Goal: Transaction & Acquisition: Purchase product/service

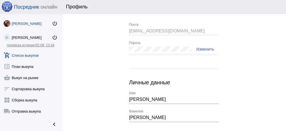
click at [33, 55] on link "add_shopping_cart Список выкупов" at bounding box center [30, 54] width 61 height 11
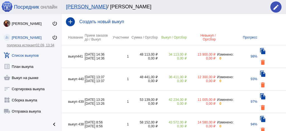
click at [100, 23] on h4 "Создать новый выкуп" at bounding box center [180, 21] width 202 height 5
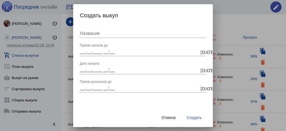
click at [95, 33] on input "Название" at bounding box center [143, 33] width 126 height 5
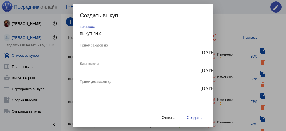
type input "выкуп 442"
click at [203, 52] on mat-icon "today" at bounding box center [202, 51] width 4 height 5
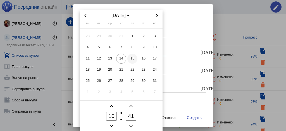
click at [134, 60] on span "15" at bounding box center [132, 59] width 10 height 10
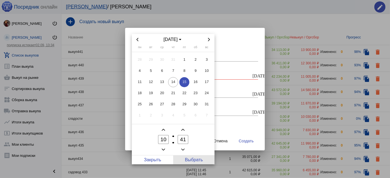
click at [189, 131] on span "Выбрать" at bounding box center [193, 160] width 41 height 9
type input "15.08.2025 10:41"
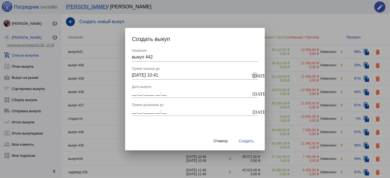
click at [255, 92] on mat-icon "today" at bounding box center [254, 93] width 4 height 5
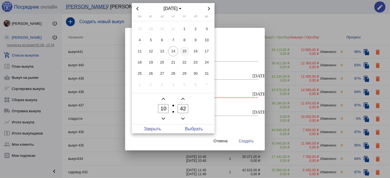
click at [184, 51] on span "15" at bounding box center [184, 51] width 10 height 10
click at [197, 126] on span "Выбрать" at bounding box center [193, 129] width 41 height 9
type input "15.08.2025 10:42"
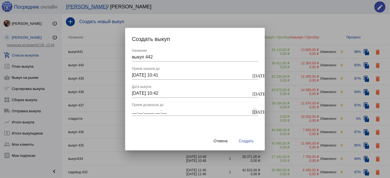
click at [255, 112] on mat-icon "today" at bounding box center [254, 111] width 4 height 5
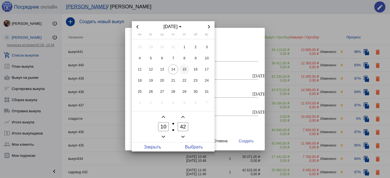
click at [183, 68] on span "15" at bounding box center [184, 69] width 10 height 10
click at [198, 131] on span "Выбрать" at bounding box center [193, 147] width 41 height 9
type input "15.08.2025 10:42"
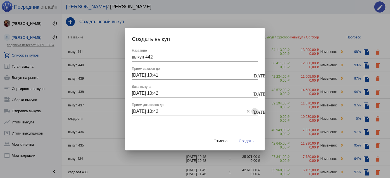
click at [252, 131] on span "Создать" at bounding box center [246, 141] width 15 height 4
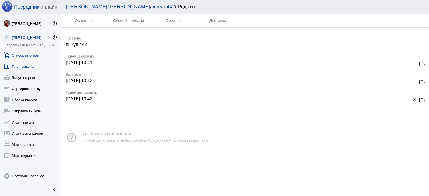
click at [36, 68] on link "list_alt План выкупа" at bounding box center [30, 65] width 61 height 11
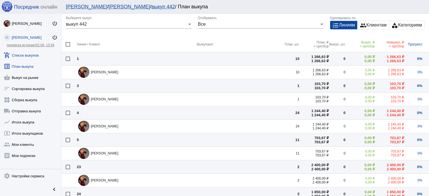
click at [29, 52] on link "add_shopping_cart Список выкупов" at bounding box center [30, 54] width 61 height 11
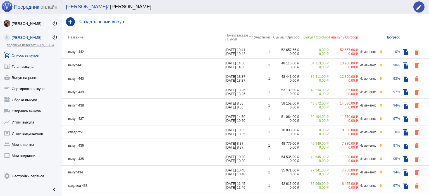
click at [137, 51] on td "выкуп 442" at bounding box center [143, 51] width 164 height 13
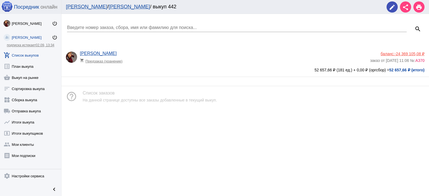
click at [140, 62] on app-delivery-type "shopping_cart Предзаказ (хранение)" at bounding box center [223, 59] width 287 height 7
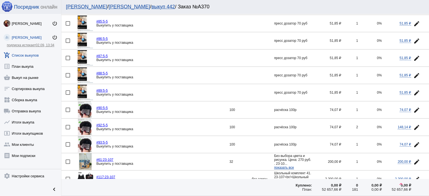
scroll to position [335, 0]
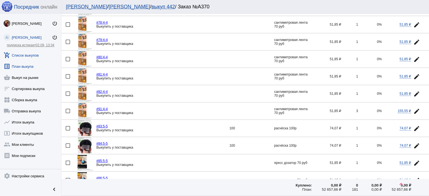
click at [9, 65] on mat-icon "list_alt" at bounding box center [7, 66] width 7 height 7
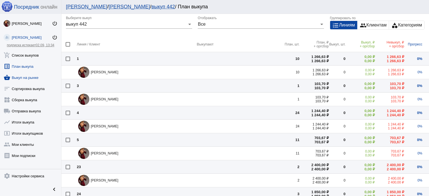
click at [20, 78] on link "shopping_basket Выкуп на рынке" at bounding box center [30, 76] width 61 height 11
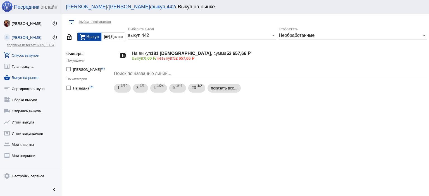
click at [40, 55] on link "add_shopping_cart Список выкупов" at bounding box center [30, 54] width 61 height 11
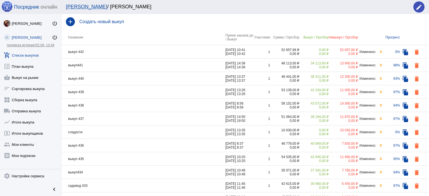
click at [81, 54] on td "выкуп 442" at bounding box center [143, 51] width 164 height 13
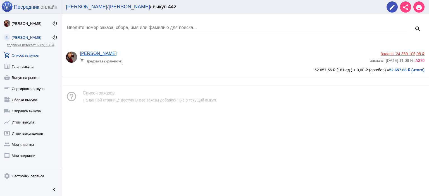
click at [148, 66] on div "Анастасия Бондаренко shopping_cart Предзаказ (хранение)" at bounding box center [225, 58] width 290 height 15
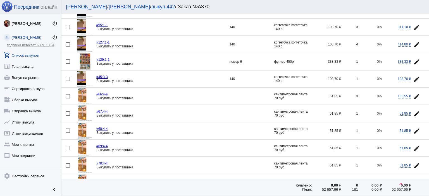
scroll to position [56, 0]
drag, startPoint x: 67, startPoint y: 94, endPoint x: 65, endPoint y: 102, distance: 8.9
click at [67, 94] on div at bounding box center [68, 96] width 4 height 4
click at [68, 98] on input "checkbox" at bounding box center [68, 98] width 0 height 0
checkbox input "true"
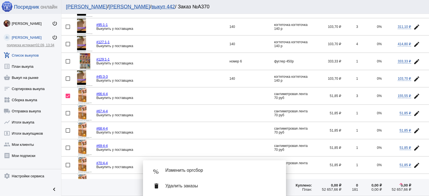
click at [67, 111] on div at bounding box center [68, 113] width 4 height 4
click at [68, 116] on input "checkbox" at bounding box center [68, 116] width 0 height 0
checkbox input "true"
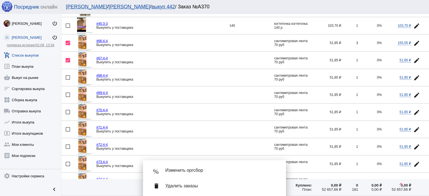
scroll to position [112, 0]
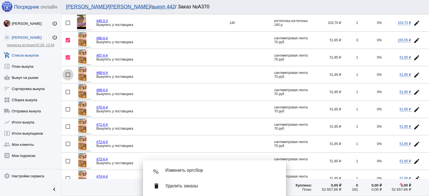
click at [68, 74] on div at bounding box center [68, 75] width 4 height 4
click at [68, 77] on input "checkbox" at bounding box center [68, 77] width 0 height 0
checkbox input "true"
click at [68, 90] on div at bounding box center [68, 92] width 4 height 4
click at [68, 94] on input "checkbox" at bounding box center [68, 94] width 0 height 0
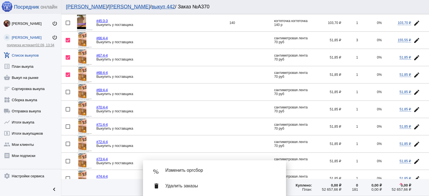
checkbox input "true"
click at [67, 108] on div at bounding box center [68, 109] width 4 height 4
click at [68, 112] on input "checkbox" at bounding box center [68, 112] width 0 height 0
checkbox input "true"
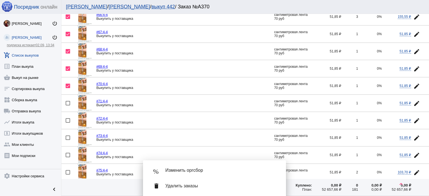
scroll to position [167, 0]
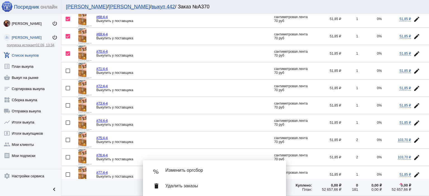
click at [68, 71] on div at bounding box center [68, 71] width 4 height 4
click at [68, 73] on input "checkbox" at bounding box center [68, 73] width 0 height 0
checkbox input "true"
click at [69, 87] on div at bounding box center [68, 88] width 4 height 4
click at [68, 90] on input "checkbox" at bounding box center [68, 90] width 0 height 0
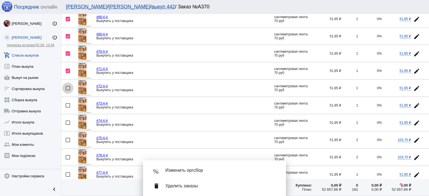
checkbox input "true"
click at [68, 105] on div at bounding box center [68, 105] width 4 height 4
click at [68, 108] on input "checkbox" at bounding box center [68, 108] width 0 height 0
checkbox input "true"
click at [67, 123] on div at bounding box center [68, 123] width 4 height 4
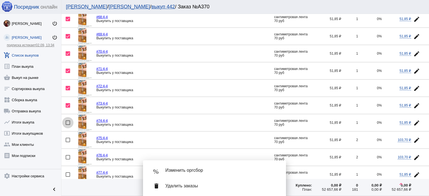
click at [68, 125] on input "checkbox" at bounding box center [68, 125] width 0 height 0
checkbox input "true"
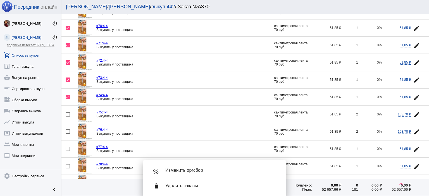
scroll to position [223, 0]
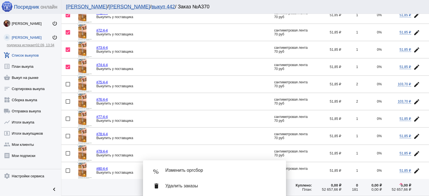
click at [69, 83] on div at bounding box center [68, 84] width 4 height 4
click at [68, 87] on input "checkbox" at bounding box center [68, 87] width 0 height 0
checkbox input "true"
click at [68, 100] on div at bounding box center [68, 101] width 4 height 4
click at [68, 104] on input "checkbox" at bounding box center [68, 104] width 0 height 0
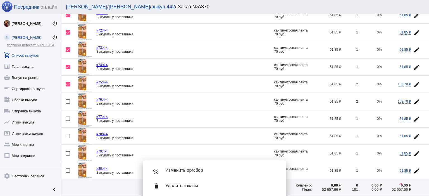
checkbox input "true"
click at [69, 114] on td at bounding box center [68, 119] width 15 height 17
checkbox input "true"
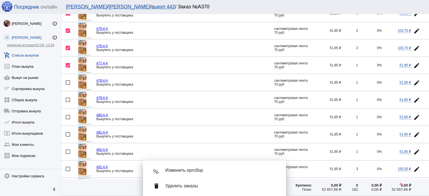
scroll to position [279, 0]
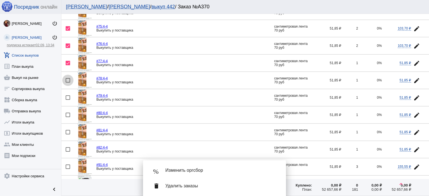
click at [69, 79] on div at bounding box center [68, 80] width 4 height 4
click at [68, 83] on input "checkbox" at bounding box center [68, 83] width 0 height 0
checkbox input "true"
click at [69, 97] on div at bounding box center [68, 97] width 4 height 4
click at [68, 100] on input "checkbox" at bounding box center [68, 100] width 0 height 0
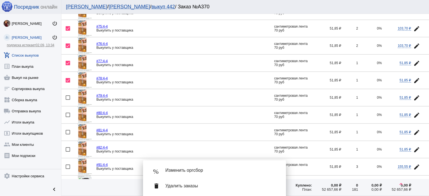
checkbox input "true"
click at [68, 113] on div at bounding box center [68, 115] width 4 height 4
click at [68, 117] on input "checkbox" at bounding box center [68, 117] width 0 height 0
checkbox input "true"
click at [67, 127] on td at bounding box center [68, 132] width 15 height 17
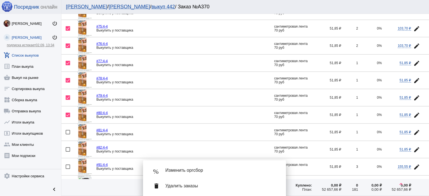
checkbox input "true"
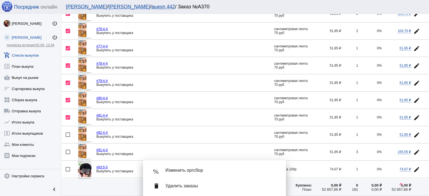
scroll to position [307, 0]
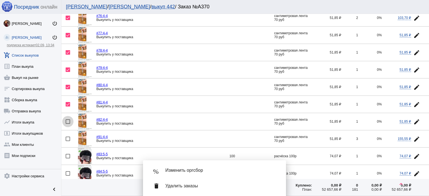
click at [68, 119] on div at bounding box center [68, 121] width 4 height 4
click at [68, 124] on input "checkbox" at bounding box center [68, 124] width 0 height 0
checkbox input "true"
click at [286, 131] on mat-icon "edit" at bounding box center [416, 139] width 7 height 7
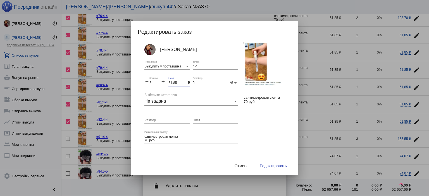
click at [172, 83] on input "51.85" at bounding box center [177, 83] width 19 height 4
type input "50"
click at [138, 81] on div "Анастасия Бондаренко Выкупить у поставщика Тип заказа 4-4 Точка remove 3 Количе…" at bounding box center [217, 102] width 159 height 120
type input "25"
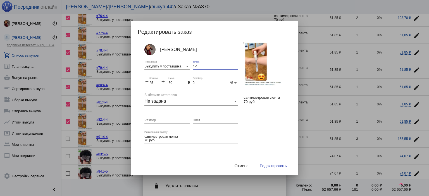
drag, startPoint x: 200, startPoint y: 65, endPoint x: 153, endPoint y: 59, distance: 47.4
click at [153, 59] on div "Анастасия Бондаренко Выкупить у поставщика Тип заказа 4-4 Точка remove 25 Колич…" at bounding box center [195, 103] width 102 height 123
type input "9-36"
click at [284, 131] on span "Редактировать" at bounding box center [273, 166] width 27 height 4
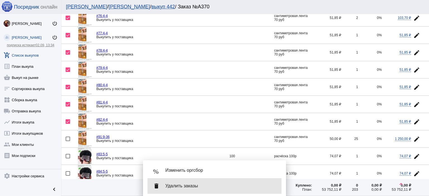
click at [214, 131] on div "delete Удалить заказы" at bounding box center [214, 186] width 134 height 16
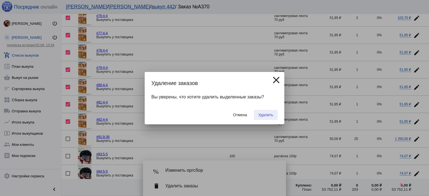
click at [267, 116] on span "Удалить" at bounding box center [265, 115] width 15 height 4
checkbox input "false"
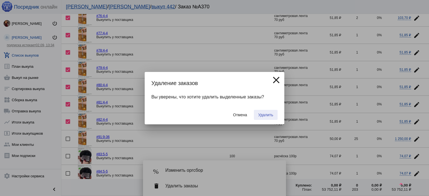
checkbox input "false"
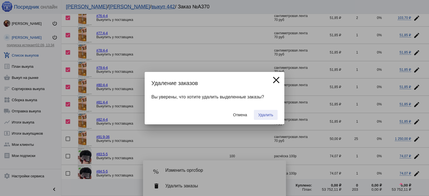
checkbox input "false"
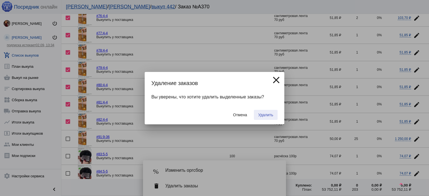
checkbox input "false"
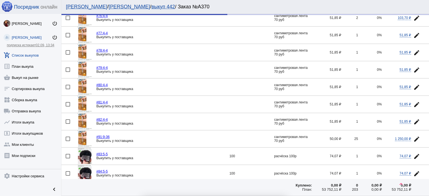
scroll to position [0, 0]
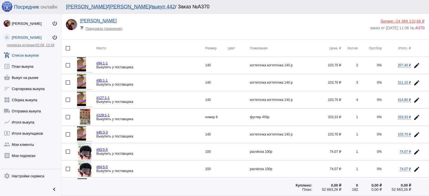
click at [79, 65] on img at bounding box center [85, 65] width 17 height 16
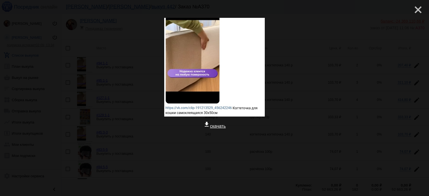
click at [286, 11] on mat-icon "close" at bounding box center [415, 7] width 7 height 7
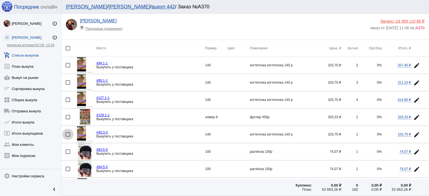
click at [69, 131] on div at bounding box center [68, 134] width 4 height 4
click at [68, 131] on input "checkbox" at bounding box center [68, 137] width 0 height 0
checkbox input "true"
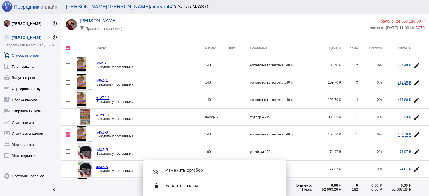
click at [68, 98] on div at bounding box center [68, 100] width 4 height 4
click at [68, 102] on input "checkbox" at bounding box center [68, 102] width 0 height 0
checkbox input "true"
click at [68, 82] on div at bounding box center [68, 82] width 4 height 4
click at [68, 85] on input "checkbox" at bounding box center [68, 85] width 0 height 0
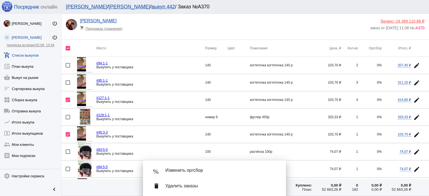
checkbox input "true"
click at [286, 64] on mat-icon "edit" at bounding box center [416, 65] width 7 height 7
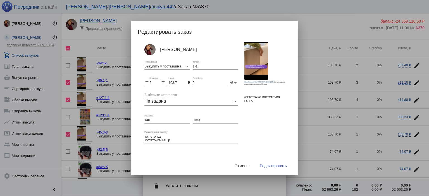
click at [176, 83] on input "103.7" at bounding box center [177, 83] width 19 height 4
type input "100"
drag, startPoint x: 154, startPoint y: 82, endPoint x: 133, endPoint y: 77, distance: 21.1
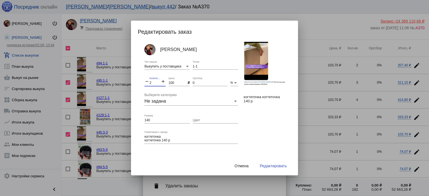
click at [133, 77] on mat-dialog-container "Редактировать заказ Анастасия Бондаренко Выкупить у поставщика Тип заказа 1-1 Т…" at bounding box center [214, 98] width 167 height 155
type input "10"
click at [152, 119] on input "140" at bounding box center [166, 121] width 45 height 4
click at [199, 66] on input "1-1" at bounding box center [215, 67] width 45 height 4
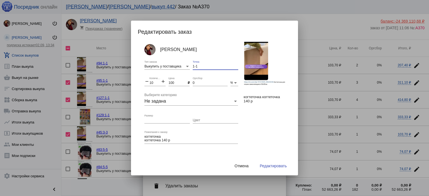
drag, startPoint x: 198, startPoint y: 64, endPoint x: 178, endPoint y: 62, distance: 20.2
click at [178, 62] on div "Анастасия Бондаренко Выкупить у поставщика Тип заказа 1-1 Точка remove 10 Колич…" at bounding box center [195, 103] width 102 height 123
type input "9-36"
click at [270, 131] on span "Редактировать" at bounding box center [273, 166] width 27 height 4
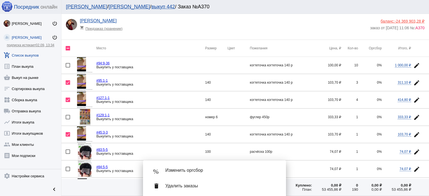
click at [219, 131] on div "delete Удалить заказы" at bounding box center [214, 186] width 134 height 16
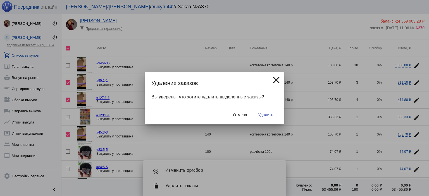
click at [267, 111] on button "Удалить" at bounding box center [266, 115] width 24 height 10
checkbox input "false"
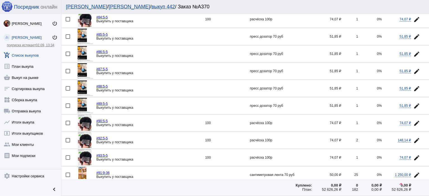
scroll to position [84, 0]
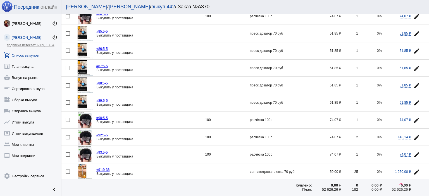
click at [84, 97] on img at bounding box center [85, 103] width 17 height 16
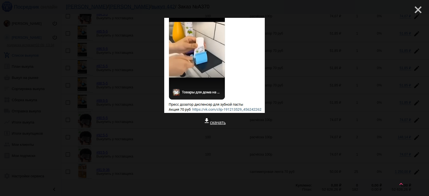
click at [286, 10] on mat-icon "close" at bounding box center [415, 7] width 7 height 7
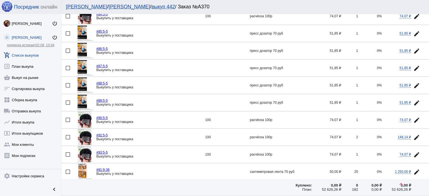
scroll to position [28, 0]
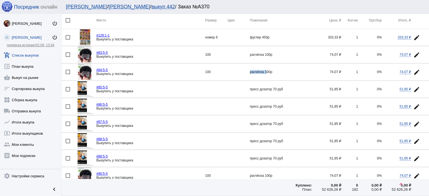
drag, startPoint x: 248, startPoint y: 71, endPoint x: 262, endPoint y: 70, distance: 14.6
click at [262, 70] on tr "#84: 5-5 Выкупить у поставщика 100 расчёска 100р 74,07 ₽ 1 0% 74,07 ₽ edit" at bounding box center [244, 72] width 367 height 17
copy tr "расчёска 1"
click at [67, 55] on div at bounding box center [68, 54] width 4 height 4
click at [68, 57] on input "checkbox" at bounding box center [68, 57] width 0 height 0
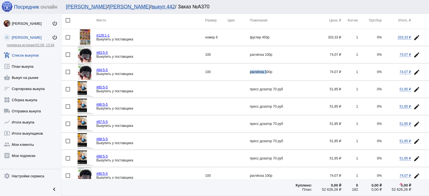
checkbox input "true"
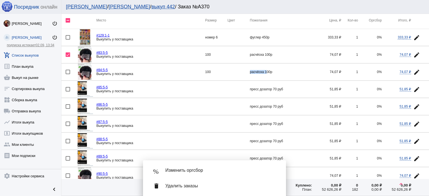
click at [67, 72] on div at bounding box center [68, 72] width 4 height 4
click at [68, 74] on input "checkbox" at bounding box center [68, 74] width 0 height 0
checkbox input "true"
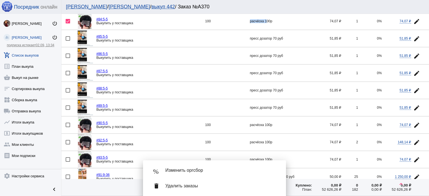
scroll to position [84, 0]
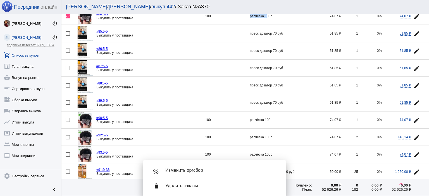
click at [66, 120] on div at bounding box center [68, 120] width 4 height 4
click at [68, 122] on input "checkbox" at bounding box center [68, 122] width 0 height 0
checkbox input "true"
click at [68, 131] on div at bounding box center [68, 137] width 4 height 4
click at [68, 131] on input "checkbox" at bounding box center [68, 140] width 0 height 0
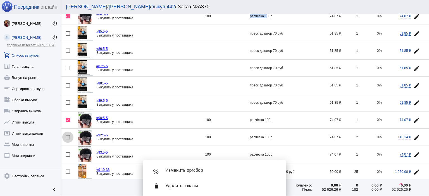
checkbox input "true"
click at [286, 131] on mat-icon "edit" at bounding box center [416, 155] width 7 height 7
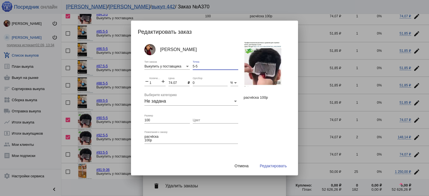
drag, startPoint x: 205, startPoint y: 64, endPoint x: 166, endPoint y: 61, distance: 39.0
click at [159, 59] on div "Анастасия Бондаренко Выкупить у поставщика Тип заказа 5-5 Точка remove 1 Количе…" at bounding box center [195, 103] width 102 height 123
type input "8-40"
click at [171, 82] on input "74.07" at bounding box center [177, 83] width 19 height 4
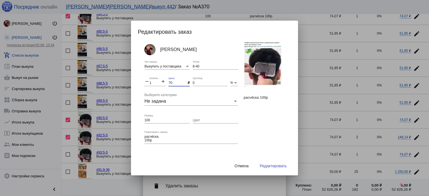
type input "70"
click at [176, 119] on input "100" at bounding box center [166, 121] width 45 height 4
click at [279, 131] on button "Редактировать" at bounding box center [273, 166] width 36 height 10
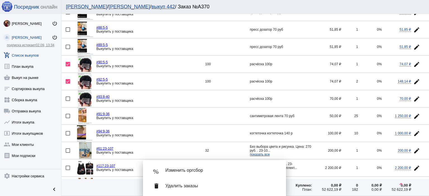
scroll to position [112, 0]
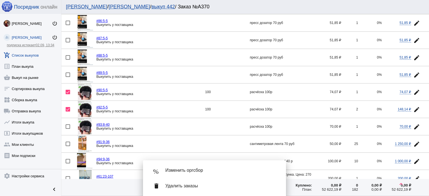
click at [232, 131] on span "Удалить заказы" at bounding box center [221, 186] width 112 height 6
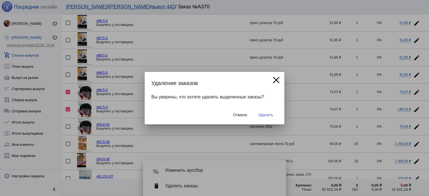
drag, startPoint x: 274, startPoint y: 80, endPoint x: 275, endPoint y: 83, distance: 3.8
click at [274, 80] on mat-icon "close" at bounding box center [275, 80] width 11 height 11
checkbox input "false"
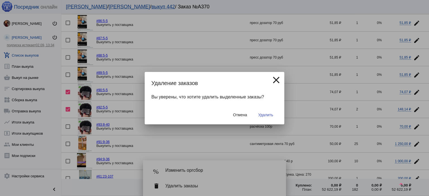
checkbox input "false"
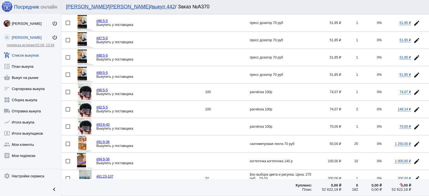
click at [286, 124] on mat-icon "edit" at bounding box center [416, 127] width 7 height 7
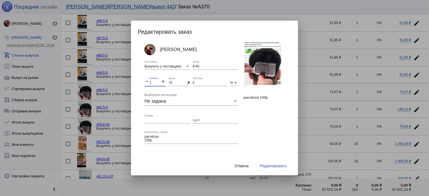
drag, startPoint x: 156, startPoint y: 85, endPoint x: 140, endPoint y: 81, distance: 16.1
click at [140, 81] on div "Анастасия Бондаренко Выкупить у поставщика Тип заказа 8-40 Точка remove 1 Колич…" at bounding box center [217, 102] width 159 height 120
drag, startPoint x: 241, startPoint y: 167, endPoint x: 244, endPoint y: 178, distance: 11.7
click at [241, 131] on span "Отмена" at bounding box center [241, 166] width 14 height 4
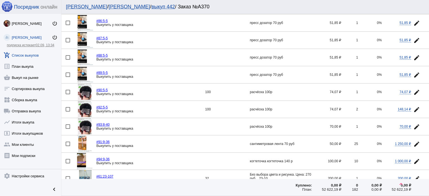
click at [286, 121] on button "edit" at bounding box center [416, 126] width 11 height 11
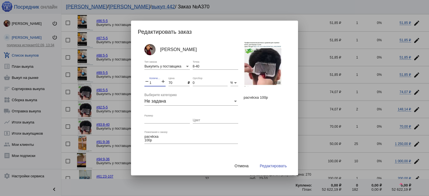
drag, startPoint x: 144, startPoint y: 82, endPoint x: 135, endPoint y: 81, distance: 9.3
click at [135, 81] on mat-dialog-container "Редактировать заказ Анастасия Бондаренко Выкупить у поставщика Тип заказа 8-40 …" at bounding box center [214, 98] width 167 height 155
type input "6"
click at [276, 131] on span "Редактировать" at bounding box center [273, 166] width 27 height 4
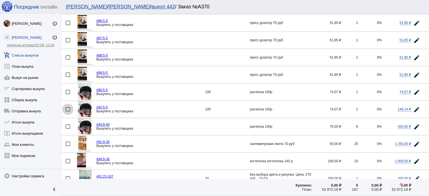
click at [68, 108] on div at bounding box center [68, 109] width 4 height 4
click at [68, 112] on input "checkbox" at bounding box center [68, 112] width 0 height 0
checkbox input "true"
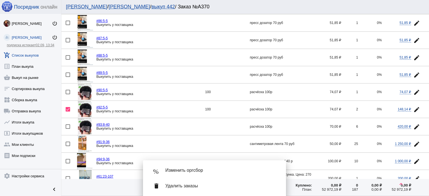
click at [68, 91] on div at bounding box center [68, 92] width 4 height 4
click at [68, 94] on input "checkbox" at bounding box center [68, 94] width 0 height 0
checkbox input "true"
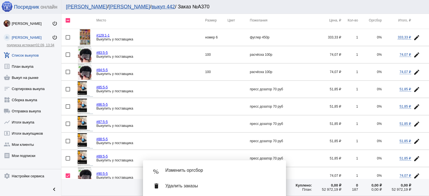
scroll to position [0, 0]
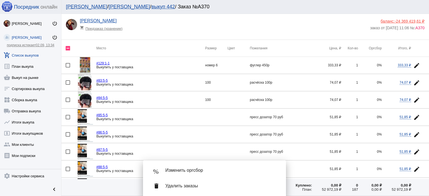
click at [68, 100] on div at bounding box center [68, 100] width 4 height 4
click at [68, 102] on input "checkbox" at bounding box center [68, 102] width 0 height 0
checkbox input "true"
click at [68, 81] on div at bounding box center [68, 82] width 4 height 4
click at [68, 85] on input "checkbox" at bounding box center [68, 85] width 0 height 0
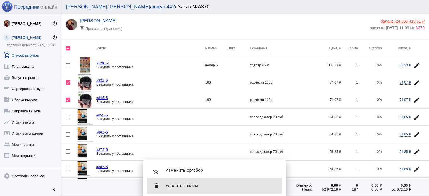
click at [199, 131] on span "Удалить заказы" at bounding box center [221, 186] width 112 height 6
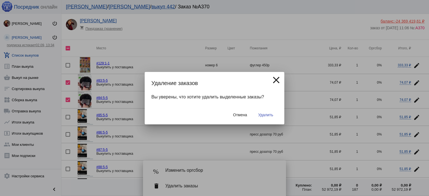
click at [266, 115] on span "Удалить" at bounding box center [265, 115] width 15 height 4
checkbox input "false"
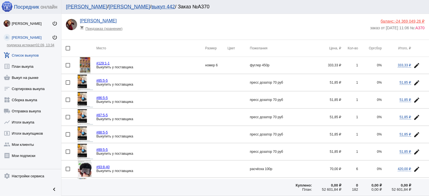
click at [80, 78] on img at bounding box center [85, 83] width 17 height 16
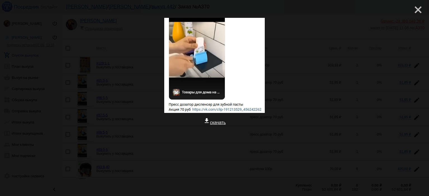
click at [286, 7] on mat-icon "close" at bounding box center [415, 7] width 7 height 7
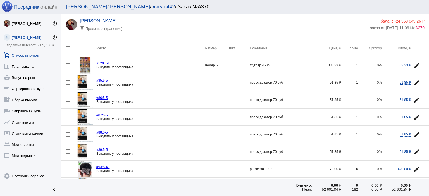
click at [68, 82] on div at bounding box center [68, 82] width 4 height 4
click at [68, 85] on input "checkbox" at bounding box center [68, 85] width 0 height 0
checkbox input "true"
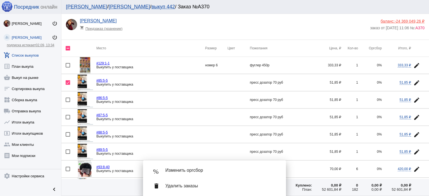
click at [68, 99] on div at bounding box center [68, 100] width 4 height 4
click at [68, 102] on input "checkbox" at bounding box center [68, 102] width 0 height 0
checkbox input "true"
click at [66, 117] on div at bounding box center [68, 117] width 4 height 4
click at [68, 119] on input "checkbox" at bounding box center [68, 119] width 0 height 0
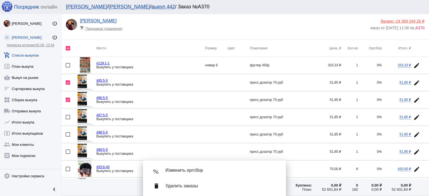
checkbox input "true"
click at [71, 131] on mat-checkbox at bounding box center [71, 134] width 11 height 4
click at [68, 131] on div at bounding box center [68, 134] width 4 height 4
click at [68, 131] on input "checkbox" at bounding box center [68, 137] width 0 height 0
checkbox input "true"
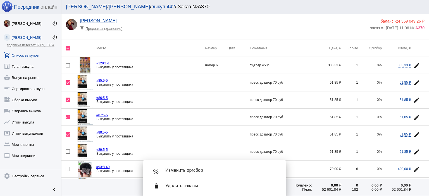
click at [286, 131] on mat-icon "edit" at bounding box center [416, 152] width 7 height 7
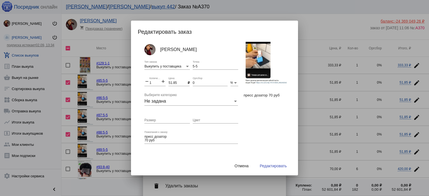
click at [173, 81] on input "51.85" at bounding box center [177, 83] width 19 height 4
type input "50"
drag, startPoint x: 154, startPoint y: 81, endPoint x: 140, endPoint y: 81, distance: 13.4
click at [140, 81] on div "Анастасия Бондаренко Выкупить у поставщика Тип заказа 5-5 Точка remove 1 Количе…" at bounding box center [217, 102] width 159 height 120
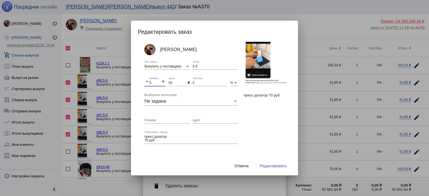
type input "5"
drag, startPoint x: 204, startPoint y: 66, endPoint x: 167, endPoint y: 61, distance: 37.4
click at [167, 61] on div "Анастасия Бондаренко Выкупить у поставщика Тип заказа 5-5 Точка remove 5 Количе…" at bounding box center [195, 103] width 102 height 123
type input "9-36"
click at [275, 131] on span "Редактировать" at bounding box center [273, 166] width 27 height 4
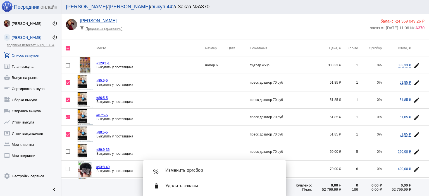
click at [256, 131] on div "delete Удалить заказы" at bounding box center [214, 186] width 134 height 16
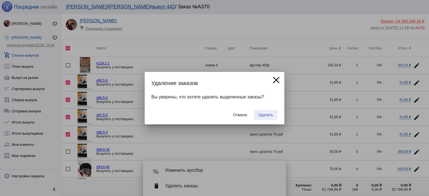
click at [269, 113] on span "Удалить" at bounding box center [265, 115] width 15 height 4
checkbox input "false"
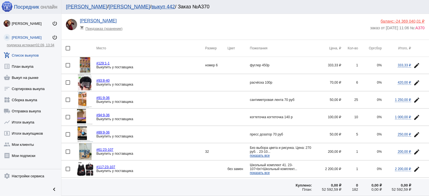
click at [286, 65] on mat-icon "edit" at bounding box center [416, 65] width 7 height 7
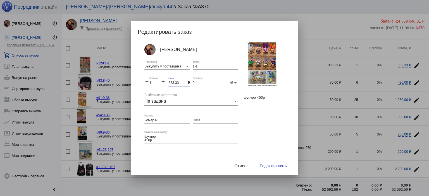
drag, startPoint x: 178, startPoint y: 83, endPoint x: 140, endPoint y: 81, distance: 38.0
click at [140, 81] on div "Анастасия Бондаренко Выкупить у поставщика Тип заказа 1-1 Точка remove 1 Количе…" at bounding box center [217, 102] width 159 height 120
type input "300"
drag, startPoint x: 207, startPoint y: 68, endPoint x: 153, endPoint y: 66, distance: 54.5
click at [153, 66] on div "Анастасия Бондаренко Выкупить у поставщика Тип заказа 1-1 Точка remove 1 Количе…" at bounding box center [195, 103] width 102 height 123
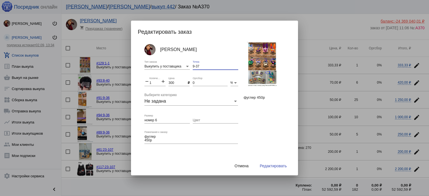
type input "9-37"
click at [272, 131] on button "Редактировать" at bounding box center [273, 166] width 36 height 10
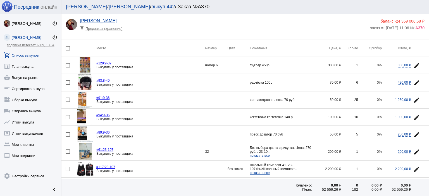
click at [286, 64] on mat-icon "edit" at bounding box center [416, 65] width 7 height 7
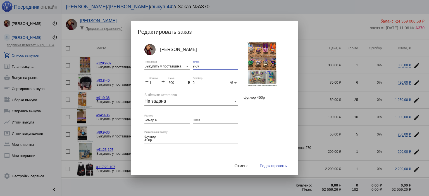
drag, startPoint x: 215, startPoint y: 67, endPoint x: 212, endPoint y: 67, distance: 3.4
click at [213, 67] on input "9-37" at bounding box center [215, 67] width 45 height 4
click at [212, 66] on input "9-37" at bounding box center [215, 67] width 45 height 4
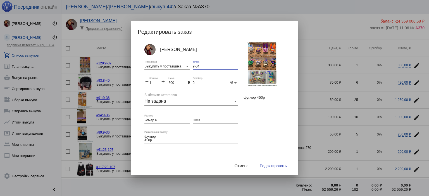
type input "9-34"
click at [173, 120] on input "номер 6" at bounding box center [166, 121] width 45 height 4
type input "номер 6 серый с тремя глазами"
click at [263, 131] on button "Редактировать" at bounding box center [273, 166] width 36 height 10
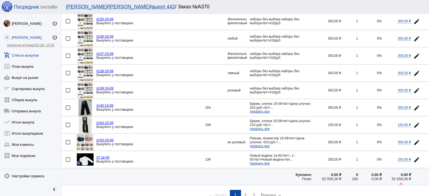
scroll to position [779, 0]
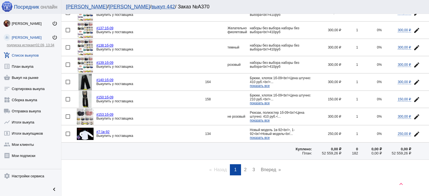
click at [244, 131] on span "2" at bounding box center [245, 169] width 3 height 5
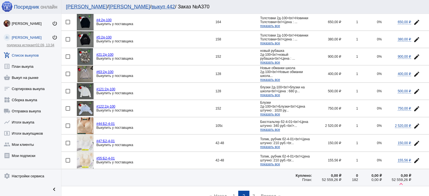
scroll to position [754, 0]
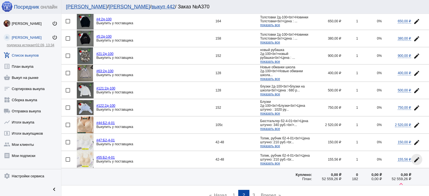
click at [286, 131] on mat-icon "edit" at bounding box center [416, 160] width 7 height 7
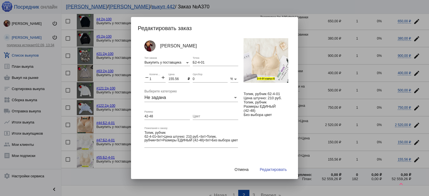
click at [170, 79] on input "155.56" at bounding box center [177, 79] width 19 height 4
type input "150"
click at [281, 131] on button "Редактировать" at bounding box center [273, 170] width 36 height 10
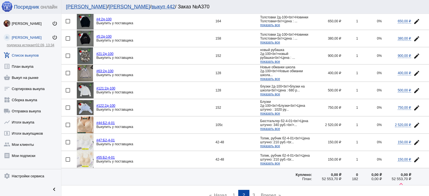
click at [255, 131] on link "page 3" at bounding box center [254, 195] width 8 height 11
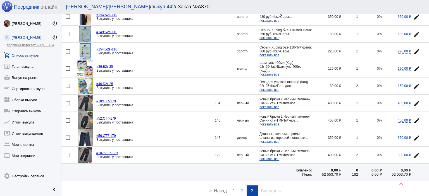
scroll to position [401, 0]
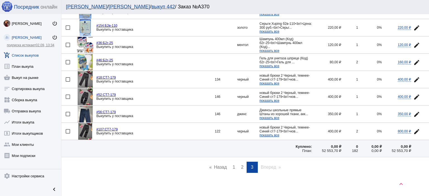
click at [232, 131] on span "1" at bounding box center [233, 167] width 3 height 5
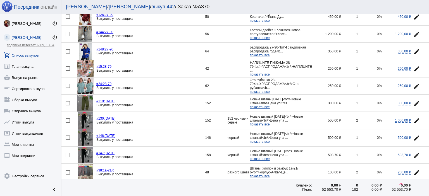
scroll to position [502, 0]
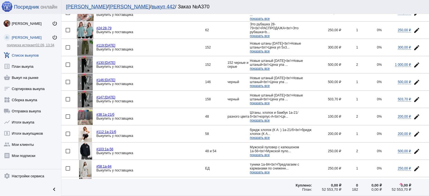
click at [286, 97] on button "edit" at bounding box center [416, 99] width 11 height 11
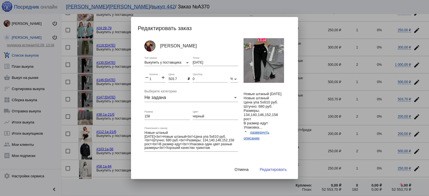
click at [171, 80] on input "503.7" at bounding box center [177, 79] width 19 height 4
type input "500"
click at [281, 131] on span "Редактировать" at bounding box center [273, 169] width 27 height 4
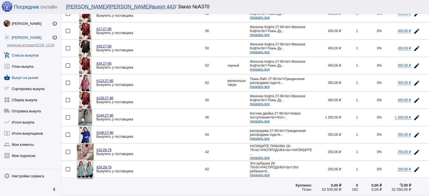
scroll to position [363, 0]
click at [23, 66] on link "list_alt План выкупа" at bounding box center [30, 65] width 61 height 11
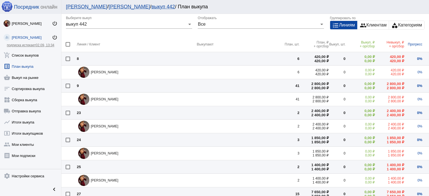
click at [67, 45] on div at bounding box center [68, 44] width 4 height 4
click at [68, 47] on input "checkbox" at bounding box center [68, 47] width 0 height 0
checkbox input "true"
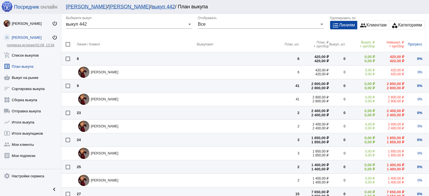
checkbox input "true"
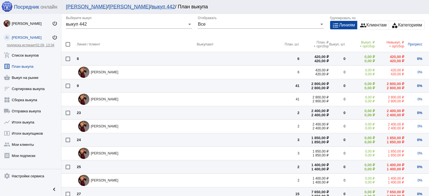
checkbox input "true"
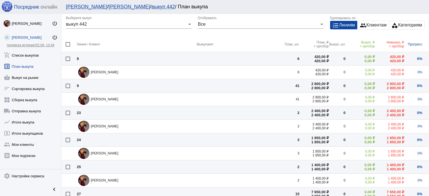
checkbox input "true"
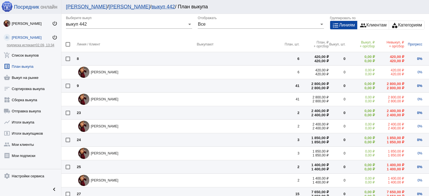
checkbox input "true"
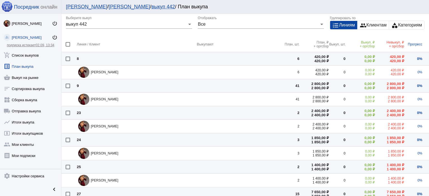
checkbox input "true"
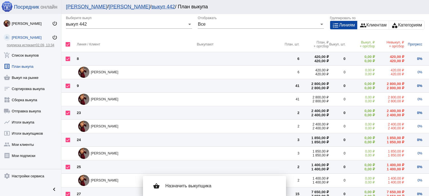
click at [186, 131] on div "shopping_basket Назначить выкупщика" at bounding box center [214, 186] width 134 height 16
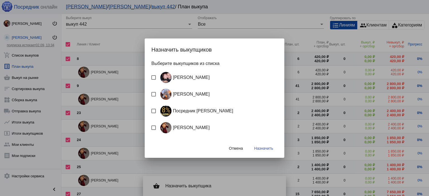
click at [181, 110] on div "Посредник Расулов" at bounding box center [195, 110] width 75 height 11
click at [154, 113] on input "Посредник Расулов" at bounding box center [153, 113] width 0 height 0
checkbox input "true"
click at [268, 131] on span "Назначить" at bounding box center [263, 148] width 19 height 4
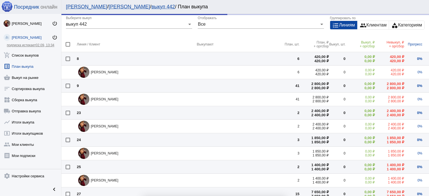
checkbox input "false"
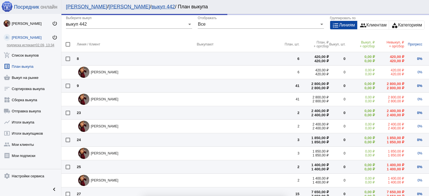
checkbox input "false"
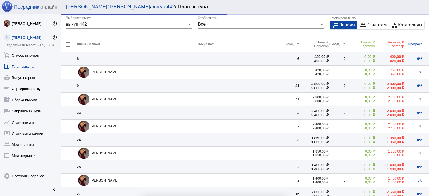
checkbox input "false"
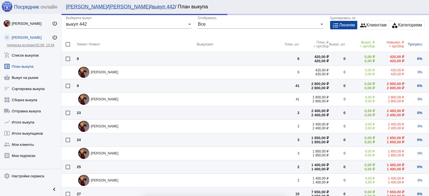
checkbox input "false"
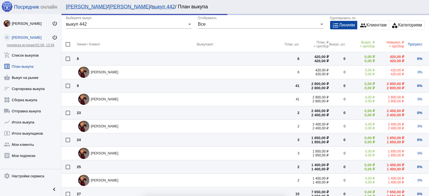
checkbox input "false"
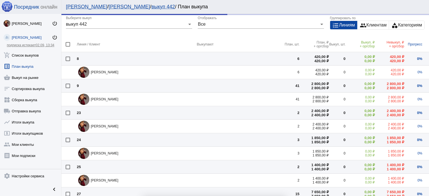
checkbox input "false"
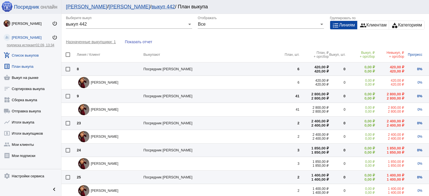
click at [32, 55] on link "add_shopping_cart Список выкупов" at bounding box center [30, 54] width 61 height 11
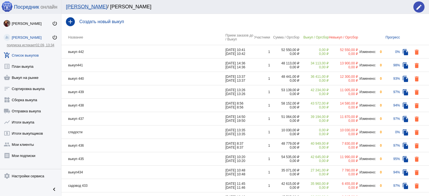
click at [111, 54] on td "выкуп 442" at bounding box center [143, 51] width 164 height 13
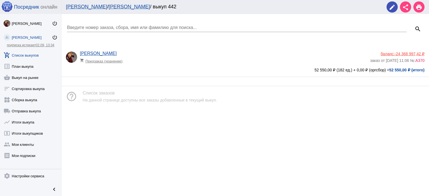
click at [182, 65] on div "Анастасия Бондаренко shopping_cart Предзаказ (хранение)" at bounding box center [225, 58] width 290 height 15
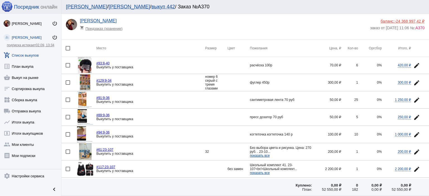
click at [286, 80] on mat-icon "edit" at bounding box center [416, 83] width 7 height 7
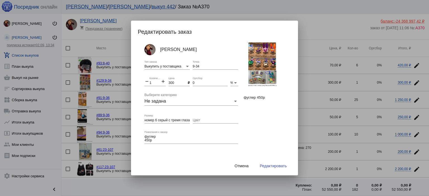
click at [201, 66] on input "9-34" at bounding box center [215, 67] width 45 height 4
type input "9-37"
click at [176, 120] on input "номер 6 серый с тремя глазами" at bounding box center [166, 121] width 45 height 4
click at [179, 120] on input "номер 6 серый с тремя глазами, другого ен надо" at bounding box center [166, 121] width 45 height 4
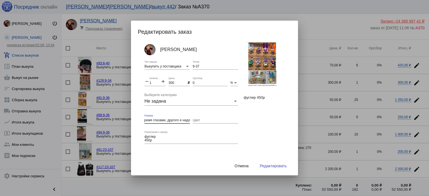
scroll to position [0, 28]
type input "номер 6 серый с тремя глазами, другого не надо"
click at [267, 131] on button "Редактировать" at bounding box center [273, 166] width 36 height 10
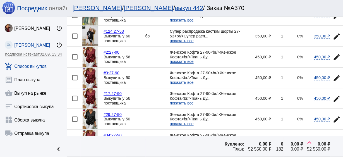
scroll to position [319, 0]
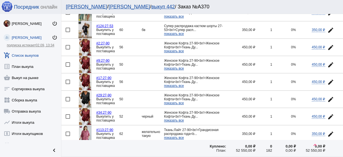
click at [286, 96] on mat-icon "edit" at bounding box center [330, 99] width 7 height 7
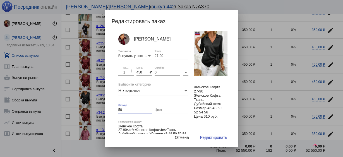
click at [130, 109] on input "50" at bounding box center [135, 110] width 34 height 4
type input "50 .52"
click at [130, 71] on mat-icon "add" at bounding box center [131, 71] width 5 height 7
type input "2"
click at [166, 108] on input "Цвет" at bounding box center [172, 110] width 34 height 4
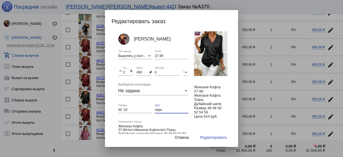
type input "черн"
click at [214, 131] on span "Редактировать" at bounding box center [213, 137] width 27 height 4
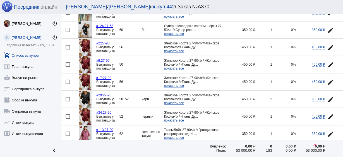
click at [67, 114] on div at bounding box center [68, 116] width 4 height 4
click at [68, 119] on input "checkbox" at bounding box center [68, 119] width 0 height 0
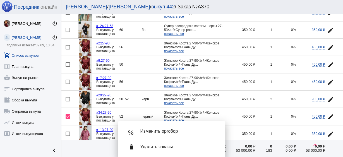
click at [164, 131] on span "Удалить заказы" at bounding box center [178, 147] width 76 height 6
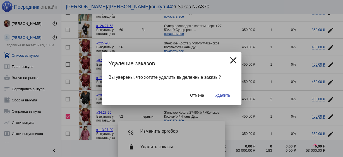
click at [219, 95] on span "Удалить" at bounding box center [222, 95] width 15 height 4
checkbox input "false"
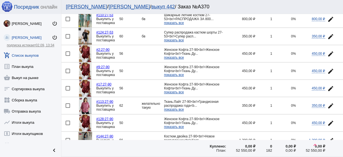
scroll to position [335, 0]
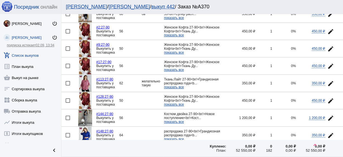
click at [68, 98] on div at bounding box center [68, 100] width 4 height 4
click at [68, 103] on input "checkbox" at bounding box center [68, 103] width 0 height 0
checkbox input "true"
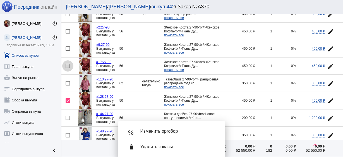
click at [68, 64] on div at bounding box center [68, 66] width 4 height 4
click at [68, 68] on input "checkbox" at bounding box center [68, 68] width 0 height 0
checkbox input "true"
click at [67, 46] on div at bounding box center [68, 48] width 4 height 4
click at [68, 51] on input "checkbox" at bounding box center [68, 51] width 0 height 0
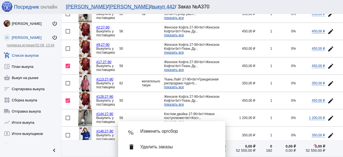
checkbox input "true"
click at [286, 28] on mat-icon "edit" at bounding box center [330, 31] width 7 height 7
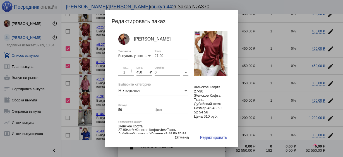
click at [126, 108] on input "56" at bounding box center [135, 110] width 34 height 4
type input "50,50,56,56"
drag, startPoint x: 126, startPoint y: 72, endPoint x: 119, endPoint y: 70, distance: 7.4
click at [119, 70] on div "remove 1 Количество add" at bounding box center [125, 70] width 15 height 9
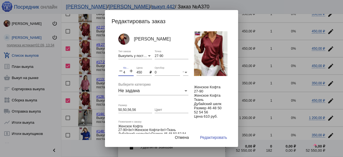
type input "4"
click at [167, 111] on input "Цвет" at bounding box center [172, 110] width 34 height 4
type input "бордо"
click at [217, 131] on span "Редактировать" at bounding box center [213, 137] width 27 height 4
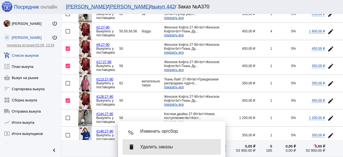
click at [202, 131] on div "delete Удалить заказы" at bounding box center [172, 147] width 98 height 16
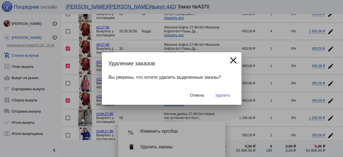
click at [227, 93] on span "Удалить" at bounding box center [222, 95] width 15 height 4
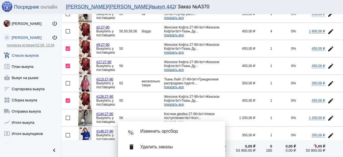
checkbox input "false"
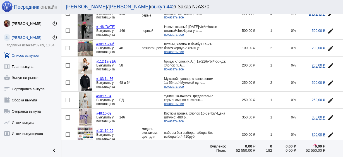
scroll to position [536, 0]
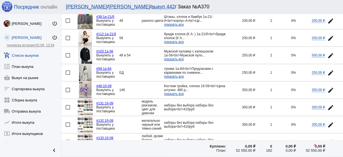
click at [87, 67] on img at bounding box center [85, 72] width 13 height 17
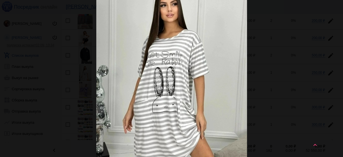
scroll to position [0, 0]
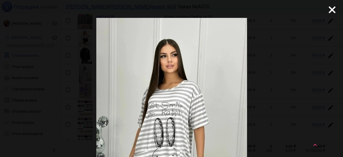
click at [286, 9] on mat-icon "close" at bounding box center [330, 7] width 7 height 7
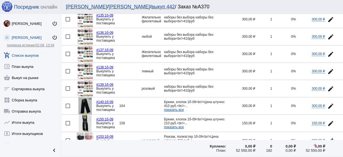
scroll to position [692, 0]
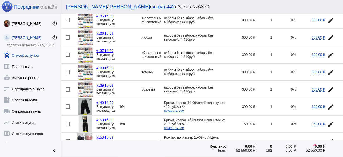
click at [286, 69] on mat-icon "edit" at bounding box center [330, 72] width 7 height 7
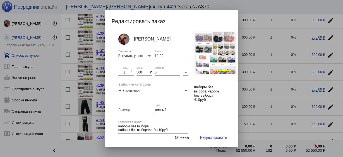
click at [174, 109] on input "темный" at bounding box center [172, 110] width 34 height 4
click at [159, 109] on input "темный" at bounding box center [172, 110] width 34 height 4
type input "ч"
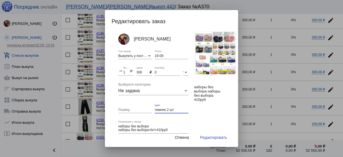
click at [161, 109] on input "темняе 2 шт" at bounding box center [172, 110] width 34 height 4
type input "темные 2 шт"
click at [130, 71] on mat-icon "add" at bounding box center [131, 71] width 5 height 7
type input "2"
click at [218, 131] on span "Редактировать" at bounding box center [213, 137] width 27 height 4
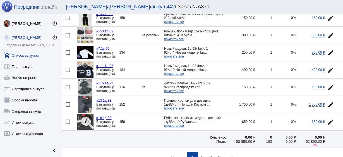
scroll to position [804, 0]
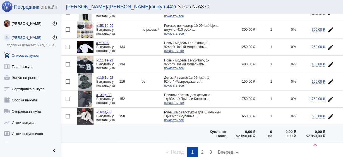
click at [204, 131] on link "page 2" at bounding box center [202, 152] width 8 height 11
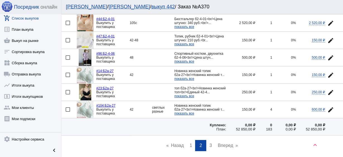
click at [188, 77] on span "показать все" at bounding box center [184, 79] width 20 height 4
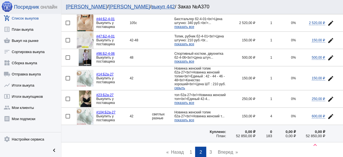
click at [209, 131] on span "3" at bounding box center [210, 152] width 3 height 5
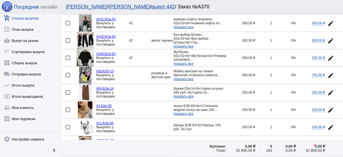
scroll to position [67, 0]
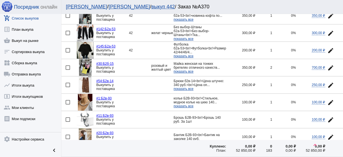
click at [87, 82] on img at bounding box center [85, 84] width 13 height 17
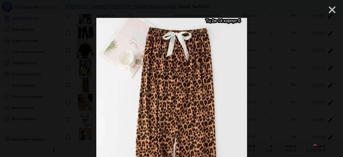
click at [286, 9] on mat-icon "close" at bounding box center [330, 7] width 7 height 7
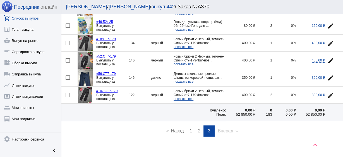
scroll to position [370, 0]
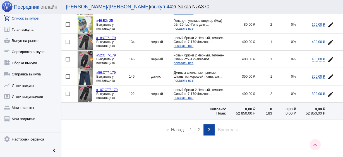
click at [286, 131] on mat-icon "keyboard_arrow_up" at bounding box center [315, 145] width 7 height 7
click at [191, 124] on link "page 1" at bounding box center [191, 129] width 8 height 11
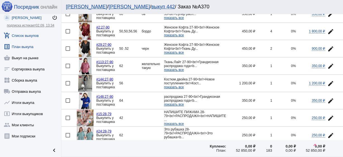
scroll to position [0, 0]
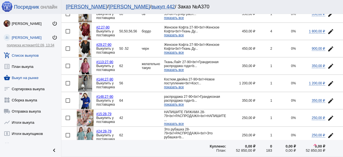
click at [33, 78] on link "shopping_basket Выкуп на рынке" at bounding box center [30, 76] width 61 height 11
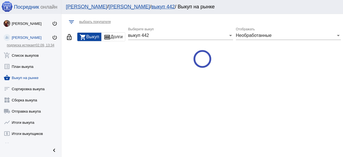
click at [148, 36] on span "выкуп 442" at bounding box center [138, 35] width 21 height 5
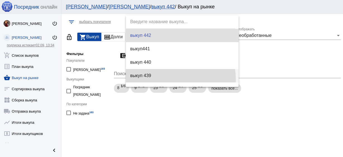
click at [155, 80] on span "выкуп 439" at bounding box center [182, 75] width 104 height 13
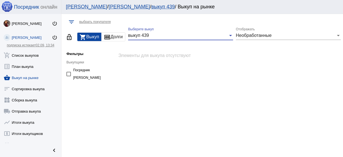
click at [243, 36] on span "Необработанные" at bounding box center [254, 35] width 36 height 5
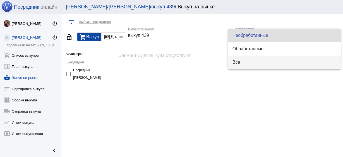
click at [241, 59] on span "Все" at bounding box center [284, 62] width 104 height 13
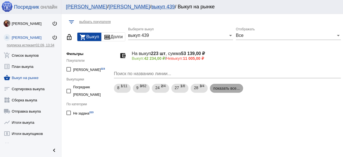
click at [226, 88] on mat-chip "показать все..." at bounding box center [226, 88] width 33 height 9
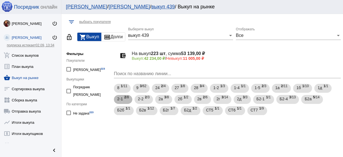
click at [126, 99] on span "2 /8" at bounding box center [126, 99] width 5 height 11
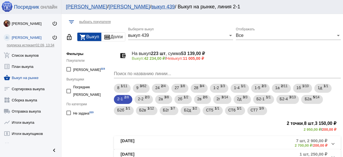
click at [131, 131] on b "2-1-03" at bounding box center [128, 142] width 14 height 9
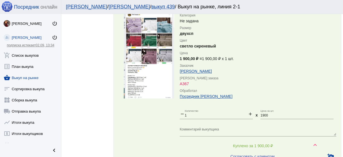
scroll to position [759, 0]
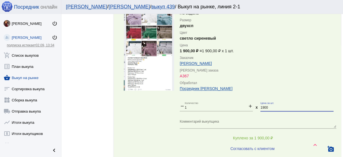
drag, startPoint x: 270, startPoint y: 112, endPoint x: 256, endPoint y: 111, distance: 14.0
click at [256, 111] on div "remove 1 Количество add x 1900 Цена за шт. Комментарий выкупщика" at bounding box center [258, 117] width 157 height 31
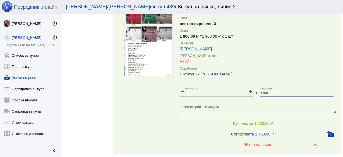
scroll to position [781, 0]
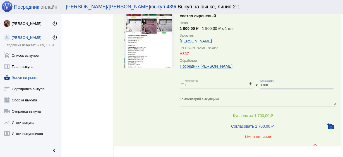
type input "1700"
click at [257, 117] on span "Куплено за 1 700,00 ₽" at bounding box center [253, 115] width 40 height 4
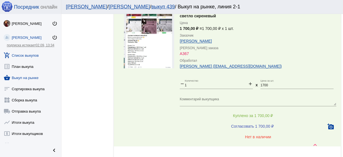
click at [28, 55] on link "add_shopping_cart Список выкупов" at bounding box center [30, 54] width 61 height 11
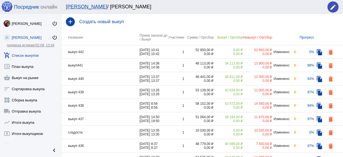
click at [112, 91] on td "выкуп 439" at bounding box center [100, 91] width 78 height 13
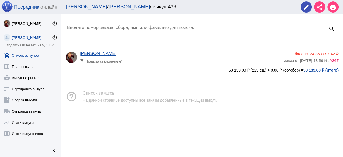
click at [200, 63] on app-delivery-type "shopping_cart Предзаказ (хранение)" at bounding box center [181, 59] width 202 height 7
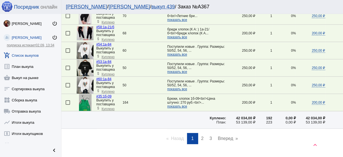
scroll to position [847, 0]
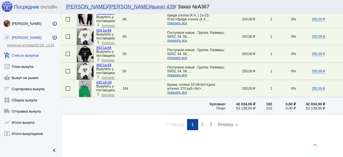
click at [201, 125] on span "2" at bounding box center [202, 124] width 3 height 5
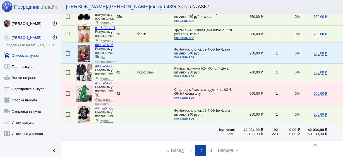
scroll to position [904, 0]
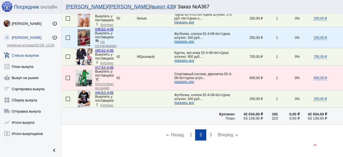
click at [211, 129] on link "page 3" at bounding box center [211, 134] width 8 height 11
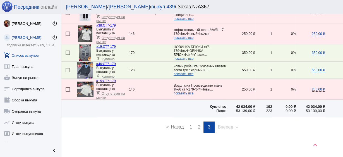
scroll to position [714, 0]
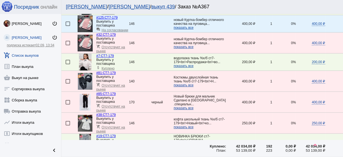
click at [74, 131] on td at bounding box center [68, 148] width 15 height 17
click at [31, 54] on link "add_shopping_cart Список выкупов" at bounding box center [30, 54] width 61 height 11
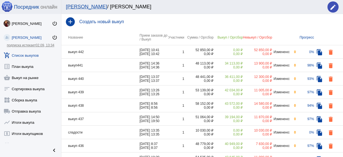
click at [98, 78] on td "выкуп 440" at bounding box center [100, 78] width 78 height 13
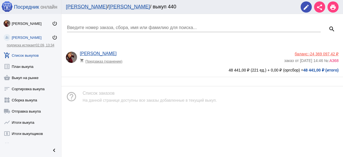
click at [151, 63] on app-delivery-type "shopping_cart Предзаказ (хранение)" at bounding box center [181, 59] width 202 height 7
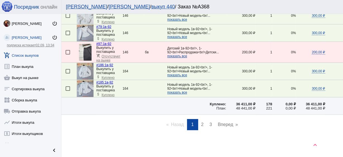
scroll to position [871, 0]
click at [202, 127] on span "2" at bounding box center [202, 124] width 3 height 5
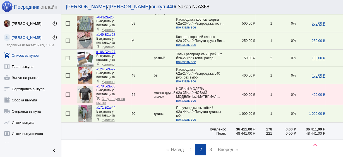
scroll to position [879, 0]
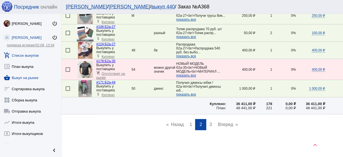
click at [33, 78] on link "shopping_basket Выкуп на рынке" at bounding box center [30, 76] width 61 height 11
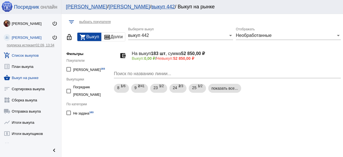
click at [28, 54] on link "add_shopping_cart Список выкупов" at bounding box center [30, 54] width 61 height 11
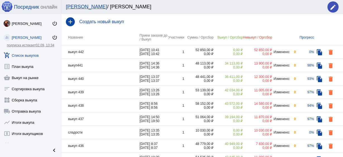
click at [103, 70] on td "выкуп441" at bounding box center [100, 65] width 78 height 13
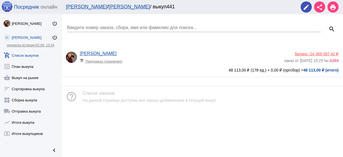
click at [155, 62] on app-delivery-type "shopping_cart Предзаказ (хранение)" at bounding box center [181, 59] width 202 height 7
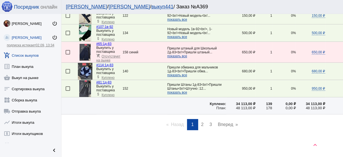
scroll to position [920, 0]
click at [28, 66] on link "list_alt План выкупа" at bounding box center [30, 65] width 61 height 11
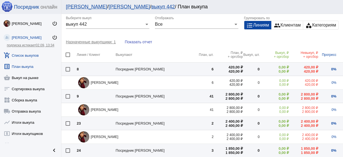
click at [22, 58] on link "add_shopping_cart Список выкупов" at bounding box center [30, 54] width 61 height 11
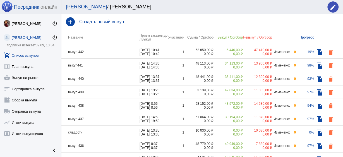
click at [97, 51] on td "выкуп 442" at bounding box center [100, 51] width 78 height 13
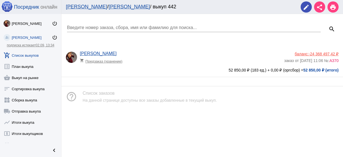
click at [176, 56] on app-delivery-type "shopping_cart Предзаказ (хранение)" at bounding box center [181, 59] width 202 height 7
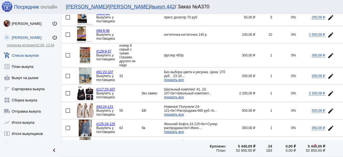
scroll to position [112, 0]
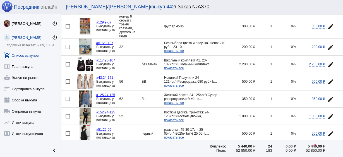
click at [85, 79] on img at bounding box center [85, 81] width 17 height 15
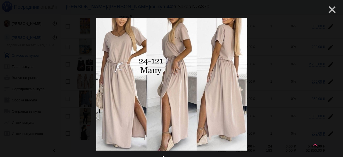
click at [286, 10] on mat-icon "close" at bounding box center [330, 7] width 7 height 7
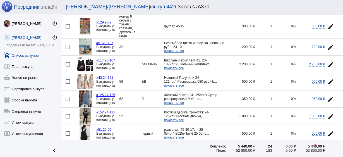
click at [88, 60] on img at bounding box center [85, 64] width 17 height 17
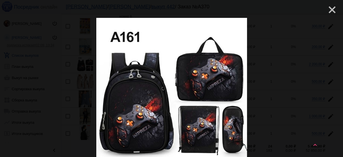
click at [286, 11] on mat-icon "close" at bounding box center [330, 7] width 7 height 7
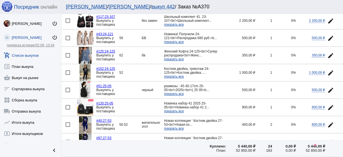
scroll to position [156, 0]
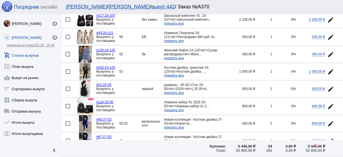
click at [83, 69] on img at bounding box center [85, 71] width 11 height 17
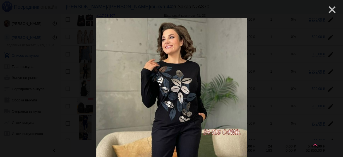
click at [286, 11] on mat-icon "close" at bounding box center [330, 7] width 7 height 7
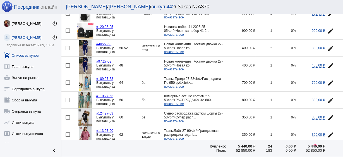
scroll to position [268, 0]
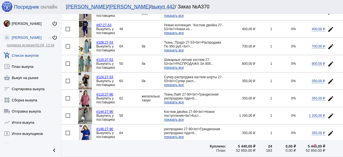
click at [89, 59] on img at bounding box center [84, 63] width 13 height 17
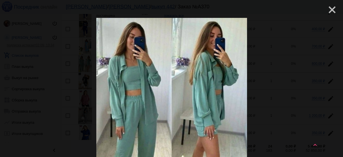
click at [286, 9] on mat-icon "close" at bounding box center [330, 7] width 7 height 7
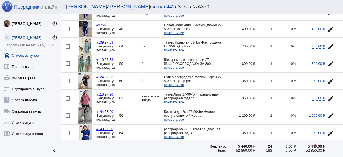
click at [88, 73] on img at bounding box center [84, 81] width 13 height 17
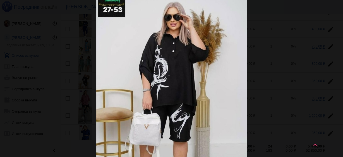
scroll to position [0, 0]
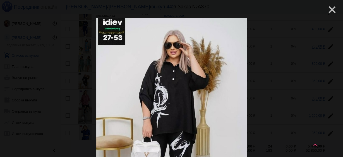
click at [286, 11] on mat-icon "close" at bounding box center [330, 7] width 7 height 7
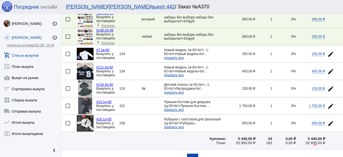
scroll to position [825, 0]
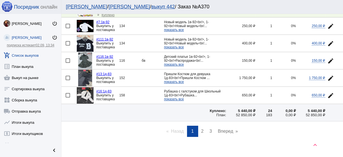
click at [198, 126] on link "page 2" at bounding box center [202, 131] width 8 height 11
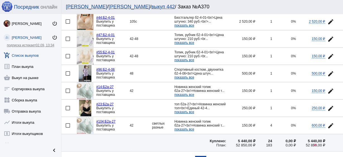
scroll to position [825, 0]
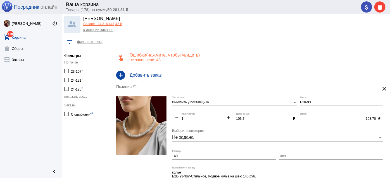
scroll to position [14, 0]
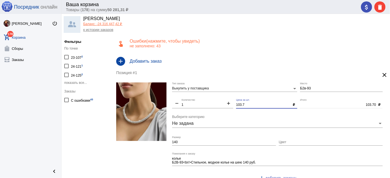
drag, startPoint x: 248, startPoint y: 105, endPoint x: 191, endPoint y: 97, distance: 57.5
click at [191, 97] on div "Выкупить у поставщика Тип заказа Б2в-93 Место remove 1 Количество add 103.7 Цен…" at bounding box center [278, 135] width 213 height 104
type input "100"
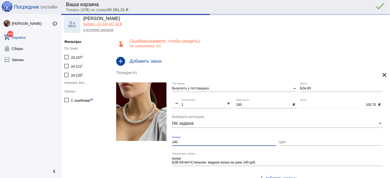
type input "100.00"
drag, startPoint x: 185, startPoint y: 140, endPoint x: 145, endPoint y: 137, distance: 39.8
click at [145, 137] on form "Выкупить у поставщика Тип заказа Б2в-93 Место remove 1 Количество add 100 Цена …" at bounding box center [250, 135] width 269 height 104
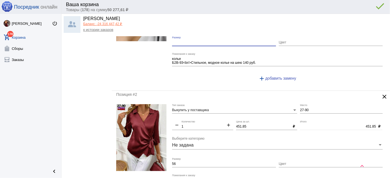
scroll to position [115, 0]
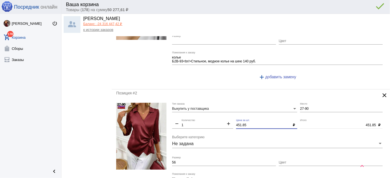
drag, startPoint x: 257, startPoint y: 122, endPoint x: 209, endPoint y: 118, distance: 47.9
click at [209, 118] on div "Выкупить у поставщика Тип заказа 27-90 Место remove 1 Количество add 451.85 Цен…" at bounding box center [278, 155] width 213 height 104
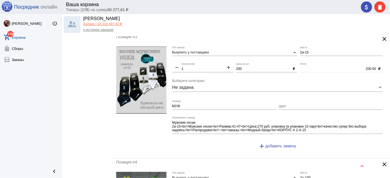
scroll to position [394, 0]
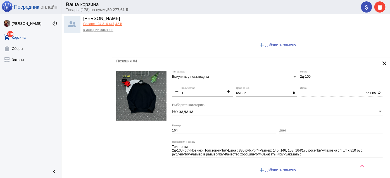
type input "450"
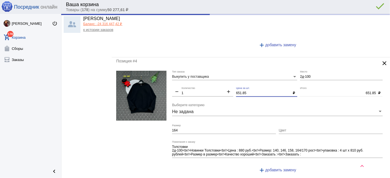
type input "450.00"
drag, startPoint x: 248, startPoint y: 90, endPoint x: 225, endPoint y: 88, distance: 22.8
click at [225, 88] on div "Выкупить у поставщика Тип заказа 2д-100 Место remove 1 Количество add 651.85 Це…" at bounding box center [278, 124] width 213 height 107
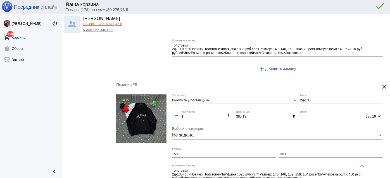
scroll to position [521, 0]
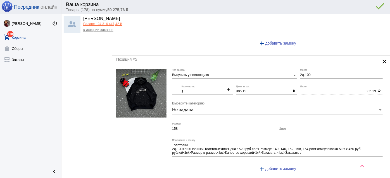
type input "650"
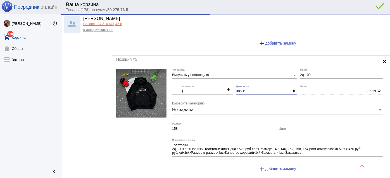
type input "650.00"
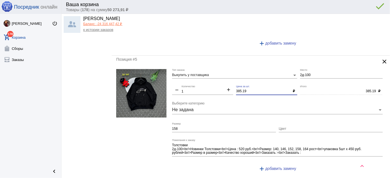
drag, startPoint x: 248, startPoint y: 88, endPoint x: 226, endPoint y: 87, distance: 22.1
click at [226, 87] on div "Выкупить у поставщика Тип заказа 2д-100 Место remove 1 Количество add 385.19 Це…" at bounding box center [278, 122] width 213 height 107
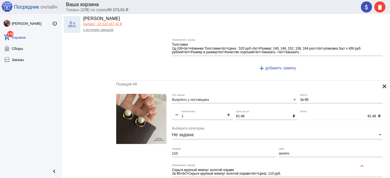
scroll to position [623, 0]
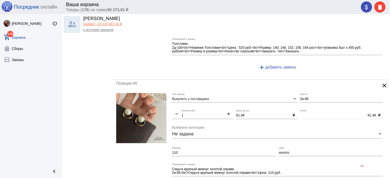
type input "380"
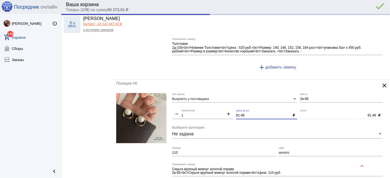
type input "380.00"
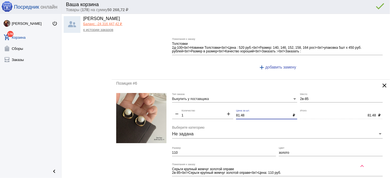
drag, startPoint x: 246, startPoint y: 111, endPoint x: 220, endPoint y: 105, distance: 26.3
click at [220, 105] on div "Выкупить у поставщика Тип заказа 2в-85 Место remove 1 Количество add 81.48 Цена…" at bounding box center [278, 145] width 213 height 104
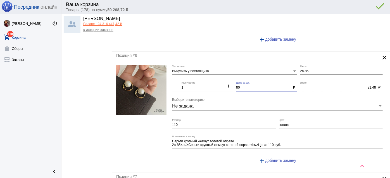
scroll to position [699, 0]
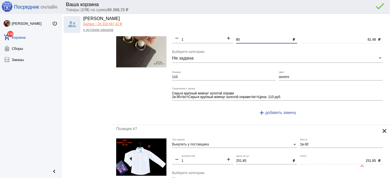
type input "80"
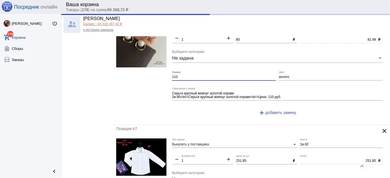
click at [184, 75] on input "110" at bounding box center [224, 77] width 104 height 4
type input "80.00"
click at [184, 75] on input "110" at bounding box center [224, 77] width 104 height 4
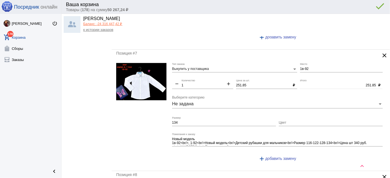
scroll to position [775, 0]
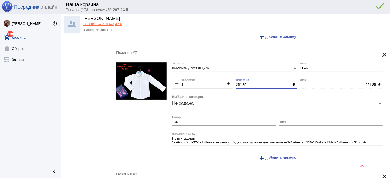
drag, startPoint x: 244, startPoint y: 80, endPoint x: 218, endPoint y: 77, distance: 26.7
click at [217, 76] on div "Выкупить у поставщика Тип заказа 1в-92 Место remove 1 Количество add 251.85 Цен…" at bounding box center [278, 115] width 213 height 104
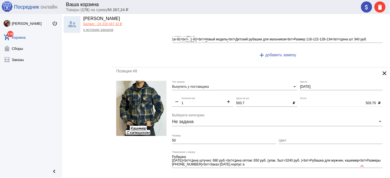
scroll to position [902, 0]
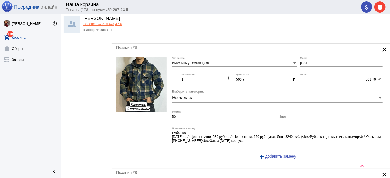
type input "250"
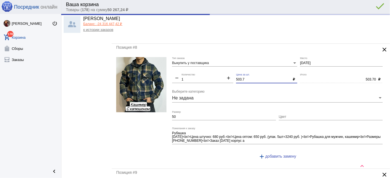
type input "250.00"
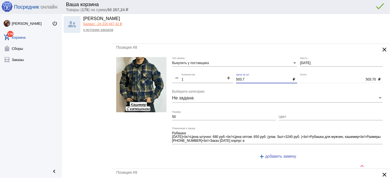
drag, startPoint x: 249, startPoint y: 73, endPoint x: 206, endPoint y: 69, distance: 43.2
click at [206, 69] on div "Выкупить у поставщика Тип заказа 2-2-23 Место remove 1 Количество add 503.7 Цен…" at bounding box center [278, 110] width 213 height 107
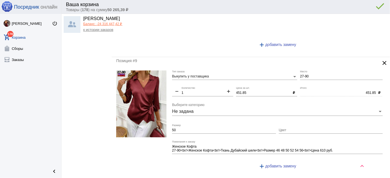
scroll to position [1029, 0]
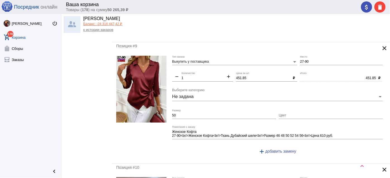
type input "500"
type input "500.00"
drag, startPoint x: 249, startPoint y: 73, endPoint x: 207, endPoint y: 65, distance: 42.5
click at [207, 65] on div "Выкупить у поставщика Тип заказа 27-90 Место remove 1 Количество add 451.85 Цен…" at bounding box center [278, 108] width 213 height 104
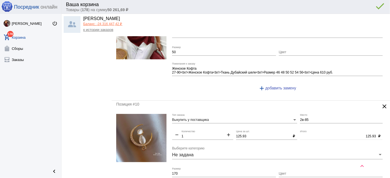
scroll to position [1130, 0]
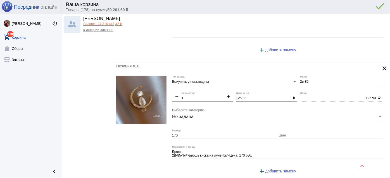
type input "450"
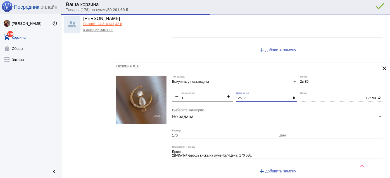
type input "450.00"
drag, startPoint x: 247, startPoint y: 92, endPoint x: 190, endPoint y: 83, distance: 57.6
click at [190, 83] on div "Выкупить у поставщика Тип заказа 2в-85 Место remove 1 Количество add 125.93 Цен…" at bounding box center [278, 128] width 213 height 104
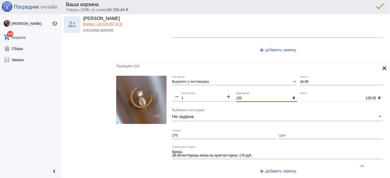
type input "120"
click at [201, 132] on div "170 Размер" at bounding box center [224, 134] width 104 height 9
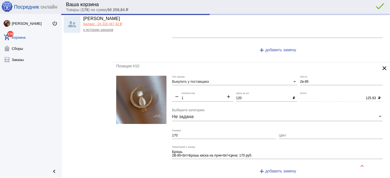
type input "120.00"
click at [201, 132] on div "170 Размер" at bounding box center [224, 134] width 104 height 9
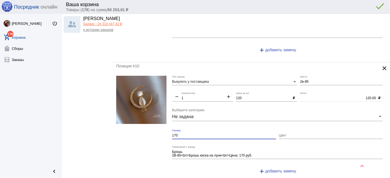
click at [198, 134] on input "170" at bounding box center [224, 136] width 104 height 4
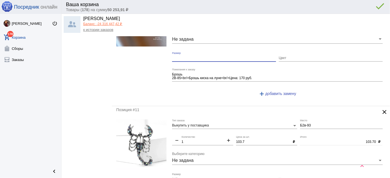
scroll to position [1257, 0]
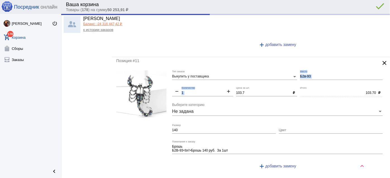
drag, startPoint x: 248, startPoint y: 83, endPoint x: 213, endPoint y: 75, distance: 36.1
click at [213, 75] on div "Выкупить у поставщика Тип заказа Б2в-93 Место remove 1 Количество add 103.7 Цен…" at bounding box center [278, 123] width 213 height 104
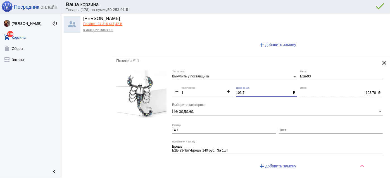
drag, startPoint x: 244, startPoint y: 87, endPoint x: 219, endPoint y: 83, distance: 25.7
click at [219, 83] on div "Выкупить у поставщика Тип заказа Б2в-93 Место remove 1 Количество add 103.7 Цен…" at bounding box center [278, 123] width 213 height 104
type input "100"
click at [198, 129] on input "140" at bounding box center [224, 131] width 104 height 4
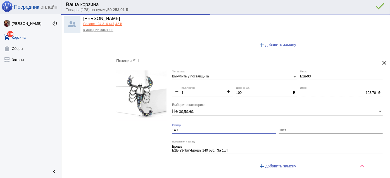
type input "100.00"
click at [198, 129] on input "140" at bounding box center [224, 131] width 104 height 4
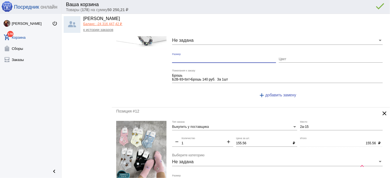
scroll to position [1359, 0]
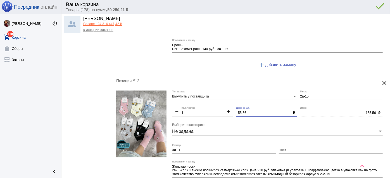
drag, startPoint x: 248, startPoint y: 106, endPoint x: 218, endPoint y: 101, distance: 30.5
click at [218, 101] on div "Выкупить у поставщика Тип заказа 2а-15 Место remove 1 Количество add 155.56 Цен…" at bounding box center [278, 144] width 213 height 107
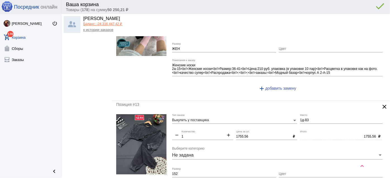
type input "150"
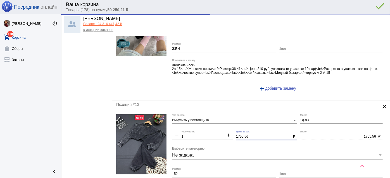
type input "150.00"
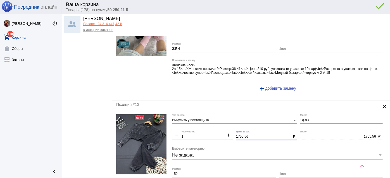
drag, startPoint x: 251, startPoint y: 129, endPoint x: 200, endPoint y: 123, distance: 51.2
click at [200, 123] on div "Выкупить у поставщика Тип заказа 1д-83 Место remove 1 Количество add 1755.56 Це…" at bounding box center [278, 167] width 213 height 107
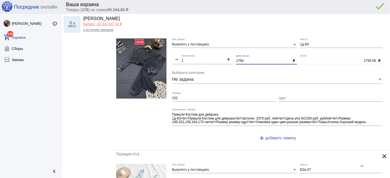
scroll to position [1612, 0]
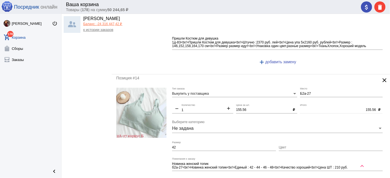
type input "1750"
type input "1750.00"
drag, startPoint x: 250, startPoint y: 102, endPoint x: 212, endPoint y: 98, distance: 38.1
click at [212, 98] on div "Выкупить у поставщика Тип заказа Б2а-27 Место remove 1 Количество add 155.56 Це…" at bounding box center [278, 140] width 213 height 104
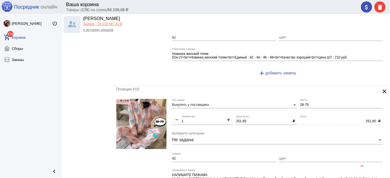
scroll to position [1739, 0]
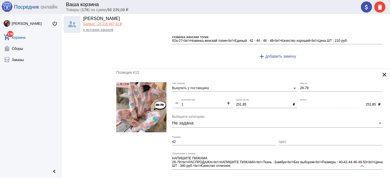
type input "150"
type input "150.00"
drag, startPoint x: 239, startPoint y: 91, endPoint x: 219, endPoint y: 85, distance: 20.7
click at [219, 85] on div "Выкупить у поставщика Тип заказа 28-79 Место remove 1 Количество add 251.85 Цен…" at bounding box center [278, 135] width 213 height 107
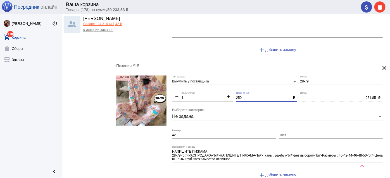
scroll to position [1841, 0]
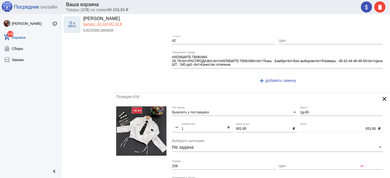
type input "250"
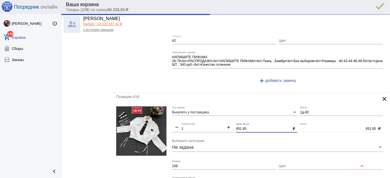
type input "250.00"
drag, startPoint x: 255, startPoint y: 119, endPoint x: 203, endPoint y: 108, distance: 52.6
click at [205, 111] on div "Выкупить у поставщика Тип заказа 1д-83 Место remove 1 Количество add 651.85 Цен…" at bounding box center [278, 160] width 213 height 107
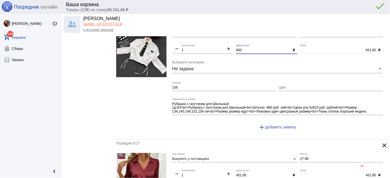
scroll to position [1968, 0]
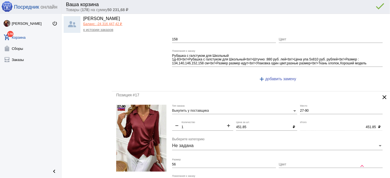
type input "650"
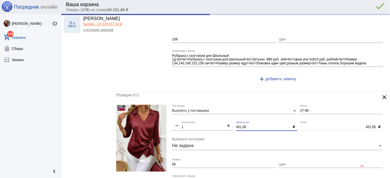
drag, startPoint x: 218, startPoint y: 114, endPoint x: 208, endPoint y: 111, distance: 10.0
click at [208, 112] on div "Выкупить у поставщика Тип заказа 27-90 Место remove 1 Количество add 451.85 Цен…" at bounding box center [278, 157] width 213 height 104
type input "650.00"
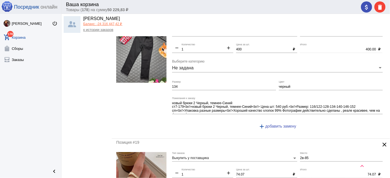
scroll to position [2196, 0]
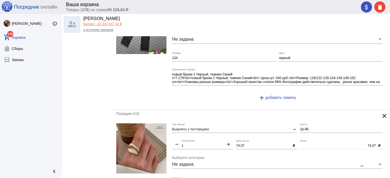
type input "450"
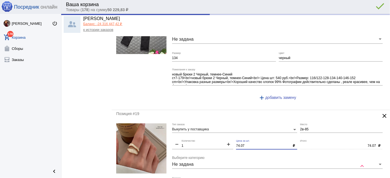
type input "450.00"
drag, startPoint x: 219, startPoint y: 131, endPoint x: 214, endPoint y: 130, distance: 5.9
click at [214, 130] on div "Выкупить у поставщика Тип заказа 2в-85 Место remove 1 Количество add 74.07 Цена…" at bounding box center [278, 176] width 213 height 104
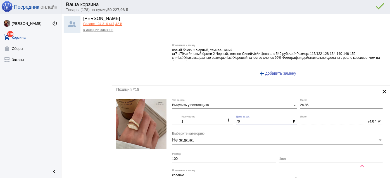
scroll to position [2247, 0]
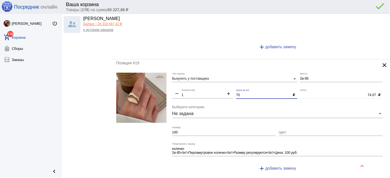
type input "70"
click at [189, 131] on input "100" at bounding box center [224, 133] width 104 height 4
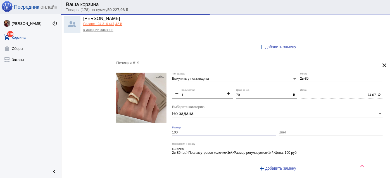
click at [189, 131] on input "100" at bounding box center [224, 133] width 104 height 4
type input "70.00"
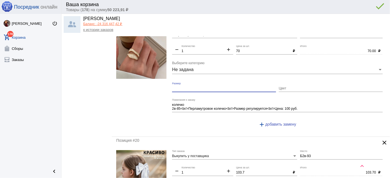
scroll to position [2348, 0]
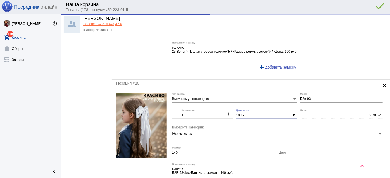
drag, startPoint x: 244, startPoint y: 102, endPoint x: 219, endPoint y: 97, distance: 25.0
click at [217, 97] on div "Выкупить у поставщика Тип заказа Б2в-93 Место remove 1 Количество add 103.7 Цен…" at bounding box center [278, 145] width 213 height 104
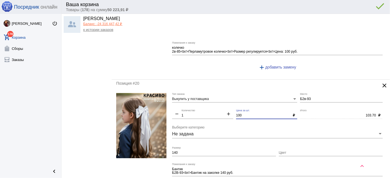
type input "100"
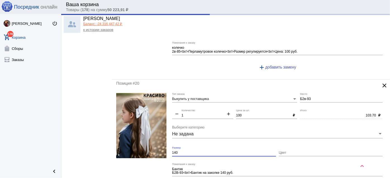
click at [216, 151] on input "140" at bounding box center [224, 153] width 104 height 4
type input "100.00"
click at [216, 151] on input "140" at bounding box center [224, 153] width 104 height 4
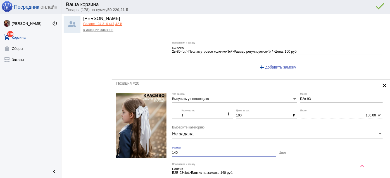
click at [216, 151] on input "140" at bounding box center [224, 153] width 104 height 4
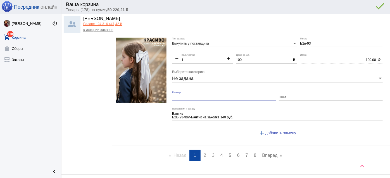
scroll to position [2429, 0]
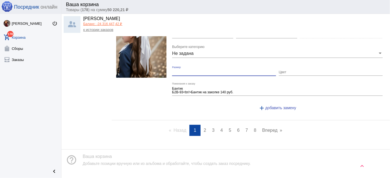
click at [205, 125] on link "page 2" at bounding box center [205, 130] width 8 height 11
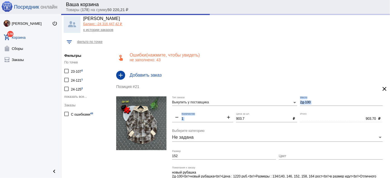
drag, startPoint x: 217, startPoint y: 114, endPoint x: 206, endPoint y: 112, distance: 11.5
click at [206, 112] on div "Выкупить у поставщика Тип заказа 2д-100 Место remove 1 Количество add 903.7 Цен…" at bounding box center [278, 150] width 213 height 107
drag, startPoint x: 246, startPoint y: 119, endPoint x: 220, endPoint y: 117, distance: 26.1
click at [220, 117] on div "Выкупить у поставщика Тип заказа 2д-100 Место remove 1 Количество add 903.7 Цен…" at bounding box center [278, 150] width 213 height 107
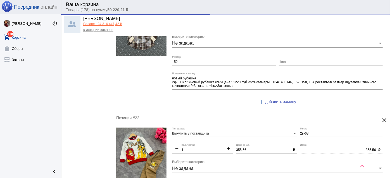
scroll to position [101, 0]
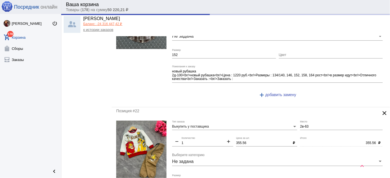
type input "900"
type input "900.00"
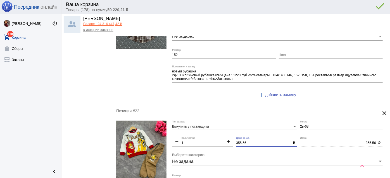
drag, startPoint x: 245, startPoint y: 141, endPoint x: 226, endPoint y: 136, distance: 19.6
click at [226, 136] on div "Выкупить у поставщика Тип заказа 2в-63 Место remove 1 Количество add 355.56 Цен…" at bounding box center [278, 176] width 213 height 111
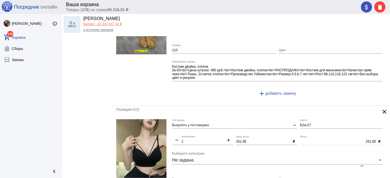
scroll to position [254, 0]
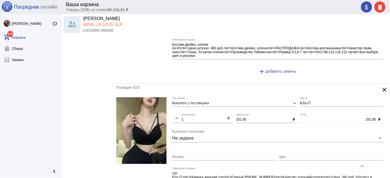
type input "350"
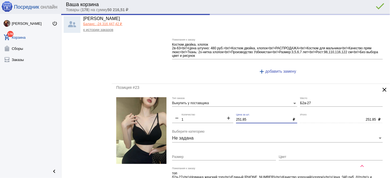
type input "350.00"
drag, startPoint x: 243, startPoint y: 118, endPoint x: 214, endPoint y: 116, distance: 29.6
click at [214, 116] on div "Выкупить у поставщика Тип заказа Б2а-27 Место remove 1 Количество add 251.85 Це…" at bounding box center [278, 149] width 213 height 104
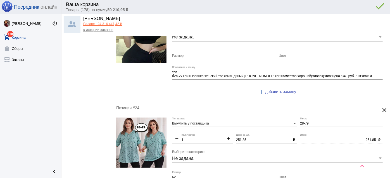
scroll to position [406, 0]
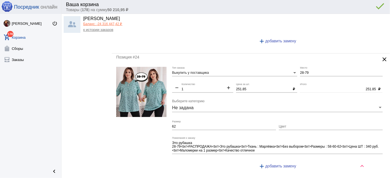
type input "250"
type input "250.00"
drag, startPoint x: 248, startPoint y: 87, endPoint x: 226, endPoint y: 81, distance: 22.9
click at [226, 81] on div "Выкупить у поставщика Тип заказа 28-79 Место remove 1 Количество add 251.85 Цен…" at bounding box center [278, 120] width 213 height 107
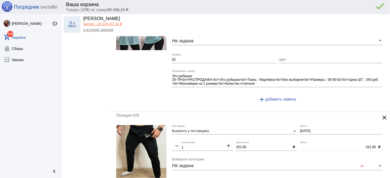
scroll to position [533, 0]
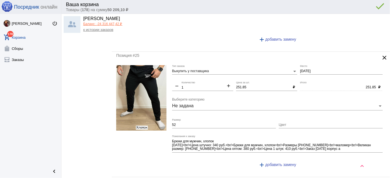
type input "250"
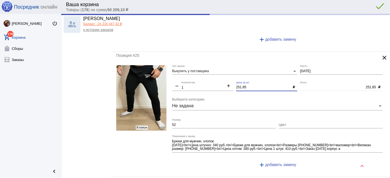
type input "250.00"
drag, startPoint x: 247, startPoint y: 84, endPoint x: 205, endPoint y: 80, distance: 42.6
click at [205, 80] on div "Выкупить у поставщика Тип заказа 2-2-23 Место remove 1 Количество add 251.85 Це…" at bounding box center [278, 118] width 213 height 107
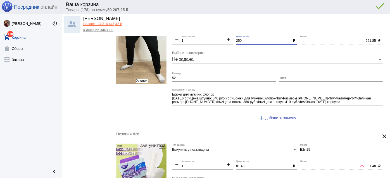
scroll to position [634, 0]
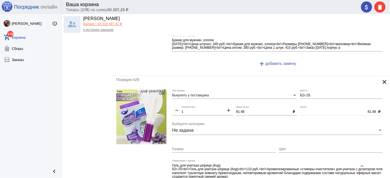
type input "250"
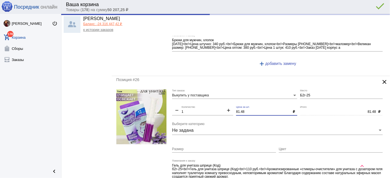
type input "250.00"
drag, startPoint x: 243, startPoint y: 109, endPoint x: 225, endPoint y: 107, distance: 18.0
click at [225, 107] on div "Выкупить у поставщика Тип заказа Б2г-25 Место remove 1 Количество add 81.48 Цен…" at bounding box center [278, 145] width 213 height 111
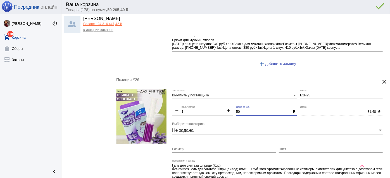
type input "50"
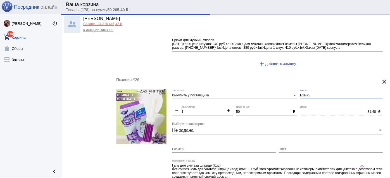
click at [303, 94] on input "Б2г-25" at bounding box center [341, 96] width 83 height 4
type input "50.00"
click at [303, 94] on input "Б2г-25" at bounding box center [341, 96] width 83 height 4
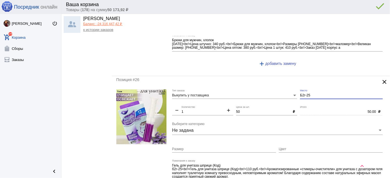
click at [303, 94] on input "Б2г-25" at bounding box center [341, 96] width 83 height 4
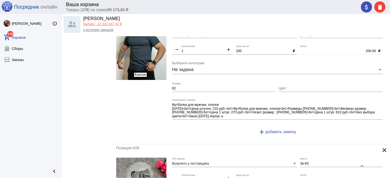
scroll to position [888, 0]
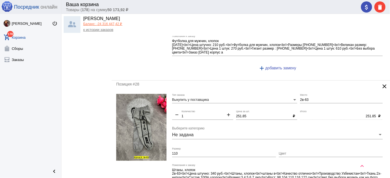
type input "2-2-21"
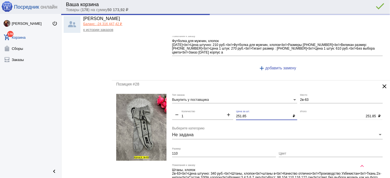
drag, startPoint x: 249, startPoint y: 111, endPoint x: 210, endPoint y: 104, distance: 40.0
click at [210, 104] on div "Выкупить у поставщика Тип заказа 2в-63 Место remove 1 Количество add 251.85 Цен…" at bounding box center [278, 147] width 213 height 107
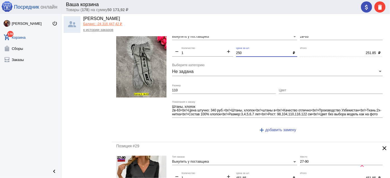
scroll to position [989, 0]
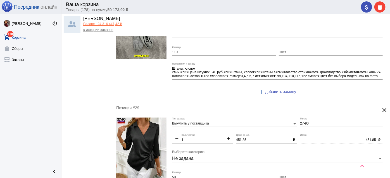
type input "250"
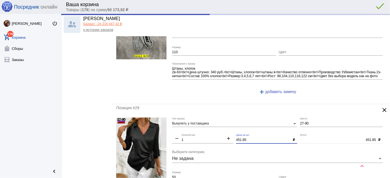
type input "250.00"
drag, startPoint x: 246, startPoint y: 134, endPoint x: 226, endPoint y: 128, distance: 20.9
click at [227, 129] on div "Выкупить у поставщика Тип заказа 27-90 Место remove 1 Количество add 451.85 Цен…" at bounding box center [278, 170] width 213 height 104
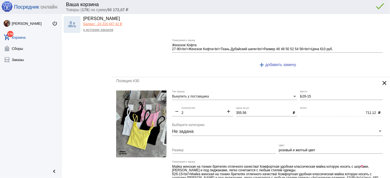
scroll to position [1167, 0]
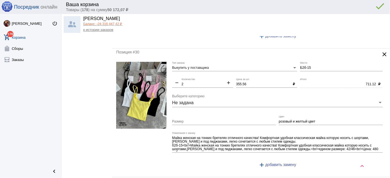
type input "450"
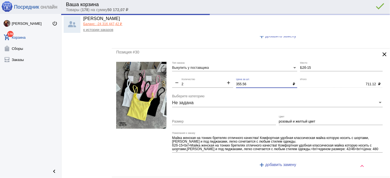
type input "450.00"
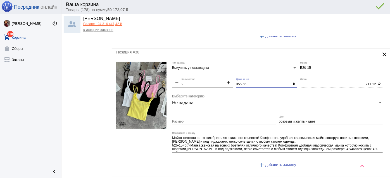
drag, startPoint x: 251, startPoint y: 78, endPoint x: 223, endPoint y: 69, distance: 29.6
click at [223, 69] on div "Выкупить у поставщика Тип заказа Б2б-15 Место remove 2 Количество add 355.56 Це…" at bounding box center [278, 117] width 213 height 111
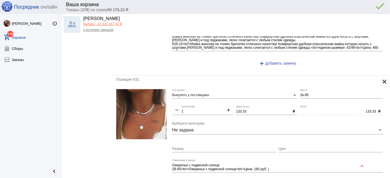
type input "350"
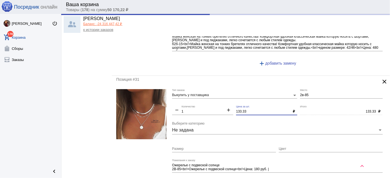
drag, startPoint x: 250, startPoint y: 105, endPoint x: 223, endPoint y: 102, distance: 27.8
click at [223, 102] on div "Выкупить у поставщика Тип заказа 2в-85 Место remove 1 Количество add 133.33 Цен…" at bounding box center [278, 141] width 213 height 104
type input "700.00"
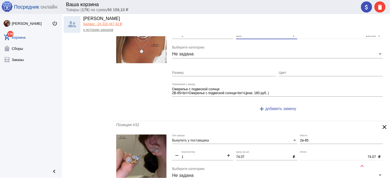
scroll to position [1395, 0]
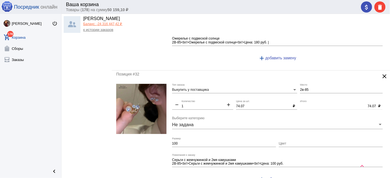
type input "130"
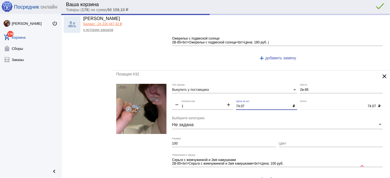
type input "130.00"
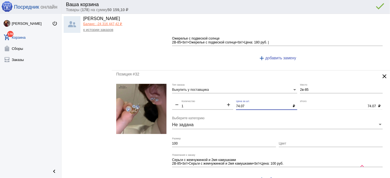
drag, startPoint x: 245, startPoint y: 99, endPoint x: 220, endPoint y: 99, distance: 24.6
click at [220, 99] on div "Выкупить у поставщика Тип заказа 2в-85 Место remove 1 Количество add 74.07 Цена…" at bounding box center [278, 136] width 213 height 104
type input "70"
click at [198, 142] on input "100" at bounding box center [224, 144] width 104 height 4
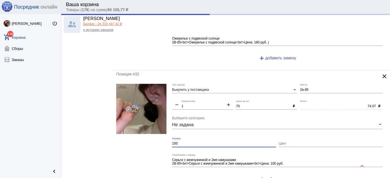
click at [198, 142] on input "100" at bounding box center [224, 144] width 104 height 4
type input "70.00"
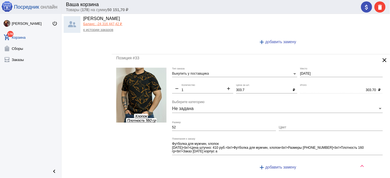
scroll to position [1522, 0]
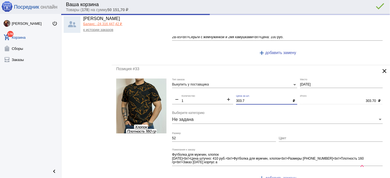
drag, startPoint x: 243, startPoint y: 92, endPoint x: 210, endPoint y: 88, distance: 33.9
click at [204, 89] on div "Выкупить у поставщика Тип заказа 2-2-23 Место remove 1 Количество add 303.7 Цен…" at bounding box center [278, 132] width 213 height 107
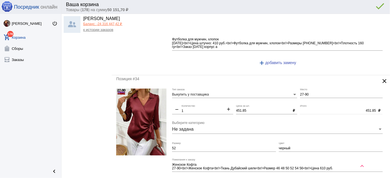
scroll to position [1649, 0]
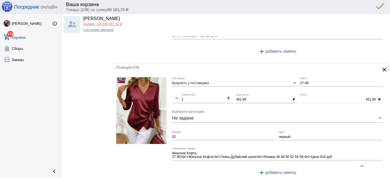
type input "300"
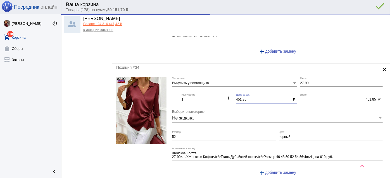
type input "300.00"
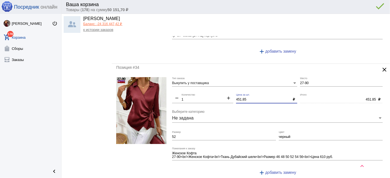
drag, startPoint x: 251, startPoint y: 89, endPoint x: 210, endPoint y: 87, distance: 40.8
click at [210, 87] on div "Выкупить у поставщика Тип заказа 27-90 Место remove 1 Количество add 451.85 Цен…" at bounding box center [278, 129] width 213 height 104
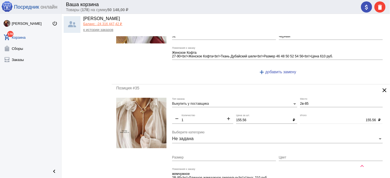
scroll to position [1750, 0]
type input "450"
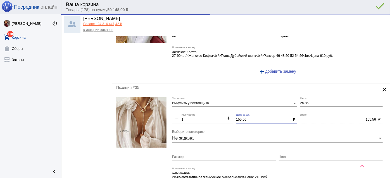
type input "450.00"
drag, startPoint x: 248, startPoint y: 110, endPoint x: 200, endPoint y: 117, distance: 48.6
click at [199, 108] on div "Выкупить у поставщика Тип заказа 2в-85 Место remove 1 Количество add 155.56 Цен…" at bounding box center [278, 149] width 213 height 104
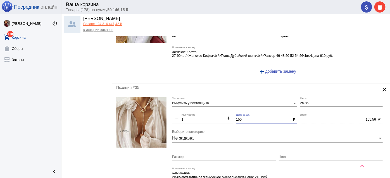
scroll to position [1877, 0]
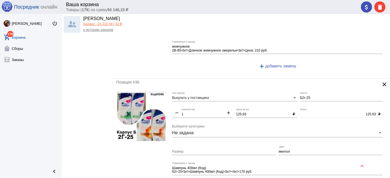
type input "150"
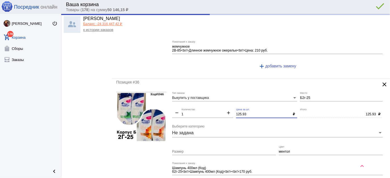
type input "150.00"
drag, startPoint x: 253, startPoint y: 104, endPoint x: 200, endPoint y: 97, distance: 53.5
click at [200, 97] on div "Выкупить у поставщика Тип заказа Б2г-25 Место remove 1 Количество add 125.93 Це…" at bounding box center [278, 144] width 213 height 104
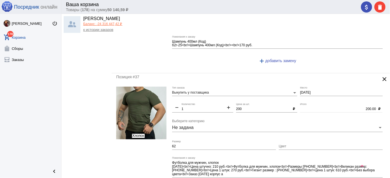
scroll to position [2106, 0]
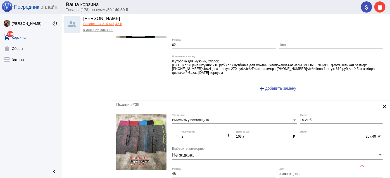
type input "120"
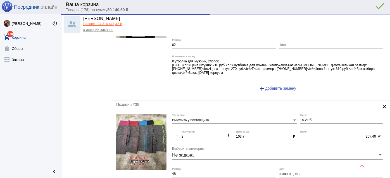
drag, startPoint x: 248, startPoint y: 128, endPoint x: 232, endPoint y: 126, distance: 16.6
click at [232, 126] on div "Выкупить у поставщика Тип заказа 1а-21/б Место remove 2 Количество add 103.7 Це…" at bounding box center [278, 169] width 213 height 111
type input "120.00"
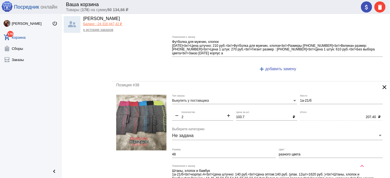
scroll to position [2131, 0]
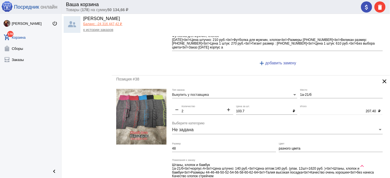
click at [261, 110] on input "103.7" at bounding box center [263, 112] width 54 height 4
drag, startPoint x: 252, startPoint y: 100, endPoint x: 202, endPoint y: 97, distance: 50.1
click at [202, 97] on div "Выкупить у поставщика Тип заказа 1а-21/б Место remove 2 Количество add 103.7 Це…" at bounding box center [278, 144] width 213 height 111
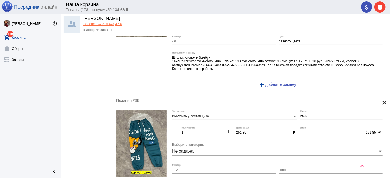
scroll to position [2258, 0]
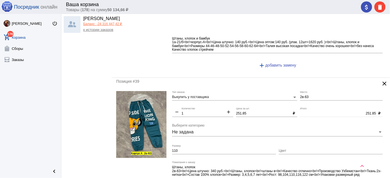
type input "100"
type input "200.00"
drag, startPoint x: 192, startPoint y: 94, endPoint x: 184, endPoint y: 93, distance: 7.3
click at [184, 93] on div "Выкупить у поставщика Тип заказа 2в-63 Место remove 1 Количество add 251.85 Цен…" at bounding box center [278, 144] width 213 height 107
type input "250"
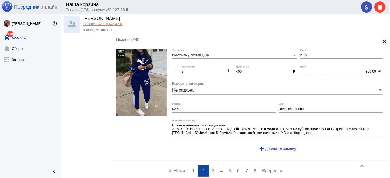
scroll to position [2466, 0]
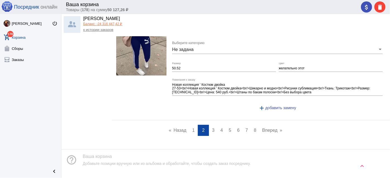
click at [212, 128] on span "3" at bounding box center [213, 130] width 3 height 5
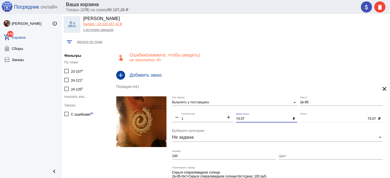
drag, startPoint x: 252, startPoint y: 118, endPoint x: 213, endPoint y: 113, distance: 39.4
click at [213, 113] on div "Выкупить у поставщика Тип заказа 2в-85 Место remove 1 Количество add 74.07 Цена…" at bounding box center [278, 149] width 213 height 104
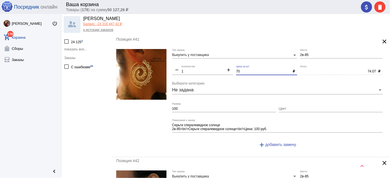
scroll to position [51, 0]
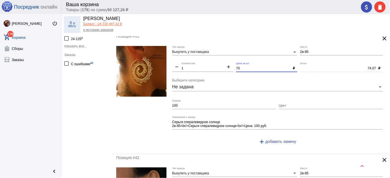
type input "70"
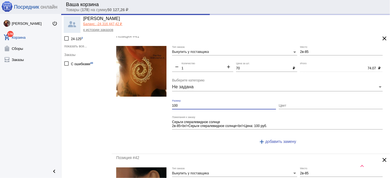
click at [192, 105] on input "100" at bounding box center [224, 106] width 104 height 4
type input "70.00"
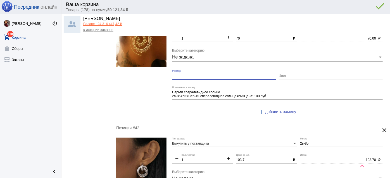
scroll to position [127, 0]
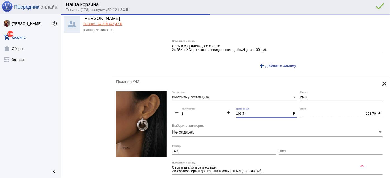
drag, startPoint x: 247, startPoint y: 111, endPoint x: 231, endPoint y: 109, distance: 16.3
click at [231, 109] on div "Выкупить у поставщика Тип заказа 2в-85 Место remove 1 Количество add 103.7 Цена…" at bounding box center [278, 144] width 213 height 104
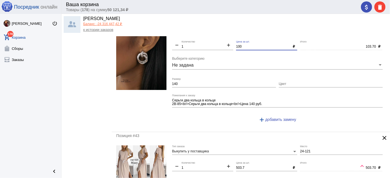
scroll to position [203, 0]
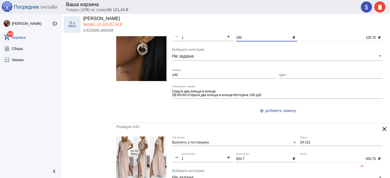
type input "100"
click at [188, 76] on div "140 Размер" at bounding box center [224, 73] width 104 height 9
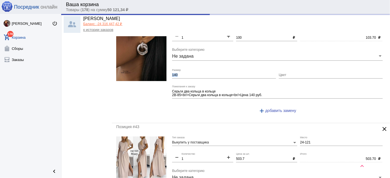
click at [188, 76] on div "140 Размер" at bounding box center [224, 73] width 104 height 9
type input "100.00"
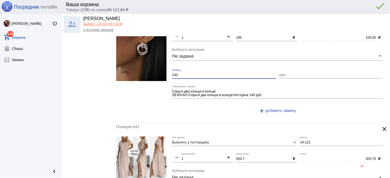
type input "140"
drag, startPoint x: 183, startPoint y: 73, endPoint x: 142, endPoint y: 74, distance: 41.3
click at [140, 73] on form "Выкупить у поставщика Тип заказа 2в-85 Место remove 1 Количество add 100 Цена з…" at bounding box center [250, 67] width 269 height 104
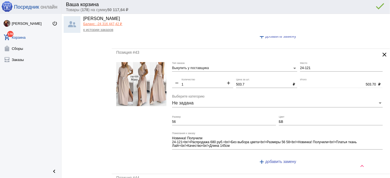
scroll to position [279, 0]
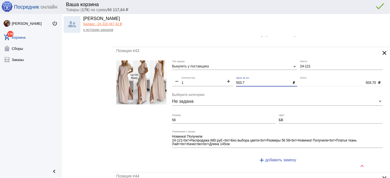
drag, startPoint x: 246, startPoint y: 83, endPoint x: 202, endPoint y: 81, distance: 44.7
click at [202, 81] on div "Выкупить у поставщика Тип заказа 24-121 Место remove 1 Количество add 503.7 Цен…" at bounding box center [278, 114] width 213 height 107
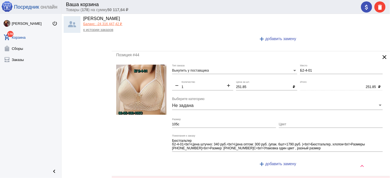
scroll to position [406, 0]
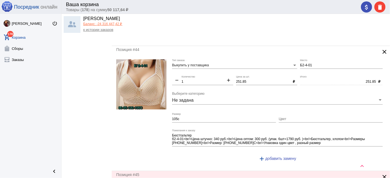
type input "500"
type input "500.00"
drag, startPoint x: 248, startPoint y: 79, endPoint x: 211, endPoint y: 77, distance: 37.2
click at [211, 77] on div "Выкупить у поставщика Тип заказа Б2-4-01 Место remove 1 Количество add 251.85 Ц…" at bounding box center [278, 112] width 213 height 107
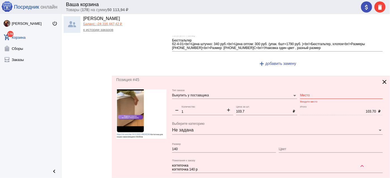
scroll to position [507, 0]
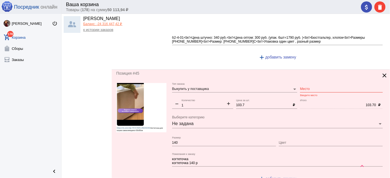
type input "2520"
click at [304, 88] on input "Место" at bounding box center [341, 89] width 83 height 4
type input "2520.00"
drag, startPoint x: 306, startPoint y: 85, endPoint x: 272, endPoint y: 78, distance: 34.5
click at [272, 78] on div "Позиция #45 clear Выкупить у поставщика Тип заказа 3-3 Место Введите место remo…" at bounding box center [251, 130] width 278 height 121
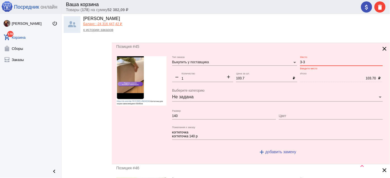
scroll to position [609, 0]
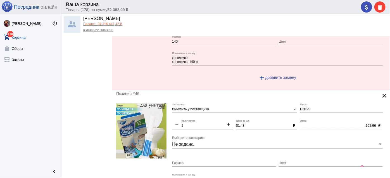
type input "3-3"
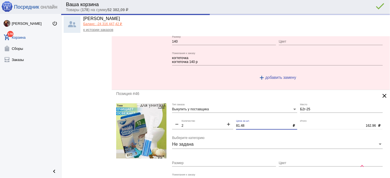
drag, startPoint x: 252, startPoint y: 121, endPoint x: 184, endPoint y: 119, distance: 67.6
click at [184, 119] on div "Выкупить у поставщика Тип заказа Б2г-25 Место remove 2 Количество add 81.48 Цен…" at bounding box center [278, 159] width 213 height 111
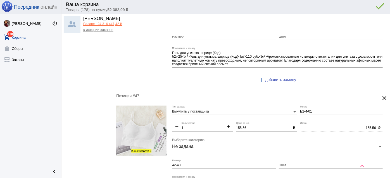
scroll to position [736, 0]
type input "80"
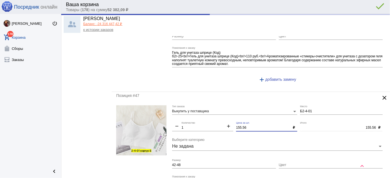
type input "160.00"
drag, startPoint x: 248, startPoint y: 122, endPoint x: 205, endPoint y: 119, distance: 43.7
click at [205, 119] on div "Выкупить у поставщика Тип заказа Б2-4-01 Место remove 1 Количество add 155.56 Ц…" at bounding box center [278, 157] width 213 height 104
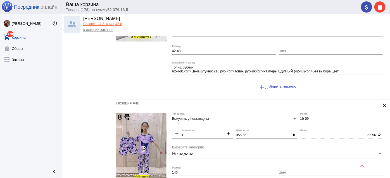
scroll to position [862, 0]
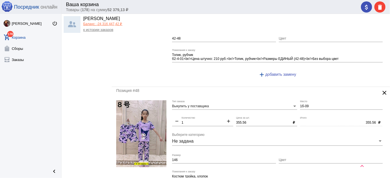
type input "150"
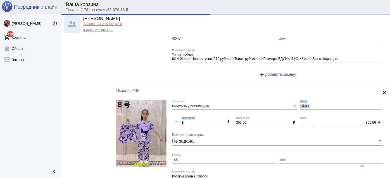
drag, startPoint x: 251, startPoint y: 115, endPoint x: 240, endPoint y: 117, distance: 11.0
click at [219, 110] on div "Выкупить у поставщика Тип заказа 1б-09 Место remove 1 Количество add 355.56 Цен…" at bounding box center [278, 153] width 213 height 107
type input "150.00"
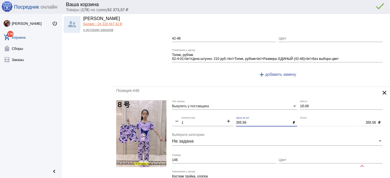
drag, startPoint x: 250, startPoint y: 119, endPoint x: 230, endPoint y: 116, distance: 20.4
click at [230, 116] on div "Выкупить у поставщика Тип заказа 1б-09 Место remove 1 Количество add 355.56 Цен…" at bounding box center [278, 153] width 213 height 107
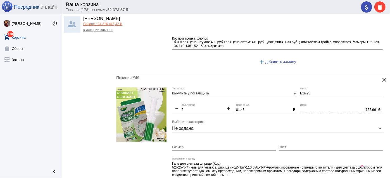
scroll to position [1015, 0]
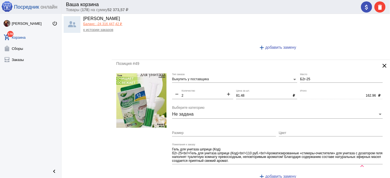
type input "350"
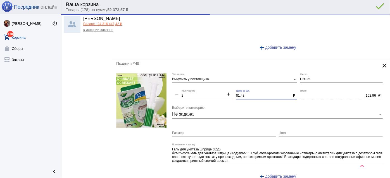
type input "350.00"
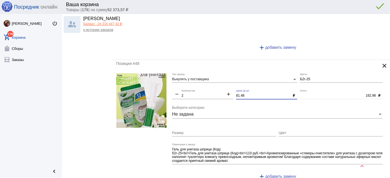
drag, startPoint x: 250, startPoint y: 90, endPoint x: 214, endPoint y: 88, distance: 35.2
click at [214, 88] on div "Выкупить у поставщика Тип заказа Б2г-25 Место remove 2 Количество add 81.48 Цен…" at bounding box center [278, 128] width 213 height 111
type input "50"
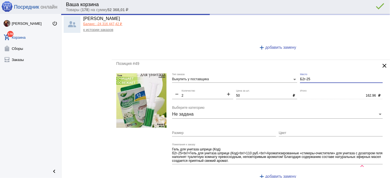
type input "100.00"
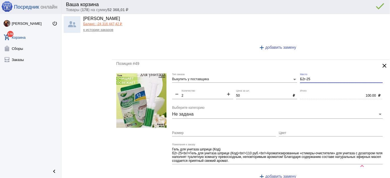
drag, startPoint x: 307, startPoint y: 75, endPoint x: 271, endPoint y: 70, distance: 36.6
click at [271, 73] on div "Выкупить у поставщика Тип заказа Б2г-25 Место remove 2 Количество add 50 Цена з…" at bounding box center [278, 128] width 213 height 111
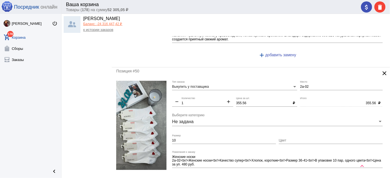
scroll to position [1141, 0]
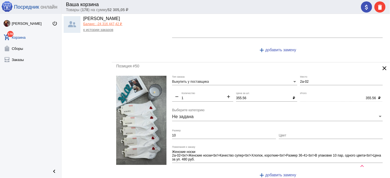
type input "2-2-21"
drag, startPoint x: 249, startPoint y: 92, endPoint x: 186, endPoint y: 84, distance: 63.8
click at [186, 84] on div "Выкупить у поставщика Тип заказа 2а-02 Место remove 1 Количество add 355.56 Цен…" at bounding box center [278, 129] width 213 height 107
type input "350"
click at [180, 131] on div "10 Размер" at bounding box center [224, 134] width 104 height 9
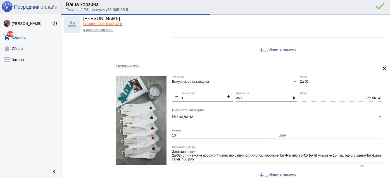
type input "350.00"
click at [178, 134] on input "10" at bounding box center [224, 136] width 104 height 4
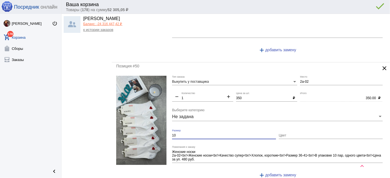
click at [178, 134] on input "10" at bounding box center [224, 136] width 104 height 4
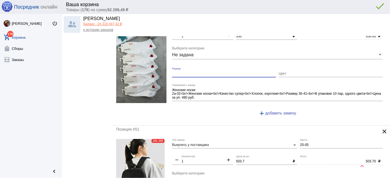
scroll to position [1268, 0]
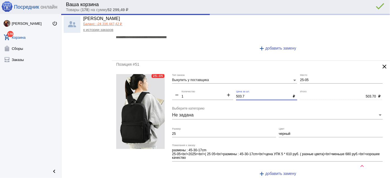
drag, startPoint x: 243, startPoint y: 90, endPoint x: 208, endPoint y: 88, distance: 35.2
click at [208, 88] on div "Выкупить у поставщика Тип заказа 25-05 Место remove 1 Количество add 503.7 Цена…" at bounding box center [278, 127] width 213 height 107
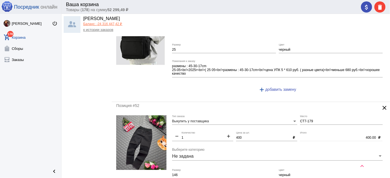
scroll to position [1345, 0]
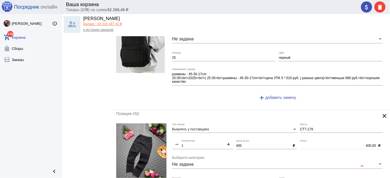
type input "500"
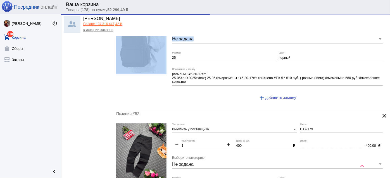
drag, startPoint x: 175, startPoint y: 48, endPoint x: 146, endPoint y: 44, distance: 29.8
click at [146, 44] on form "Выкупить у поставщика Тип заказа 25-05 Место remove 1 Количество add 500 Цена з…" at bounding box center [250, 51] width 269 height 107
type input "500.00"
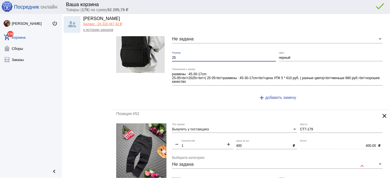
drag, startPoint x: 177, startPoint y: 50, endPoint x: 156, endPoint y: 48, distance: 21.4
click at [156, 48] on form "Выкупить у поставщика Тип заказа 25-05 Место remove 1 Количество add 500 Цена з…" at bounding box center [250, 51] width 269 height 107
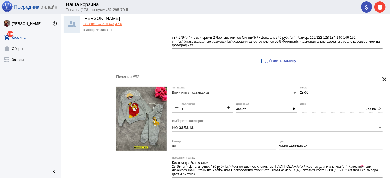
scroll to position [1522, 0]
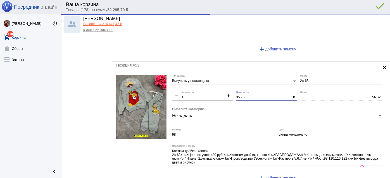
drag, startPoint x: 251, startPoint y: 88, endPoint x: 197, endPoint y: 84, distance: 54.3
click at [197, 84] on div "Выкупить у поставщика Тип заказа 2в-63 Место remove 1 Количество add 355.56 Цен…" at bounding box center [278, 130] width 213 height 111
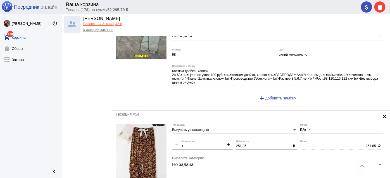
scroll to position [1624, 0]
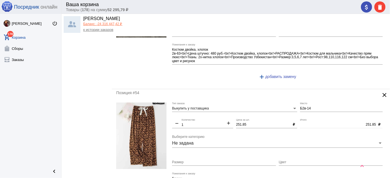
type input "350"
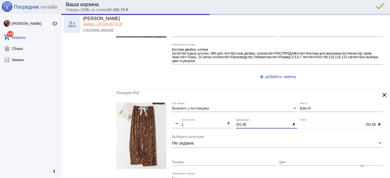
type input "350.00"
drag, startPoint x: 248, startPoint y: 115, endPoint x: 226, endPoint y: 109, distance: 22.5
click at [226, 109] on div "Выкупить у поставщика Тип заказа Б2в-14 Место remove 1 Количество add 251.85 Це…" at bounding box center [278, 156] width 213 height 107
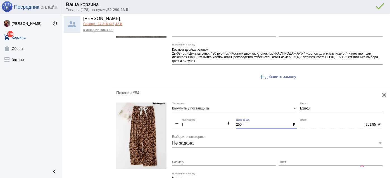
type input "250"
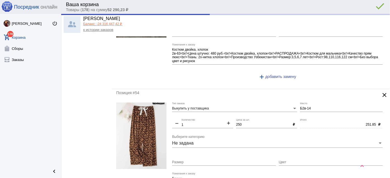
type input "250.00"
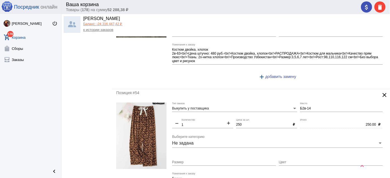
drag, startPoint x: 205, startPoint y: 110, endPoint x: 214, endPoint y: 148, distance: 39.3
click at [214, 157] on div "Размер" at bounding box center [224, 161] width 104 height 9
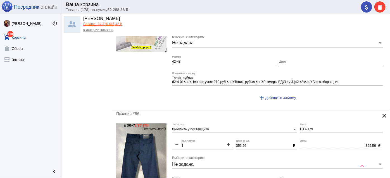
scroll to position [1903, 0]
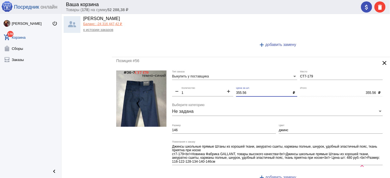
drag, startPoint x: 225, startPoint y: 80, endPoint x: 206, endPoint y: 77, distance: 19.2
click at [205, 77] on div "Выкупить у поставщика Тип заказа СТ7-179 Место remove 1 Количество add 355.56 Ц…" at bounding box center [278, 128] width 213 height 115
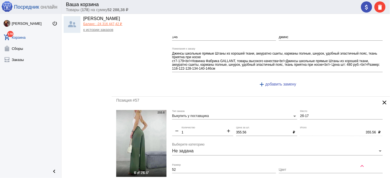
scroll to position [2004, 0]
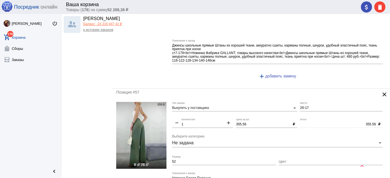
type input "350"
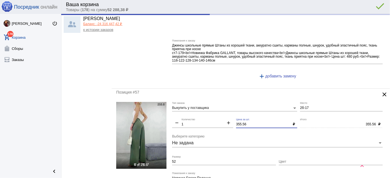
type input "350.00"
drag, startPoint x: 251, startPoint y: 112, endPoint x: 203, endPoint y: 107, distance: 48.0
click at [203, 107] on div "Выкупить у поставщика Тип заказа 2б-17 Место remove 1 Количество add 355.56 Цен…" at bounding box center [278, 155] width 213 height 107
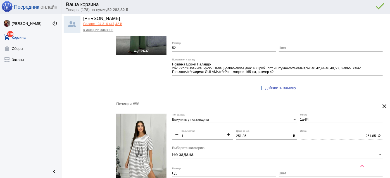
scroll to position [2131, 0]
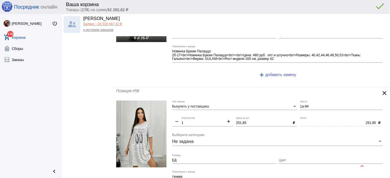
type input "350"
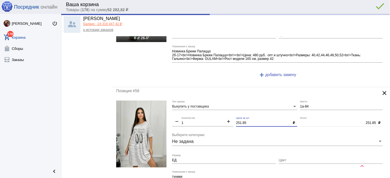
type input "350.00"
drag, startPoint x: 249, startPoint y: 111, endPoint x: 229, endPoint y: 108, distance: 19.7
click at [229, 108] on div "Выкупить у поставщика Тип заказа 1а-84 Место remove 1 Количество add 251.85 Цен…" at bounding box center [278, 153] width 213 height 104
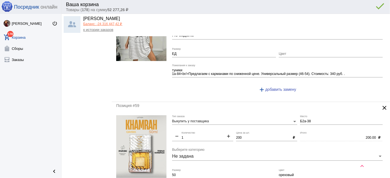
scroll to position [2258, 0]
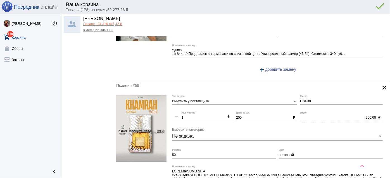
type input "250"
drag, startPoint x: 248, startPoint y: 104, endPoint x: 245, endPoint y: 105, distance: 3.1
click at [245, 116] on input "200" at bounding box center [263, 118] width 54 height 4
type input "250.00"
click at [228, 114] on mat-icon "add" at bounding box center [228, 117] width 9 height 7
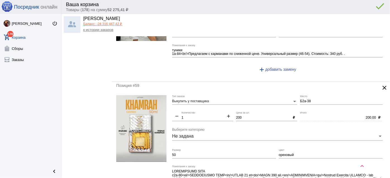
type input "2"
type input "400.00"
click at [285, 154] on input "ореховый" at bounding box center [331, 156] width 104 height 4
click at [234, 154] on input "50" at bounding box center [224, 156] width 104 height 4
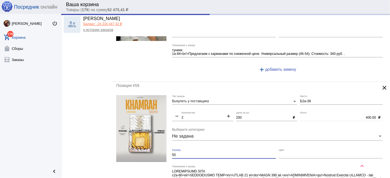
click at [234, 154] on input "50" at bounding box center [224, 156] width 104 height 4
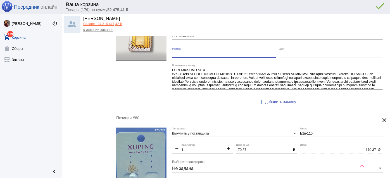
scroll to position [2359, 0]
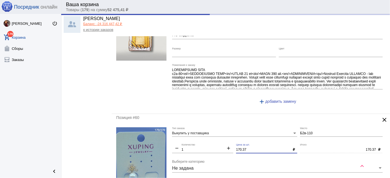
drag, startPoint x: 250, startPoint y: 137, endPoint x: 196, endPoint y: 131, distance: 54.2
click at [196, 131] on div "Выкупить у поставщика Тип заказа Б2в-110 Место remove 1 Количество add 170.37 Ц…" at bounding box center [278, 181] width 213 height 107
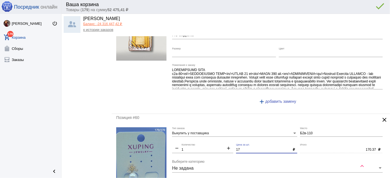
type input "170"
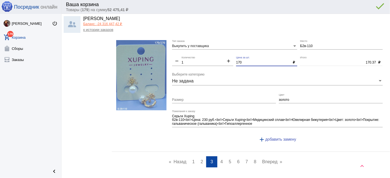
scroll to position [2478, 0]
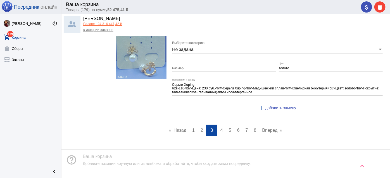
click at [217, 125] on link "page 4" at bounding box center [221, 130] width 8 height 11
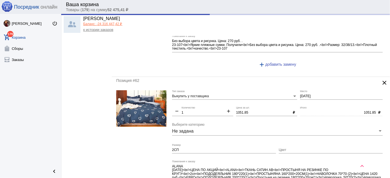
scroll to position [152, 0]
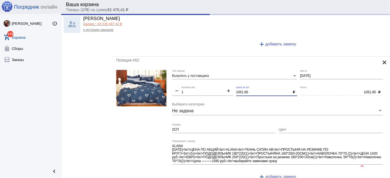
drag, startPoint x: 251, startPoint y: 93, endPoint x: 214, endPoint y: 90, distance: 36.4
click at [214, 90] on div "Выкупить у поставщика Тип заказа 2-1-03 Место remove 1 Количество add 1051.85 Ц…" at bounding box center [278, 127] width 213 height 115
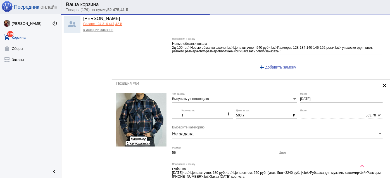
scroll to position [406, 0]
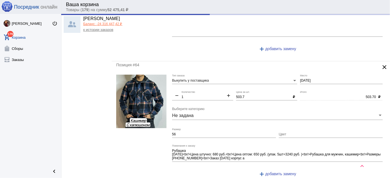
type input "1050"
type input "1050.00"
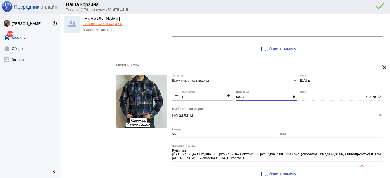
drag, startPoint x: 245, startPoint y: 95, endPoint x: 200, endPoint y: 90, distance: 45.4
click at [200, 90] on div "Выкупить у поставщика Тип заказа 2-2-23 Место remove 1 Количество add 503.7 Цен…" at bounding box center [278, 128] width 213 height 107
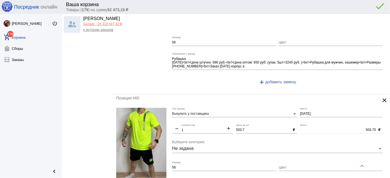
scroll to position [558, 0]
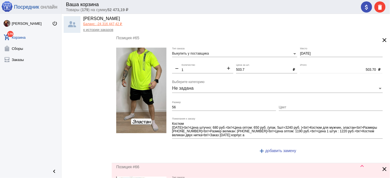
type input "500"
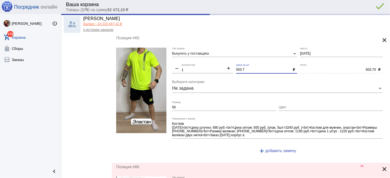
type input "500.00"
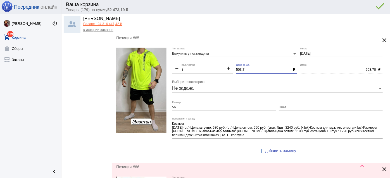
drag, startPoint x: 245, startPoint y: 68, endPoint x: 195, endPoint y: 58, distance: 51.2
click at [194, 57] on div "Выкупить у поставщика Тип заказа 2-2-23 Место remove 1 Количество add 503.7 Цен…" at bounding box center [278, 103] width 213 height 111
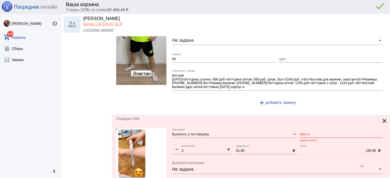
scroll to position [659, 0]
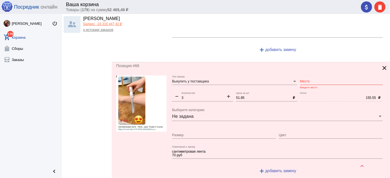
type input "500"
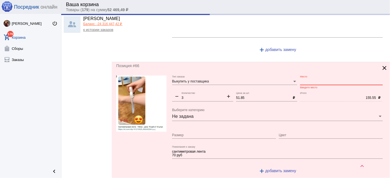
click at [306, 80] on input "Место" at bounding box center [341, 82] width 83 height 4
type input "500.00"
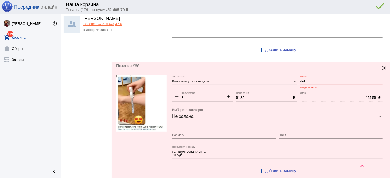
type input "4-4"
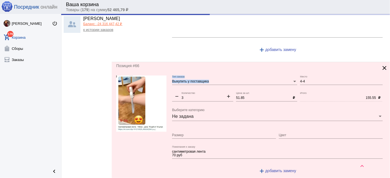
drag, startPoint x: 305, startPoint y: 76, endPoint x: 295, endPoint y: 80, distance: 10.9
click at [290, 76] on div "Выкупить у поставщика Тип заказа 4-4 Место remove 3 Количество add 51.85 Цена з…" at bounding box center [278, 128] width 213 height 104
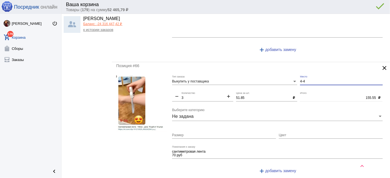
drag, startPoint x: 306, startPoint y: 78, endPoint x: 282, endPoint y: 72, distance: 25.5
click at [282, 76] on div "Выкупить у поставщика Тип заказа 4-4 Место remove 3 Количество add 51.85 Цена з…" at bounding box center [278, 128] width 213 height 104
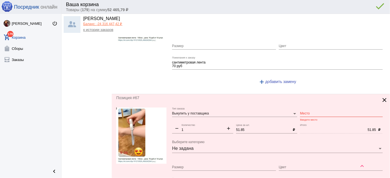
scroll to position [761, 0]
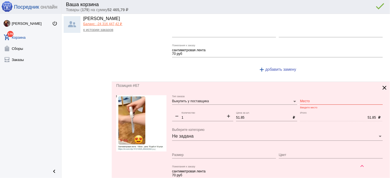
click at [313, 100] on input "Место" at bounding box center [341, 102] width 83 height 4
paste input "4-4"
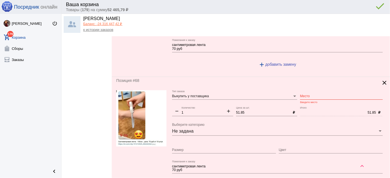
type input "4-4"
click at [310, 95] on input "Место" at bounding box center [341, 97] width 83 height 4
paste input "4-4"
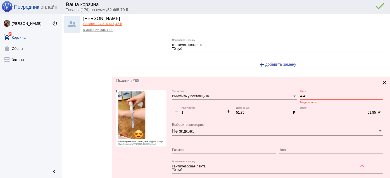
scroll to position [1015, 0]
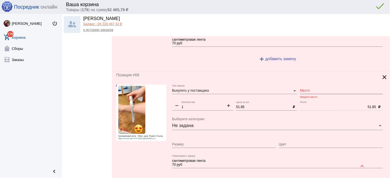
type input "4-4"
click at [308, 89] on input "Место" at bounding box center [341, 91] width 83 height 4
paste input "4-4"
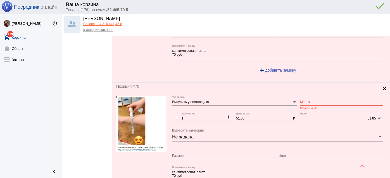
scroll to position [1141, 0]
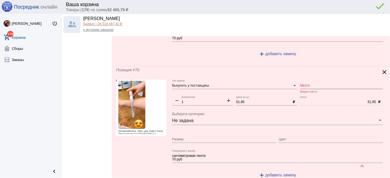
type input "4-4"
click at [308, 84] on input "Место" at bounding box center [341, 86] width 83 height 4
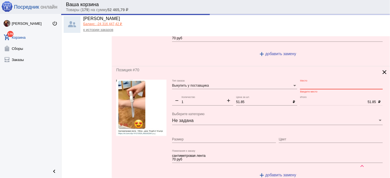
paste input "4-4"
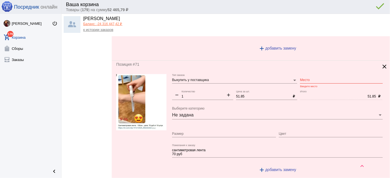
type input "4-4"
click at [308, 78] on input "Место" at bounding box center [341, 80] width 83 height 4
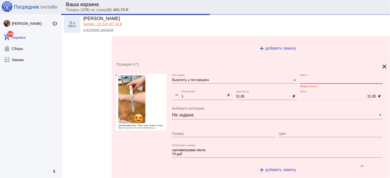
paste input "4-4"
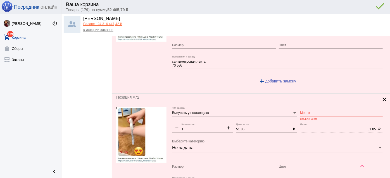
scroll to position [1370, 0]
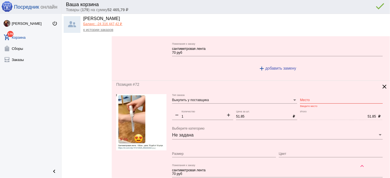
type input "4-4"
click at [305, 94] on div "Место" at bounding box center [341, 98] width 83 height 9
paste input "4-4"
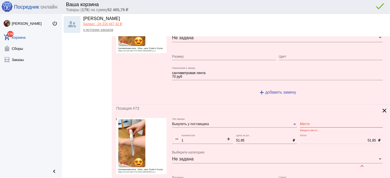
scroll to position [1471, 0]
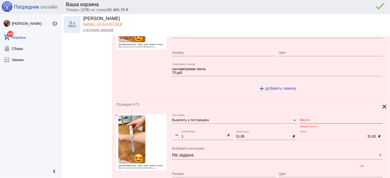
type input "4-4"
click at [306, 119] on input "Место" at bounding box center [341, 121] width 83 height 4
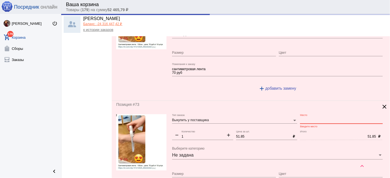
paste input "4-4"
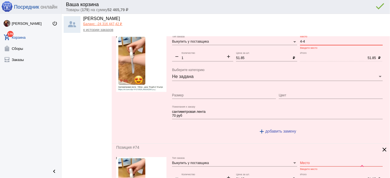
scroll to position [1573, 0]
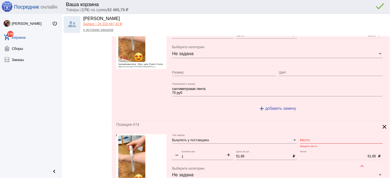
type input "4-4"
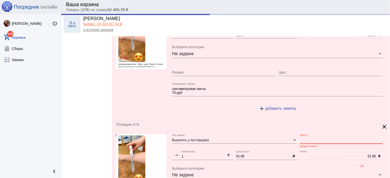
click at [306, 139] on input "Место" at bounding box center [341, 141] width 83 height 4
paste input "4-4"
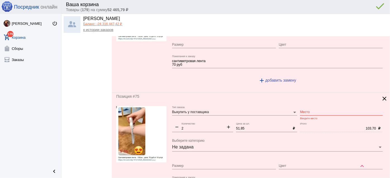
scroll to position [1725, 0]
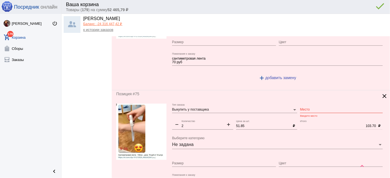
type input "4-4"
click at [304, 108] on input "Место" at bounding box center [341, 110] width 83 height 4
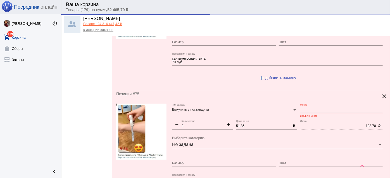
paste input "4-4"
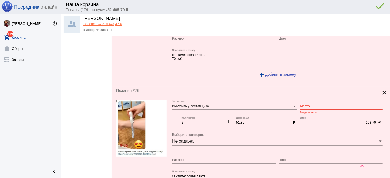
scroll to position [1852, 0]
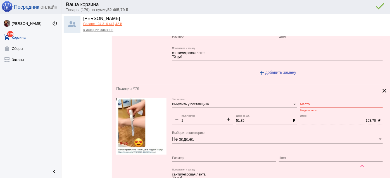
type input "4-4"
click at [306, 103] on input "Место" at bounding box center [341, 105] width 83 height 4
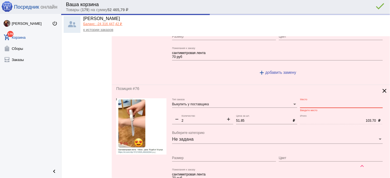
paste input "4-4"
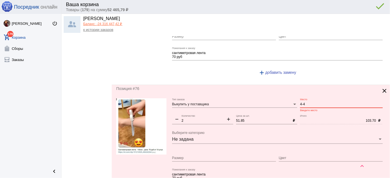
scroll to position [1954, 0]
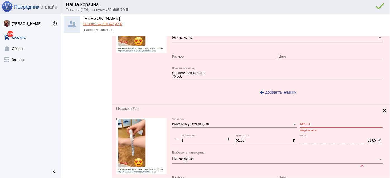
type input "4-4"
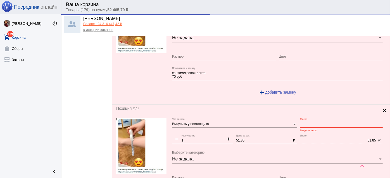
click at [306, 123] on input "Место" at bounding box center [341, 125] width 83 height 4
paste input "4-4"
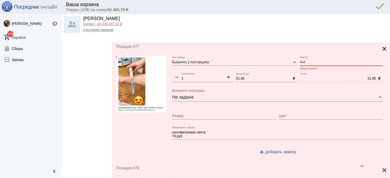
scroll to position [2055, 0]
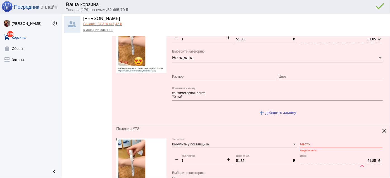
type input "4-4"
click at [301, 143] on input "Место" at bounding box center [341, 145] width 83 height 4
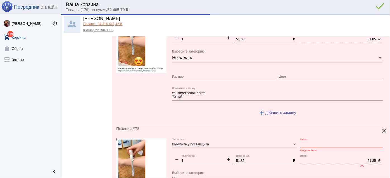
paste input "4-4"
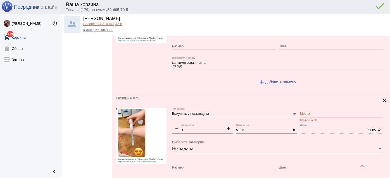
scroll to position [2207, 0]
type input "4-4"
click at [300, 112] on input "Место" at bounding box center [341, 114] width 83 height 4
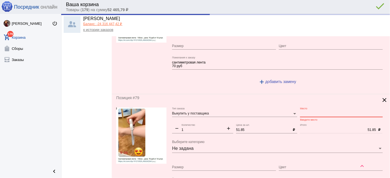
paste input "4-4"
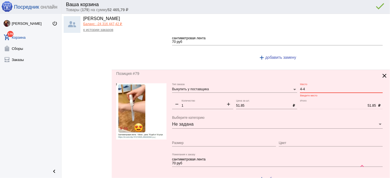
scroll to position [2334, 0]
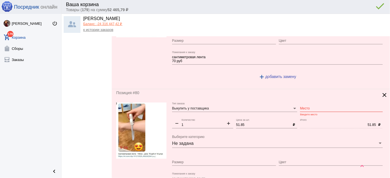
type input "4-4"
click at [301, 107] on input "Место" at bounding box center [341, 109] width 83 height 4
paste input "4-4"
type input "4-4"
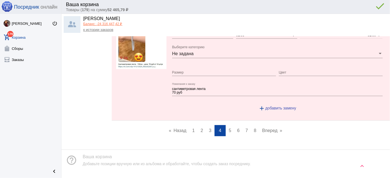
scroll to position [2424, 0]
click at [229, 128] on span "5" at bounding box center [230, 130] width 3 height 5
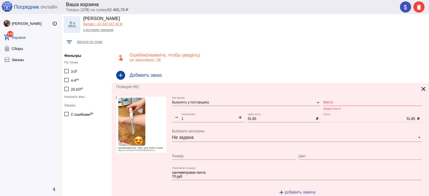
click at [328, 102] on input "Место" at bounding box center [372, 103] width 98 height 4
paste input "4-4"
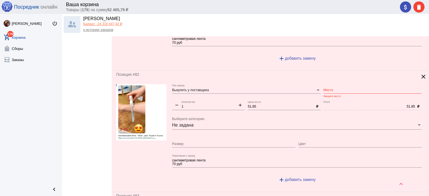
scroll to position [140, 0]
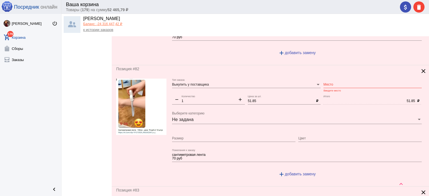
type input "4-4"
click at [326, 82] on div "Место" at bounding box center [372, 83] width 98 height 9
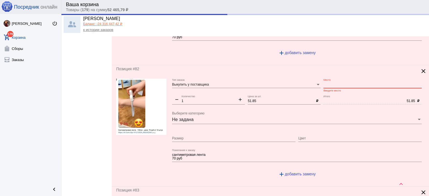
paste input "4-4"
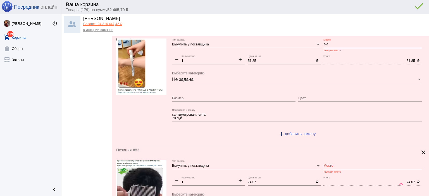
scroll to position [251, 0]
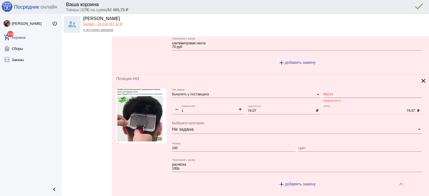
type input "4-4"
click at [328, 93] on input "Место" at bounding box center [372, 95] width 98 height 4
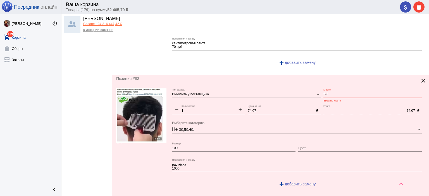
drag, startPoint x: 315, startPoint y: 91, endPoint x: 308, endPoint y: 89, distance: 6.6
click at [308, 89] on div "Выкупить у поставщика Тип заказа 5-5 Место Введите место remove 1 Количество ad…" at bounding box center [298, 140] width 252 height 104
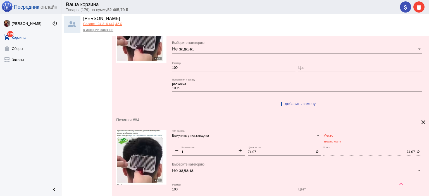
scroll to position [363, 0]
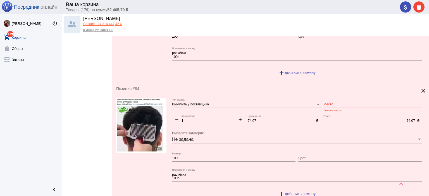
type input "с"
click at [343, 103] on input "Место" at bounding box center [372, 105] width 98 height 4
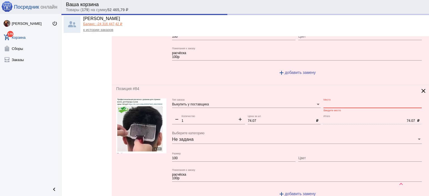
paste input "4-4"
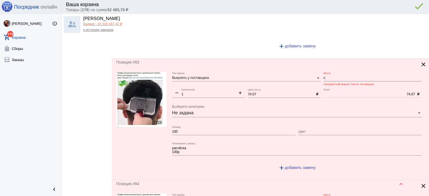
scroll to position [223, 0]
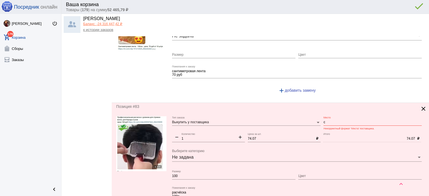
type input "4-4"
drag, startPoint x: 324, startPoint y: 121, endPoint x: 309, endPoint y: 119, distance: 15.2
click at [309, 119] on div "Выкупить у поставщика Тип заказа с Место Некорректный формат 'Места' поставщика…" at bounding box center [298, 168] width 252 height 104
drag, startPoint x: 328, startPoint y: 121, endPoint x: 306, endPoint y: 118, distance: 21.9
click at [306, 118] on div "Выкупить у поставщика Тип заказа 5-5 Место Некорректный формат 'Места' поставщи…" at bounding box center [298, 168] width 252 height 104
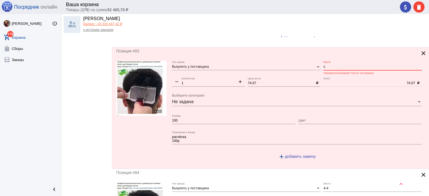
scroll to position [279, 0]
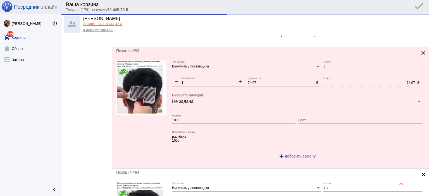
drag, startPoint x: 327, startPoint y: 62, endPoint x: 316, endPoint y: 61, distance: 10.9
click at [316, 61] on div "Выкупить у поставщика Тип заказа с Место remove 1 Количество add 74.07 Цена за …" at bounding box center [298, 113] width 252 height 104
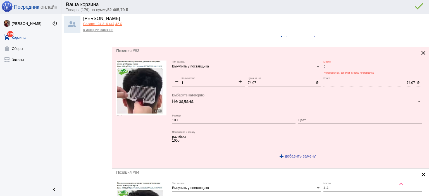
drag, startPoint x: 325, startPoint y: 68, endPoint x: 321, endPoint y: 67, distance: 4.3
click at [323, 67] on div "с Место" at bounding box center [372, 65] width 98 height 9
drag, startPoint x: 323, startPoint y: 66, endPoint x: 319, endPoint y: 65, distance: 4.8
click at [319, 65] on div "Выкупить у поставщика Тип заказа с Место Некорректный формат 'Места' поставщика…" at bounding box center [298, 113] width 252 height 104
drag, startPoint x: 329, startPoint y: 64, endPoint x: 307, endPoint y: 64, distance: 22.6
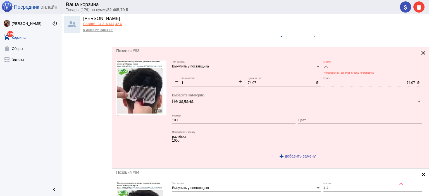
click at [307, 64] on div "Выкупить у поставщика Тип заказа 5-5 Место Некорректный формат 'Места' поставщи…" at bounding box center [298, 113] width 252 height 104
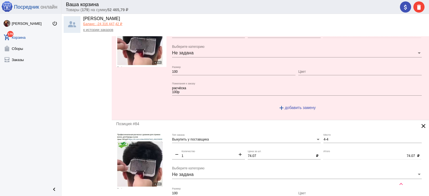
scroll to position [419, 0]
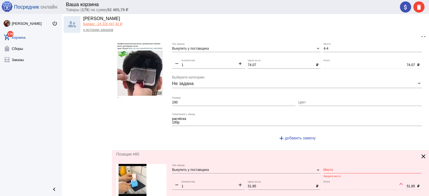
type input "5-5"
drag, startPoint x: 330, startPoint y: 47, endPoint x: 306, endPoint y: 47, distance: 24.0
click at [306, 47] on div "Выкупить у поставщика Тип заказа 4-4 Место remove 1 Количество add 74.07 Цена з…" at bounding box center [298, 95] width 252 height 104
paste input "5-5"
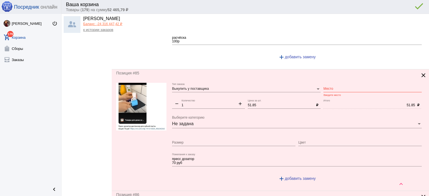
scroll to position [502, 0]
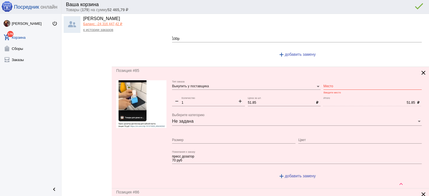
type input "5-5"
click at [330, 81] on div "Место" at bounding box center [372, 84] width 98 height 9
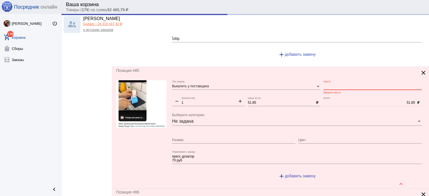
paste input "5-5"
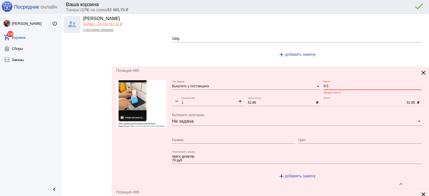
scroll to position [586, 0]
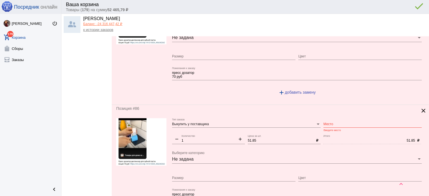
type input "5-5"
click at [328, 123] on input "Место" at bounding box center [372, 125] width 98 height 4
paste input "5-5"
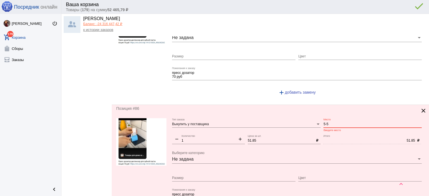
scroll to position [698, 0]
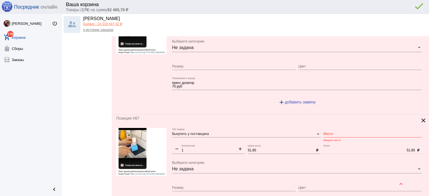
type input "5-5"
click at [331, 132] on input "Место" at bounding box center [372, 134] width 98 height 4
paste input "5-5"
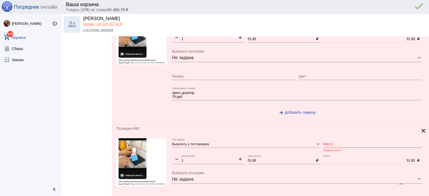
scroll to position [809, 0]
type input "5-5"
click at [323, 142] on input "Место" at bounding box center [372, 144] width 98 height 4
paste input "5-5"
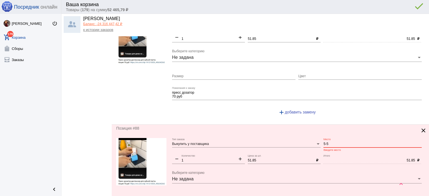
scroll to position [949, 0]
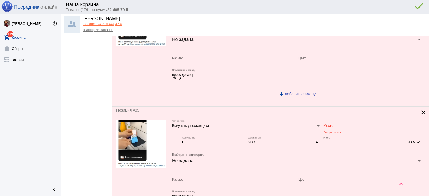
type input "5-5"
click at [334, 120] on div "Место" at bounding box center [372, 124] width 98 height 9
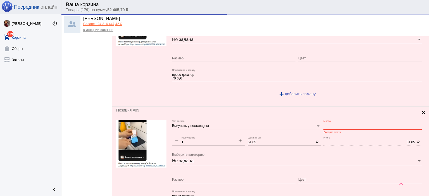
paste input "5-5"
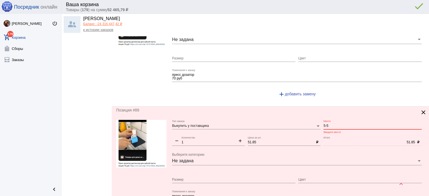
scroll to position [1061, 0]
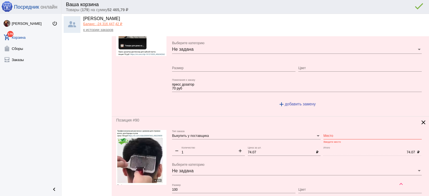
type input "5-5"
click at [330, 134] on input "Место" at bounding box center [372, 136] width 98 height 4
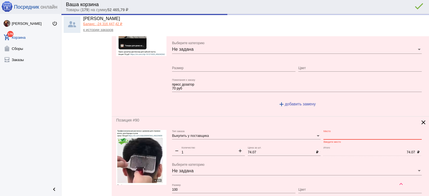
paste input "5-5"
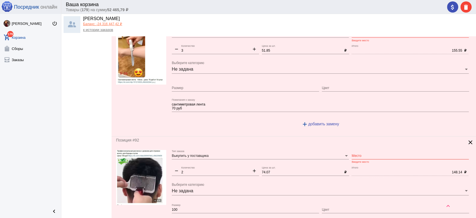
type input "5-5"
click at [359, 155] on input "Место" at bounding box center [410, 156] width 117 height 4
paste input "5-5"
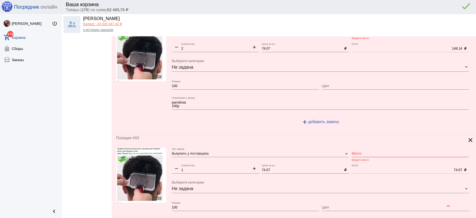
scroll to position [1408, 0]
type input "5-5"
click at [358, 148] on div "Место" at bounding box center [410, 151] width 117 height 9
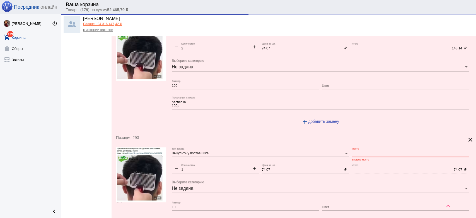
paste input "5-5"
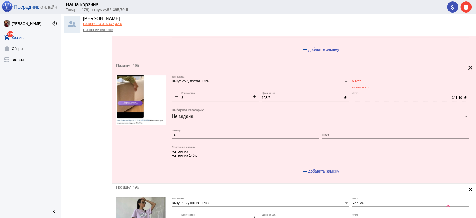
scroll to position [1718, 0]
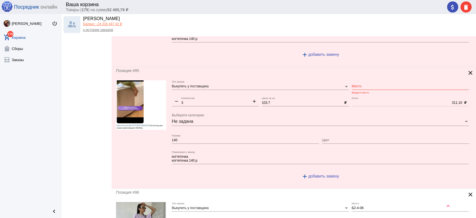
type input "5-5"
click at [358, 85] on input "Место" at bounding box center [410, 87] width 117 height 4
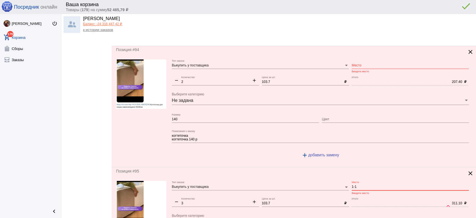
scroll to position [1563, 0]
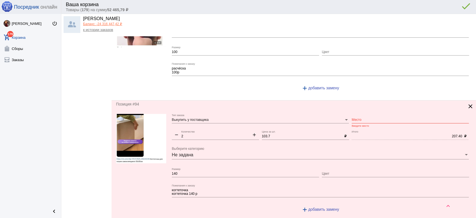
type input "1-1"
click at [354, 118] on input "Место" at bounding box center [410, 120] width 117 height 4
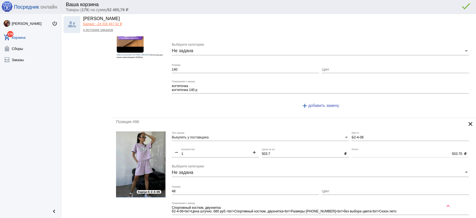
scroll to position [1811, 0]
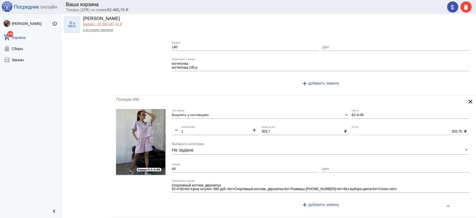
type input "1-1"
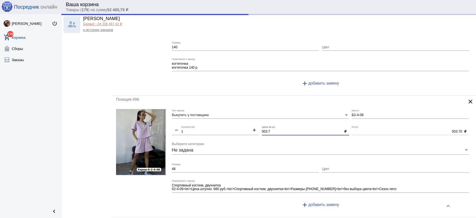
drag, startPoint x: 271, startPoint y: 128, endPoint x: 231, endPoint y: 119, distance: 41.4
click at [231, 119] on div "Выкупить у поставщика Тип заказа Б2-4-06 Место remove 1 Количество add 503.7 Це…" at bounding box center [322, 161] width 300 height 104
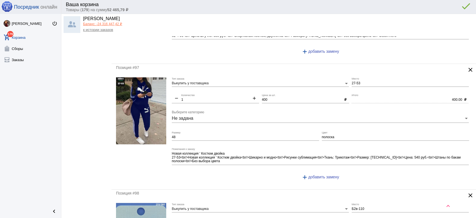
scroll to position [1966, 0]
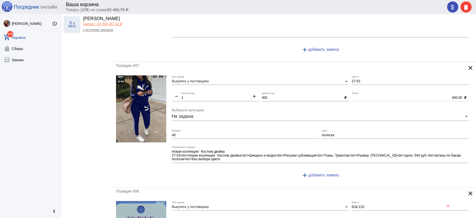
type input "500"
click at [327, 133] on input "полоска" at bounding box center [395, 135] width 147 height 4
type input "500.00"
click at [327, 133] on input "полоска" at bounding box center [395, 135] width 147 height 4
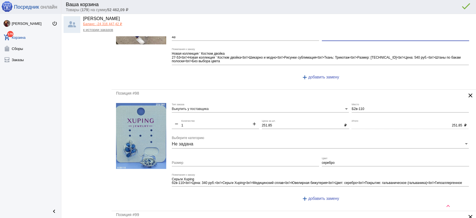
scroll to position [2090, 0]
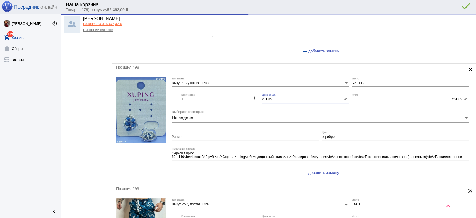
drag, startPoint x: 272, startPoint y: 97, endPoint x: 227, endPoint y: 100, distance: 45.1
click at [227, 100] on div "Выкупить у поставщика Тип заказа Б2в-110 Место remove 1 Количество add 251.85 Ц…" at bounding box center [322, 129] width 300 height 104
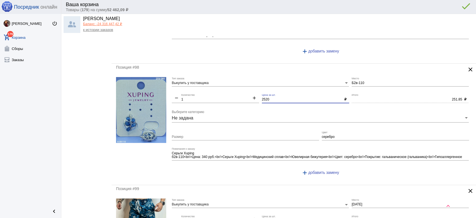
drag, startPoint x: 263, startPoint y: 93, endPoint x: 239, endPoint y: 89, distance: 24.5
click at [239, 89] on div "Выкупить у поставщика Тип заказа Б2в-110 Место remove 1 Количество add 2520 Цен…" at bounding box center [322, 129] width 300 height 104
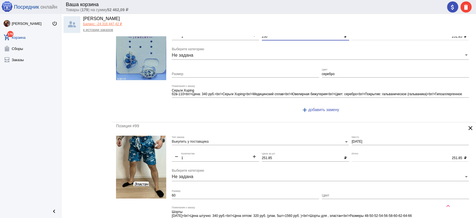
scroll to position [2245, 0]
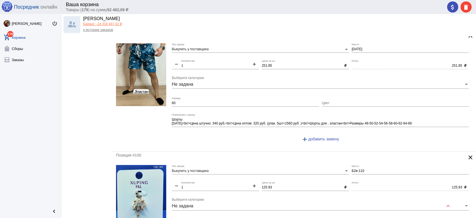
type input "250"
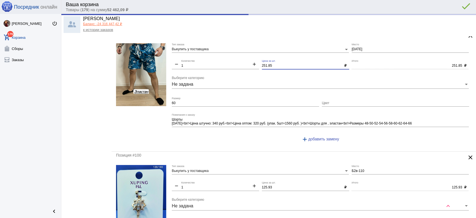
type input "250.00"
drag, startPoint x: 273, startPoint y: 61, endPoint x: 246, endPoint y: 60, distance: 27.4
click at [246, 60] on div "Выкупить у поставщика Тип заказа 2-2-23 Место remove 1 Количество add 251.85 Це…" at bounding box center [322, 95] width 300 height 104
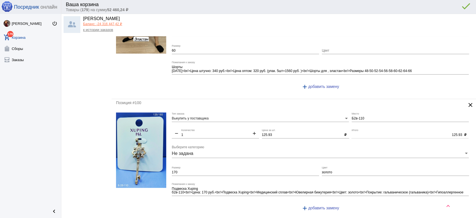
scroll to position [2307, 0]
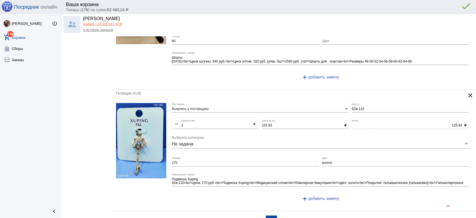
type input "250"
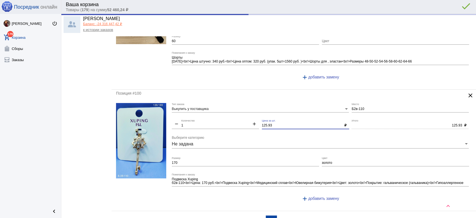
type input "250.00"
drag, startPoint x: 271, startPoint y: 123, endPoint x: 241, endPoint y: 120, distance: 29.7
click at [243, 120] on div "Выкупить у поставщика Тип заказа Б2в-110 Место remove 1 Количество add 125.93 Ц…" at bounding box center [322, 155] width 300 height 104
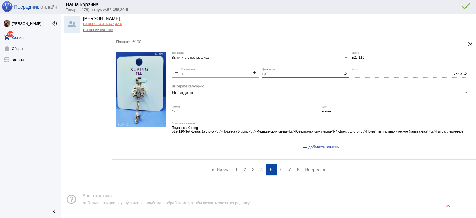
scroll to position [2367, 0]
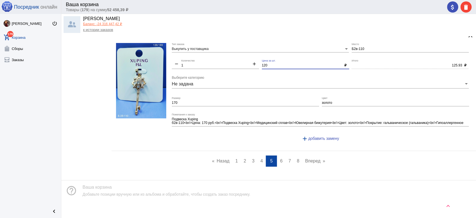
type input "120"
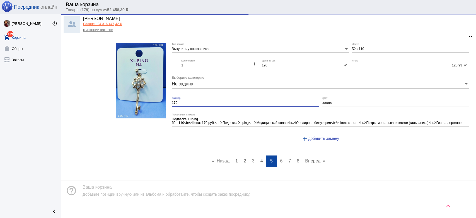
click at [206, 101] on input "170" at bounding box center [245, 103] width 147 height 4
type input "120.00"
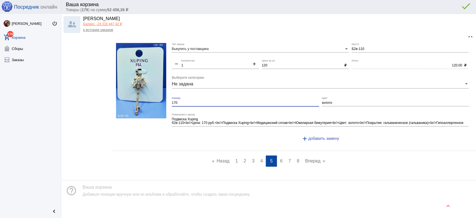
click at [206, 101] on input "170" at bounding box center [245, 103] width 147 height 4
click at [280, 159] on span "6" at bounding box center [281, 161] width 3 height 5
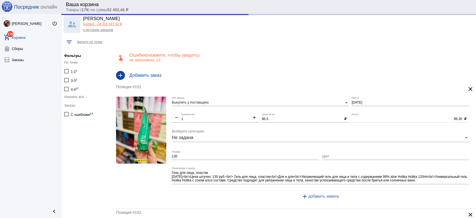
drag, startPoint x: 271, startPoint y: 117, endPoint x: 250, endPoint y: 117, distance: 20.7
click at [248, 117] on div "Выкупить у поставщика Тип заказа 2-2-15 Место remove 1 Количество add 96.3 Цена…" at bounding box center [322, 150] width 300 height 107
drag, startPoint x: 251, startPoint y: 119, endPoint x: 223, endPoint y: 126, distance: 29.4
click at [244, 120] on div "Выкупить у поставщика Тип заказа 2-2-15 Место remove 1 Количество add 96.3 Цена…" at bounding box center [322, 150] width 300 height 107
type input "9"
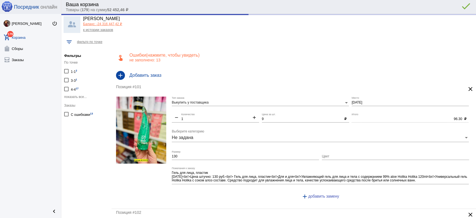
type input "9.00"
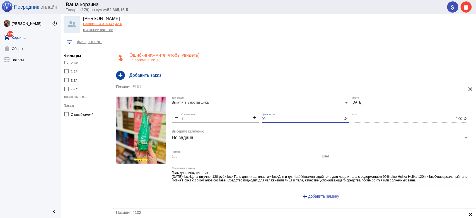
type input "90"
click at [279, 158] on input "130" at bounding box center [245, 157] width 147 height 4
type input "90.00"
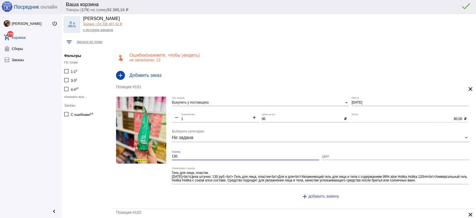
click at [279, 158] on input "130" at bounding box center [245, 157] width 147 height 4
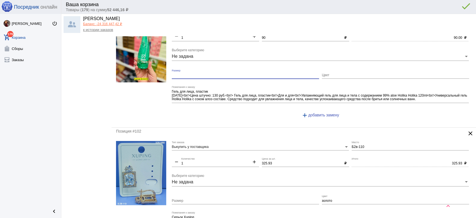
scroll to position [93, 0]
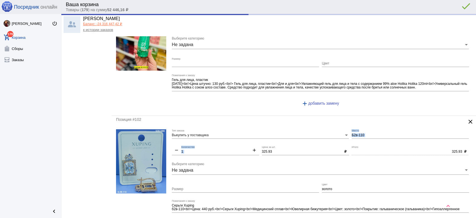
drag, startPoint x: 284, startPoint y: 149, endPoint x: 230, endPoint y: 143, distance: 53.9
click at [230, 143] on div "Выкупить у поставщика Тип заказа Б2в-110 Место remove 1 Количество add 325.93 Ц…" at bounding box center [322, 181] width 300 height 104
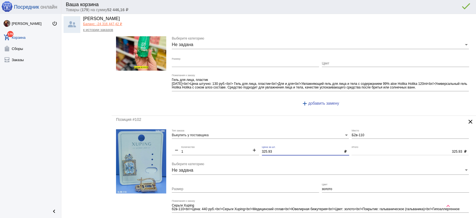
drag, startPoint x: 275, startPoint y: 150, endPoint x: 232, endPoint y: 145, distance: 42.8
click at [232, 145] on div "Выкупить у поставщика Тип заказа Б2в-110 Место remove 1 Количество add 325.93 Ц…" at bounding box center [322, 181] width 300 height 104
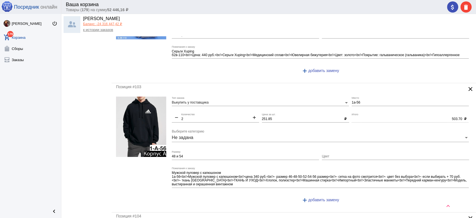
scroll to position [248, 0]
type input "320"
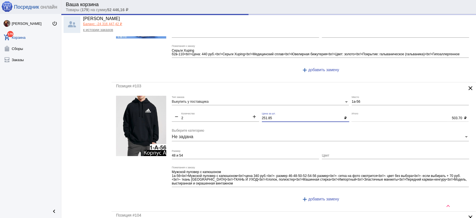
drag, startPoint x: 275, startPoint y: 119, endPoint x: 241, endPoint y: 116, distance: 33.6
click at [241, 116] on div "Выкупить у поставщика Тип заказа 1а-56 Место remove 2 Количество add 251.85 Цен…" at bounding box center [322, 151] width 300 height 111
type input "320.00"
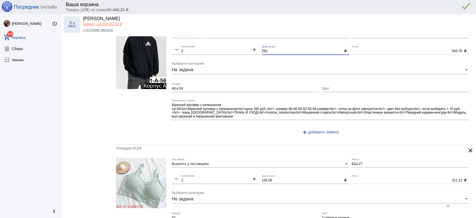
scroll to position [403, 0]
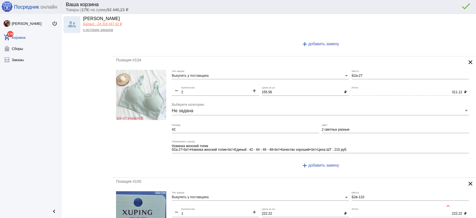
type input "250"
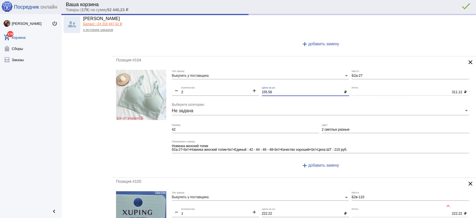
type input "500.00"
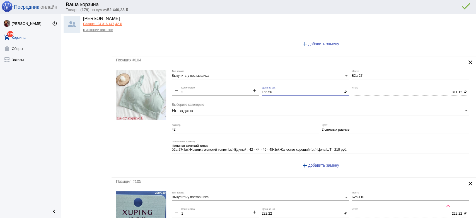
drag, startPoint x: 272, startPoint y: 93, endPoint x: 248, endPoint y: 85, distance: 25.0
click at [248, 85] on div "Выкупить у поставщика Тип заказа Б2а-27 Место remove 2 Количество add 155.56 Це…" at bounding box center [322, 122] width 300 height 104
type input "150"
click at [253, 90] on mat-icon "add" at bounding box center [254, 91] width 9 height 7
type input "3"
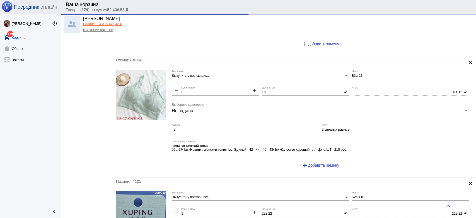
type input "300.00"
click at [253, 90] on mat-icon "add" at bounding box center [254, 91] width 9 height 7
type input "4"
type input "600.00"
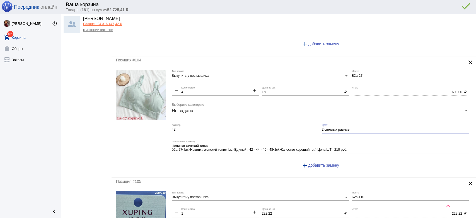
drag, startPoint x: 321, startPoint y: 129, endPoint x: 316, endPoint y: 129, distance: 4.7
click at [316, 129] on div "Выкупить у поставщика Тип заказа Б2а-27 Место remove 4 Количество add 150 Цена …" at bounding box center [322, 122] width 300 height 104
type input "светлых разные"
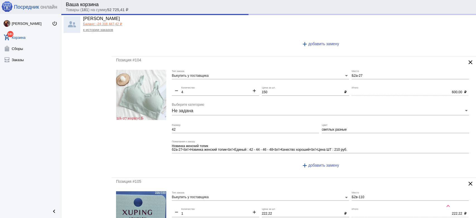
click at [181, 126] on div "42 Размер" at bounding box center [245, 128] width 147 height 9
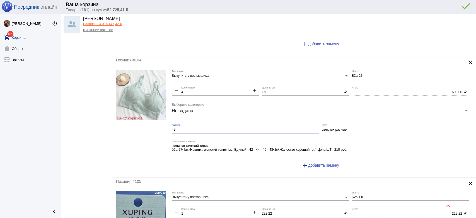
click at [181, 128] on input "42" at bounding box center [245, 130] width 147 height 4
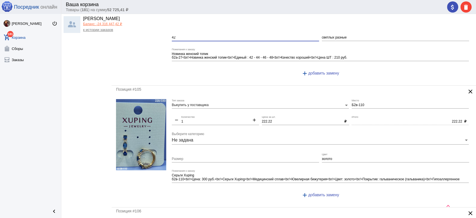
scroll to position [496, 0]
drag, startPoint x: 277, startPoint y: 120, endPoint x: 225, endPoint y: 114, distance: 52.0
click at [225, 114] on div "Выкупить у поставщика Тип заказа Б2в-110 Место remove 1 Количество add 222.22 Ц…" at bounding box center [322, 150] width 300 height 104
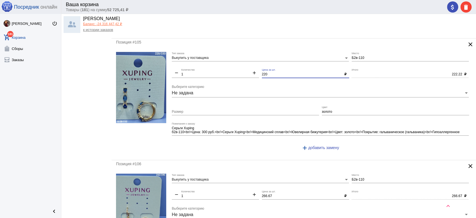
scroll to position [620, 0]
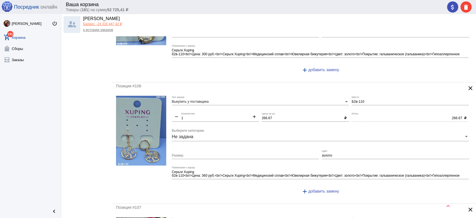
type input "220"
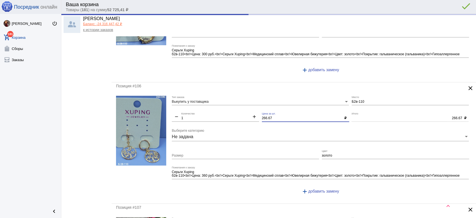
type input "220.00"
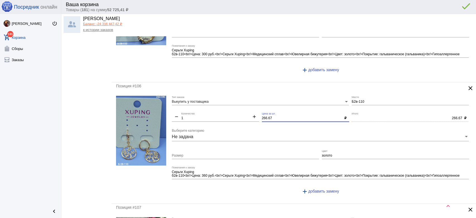
drag, startPoint x: 277, startPoint y: 116, endPoint x: 253, endPoint y: 114, distance: 24.9
click at [253, 114] on div "Выкупить у поставщика Тип заказа Б2в-110 Место remove 1 Количество add 266.67 Ц…" at bounding box center [322, 148] width 300 height 104
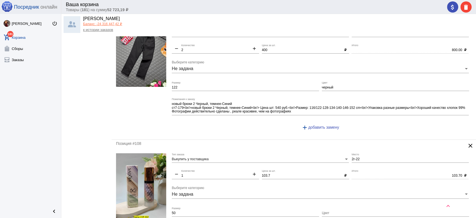
scroll to position [868, 0]
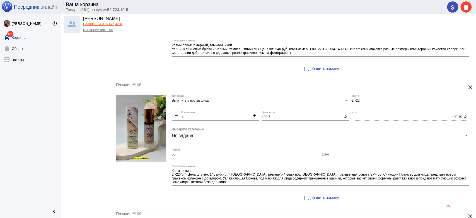
type input "260"
type input "260.00"
drag, startPoint x: 271, startPoint y: 117, endPoint x: 250, endPoint y: 114, distance: 21.3
click at [250, 114] on div "Выкупить у поставщика Тип заказа 2г-22 Место remove 1 Количество add 103.7 Цена…" at bounding box center [322, 150] width 300 height 111
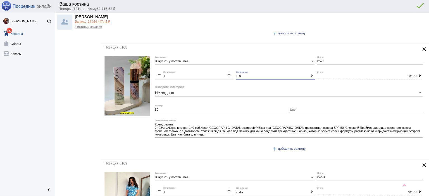
scroll to position [930, 0]
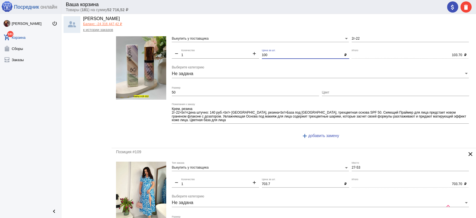
type input "100"
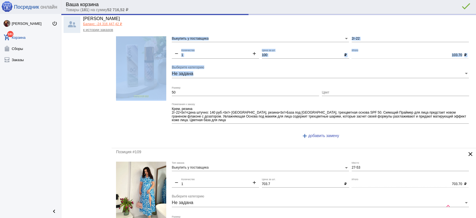
type input "100.00"
drag, startPoint x: 178, startPoint y: 90, endPoint x: 162, endPoint y: 89, distance: 15.9
click at [162, 89] on form "Выкупить у поставщика Тип заказа 2г-22 Место remove 1 Количество add 100 Цена з…" at bounding box center [294, 88] width 356 height 111
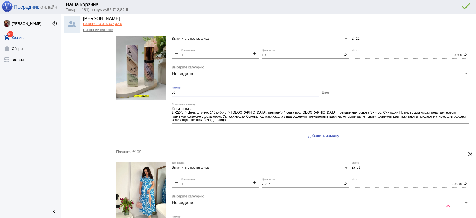
drag, startPoint x: 180, startPoint y: 91, endPoint x: 165, endPoint y: 89, distance: 15.5
click at [165, 89] on form "Выкупить у поставщика Тип заказа 2г-22 Место remove 1 Количество add 100 Цена з…" at bounding box center [294, 88] width 356 height 111
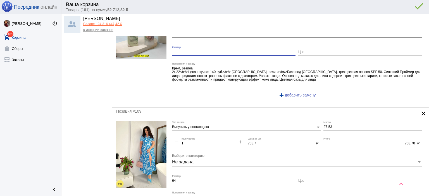
scroll to position [1014, 0]
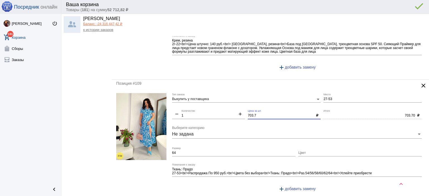
drag, startPoint x: 266, startPoint y: 110, endPoint x: 224, endPoint y: 103, distance: 43.0
click at [224, 103] on div "Выкупить у поставщика Тип заказа 27-53 Место remove 1 Количество add 703.7 Цена…" at bounding box center [298, 145] width 252 height 104
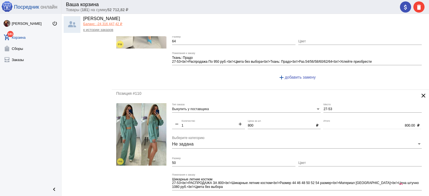
scroll to position [1070, 0]
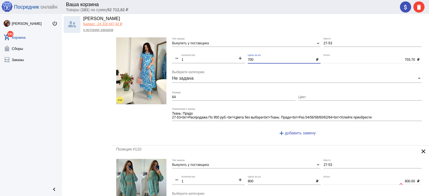
type input "700"
click at [319, 95] on input "Цвет" at bounding box center [359, 97] width 123 height 4
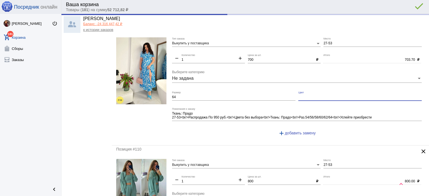
type input "700.00"
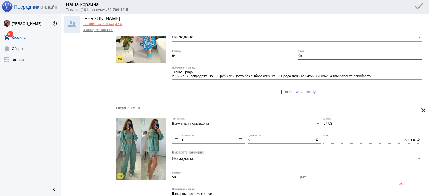
scroll to position [1153, 0]
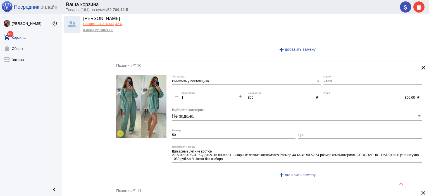
type input "бв"
click at [306, 133] on input "Цвет" at bounding box center [359, 135] width 123 height 4
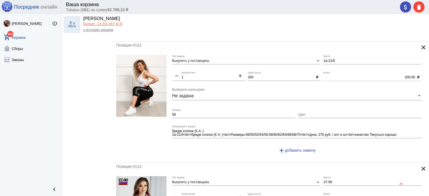
scroll to position [1544, 0]
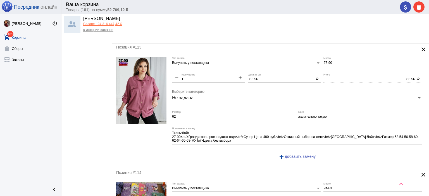
type input "бв"
drag, startPoint x: 261, startPoint y: 71, endPoint x: 229, endPoint y: 73, distance: 31.3
click at [227, 66] on div "Выкупить у поставщика Тип заказа 27-90 Место remove 1 Количество add 355.56 Цен…" at bounding box center [298, 110] width 252 height 107
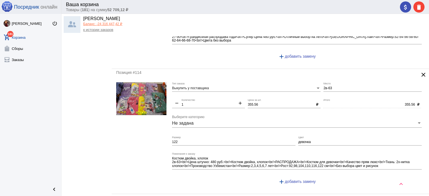
scroll to position [1656, 0]
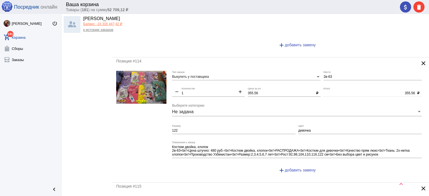
type input "350"
type input "350.00"
drag, startPoint x: 258, startPoint y: 87, endPoint x: 235, endPoint y: 82, distance: 23.5
click at [235, 82] on div "Выкупить у поставщика Тип заказа 2в-63 Место remove 1 Количество add 355.56 Цен…" at bounding box center [298, 124] width 252 height 107
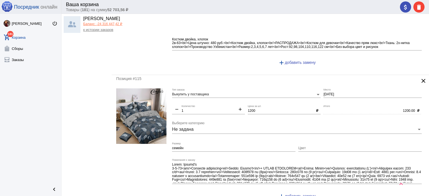
scroll to position [1768, 0]
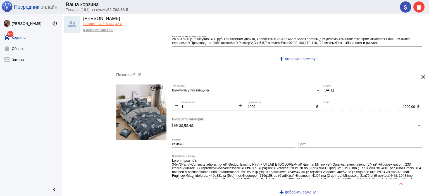
type input "350"
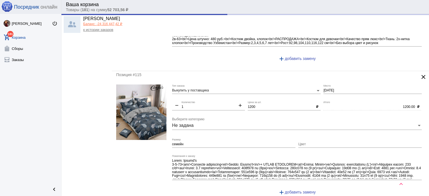
drag, startPoint x: 259, startPoint y: 101, endPoint x: 257, endPoint y: 104, distance: 3.4
click at [257, 104] on div "Выкупить у поставщика Тип заказа 2-1-03 Место remove 1 Количество add 1200 Цена…" at bounding box center [298, 143] width 252 height 116
type input "350.00"
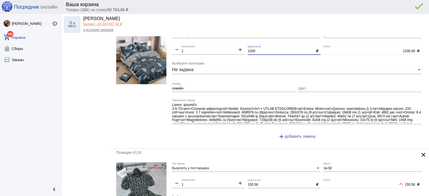
scroll to position [1879, 0]
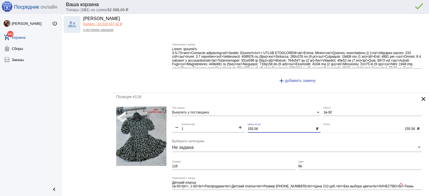
drag, startPoint x: 262, startPoint y: 120, endPoint x: 213, endPoint y: 118, distance: 48.9
click at [213, 118] on div "Выкупить у поставщика Тип заказа 1в-92 Место remove 1 Количество add 155.56 Цен…" at bounding box center [298, 159] width 252 height 104
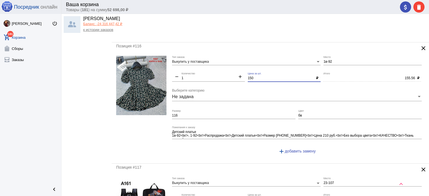
scroll to position [1991, 0]
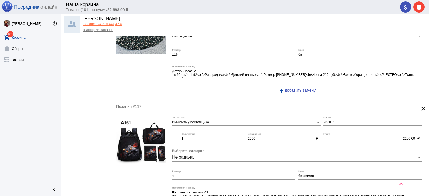
type input "150"
click at [220, 174] on input "41" at bounding box center [233, 176] width 123 height 4
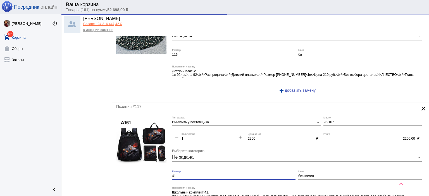
click at [220, 174] on input "41" at bounding box center [233, 176] width 123 height 4
type input "150.00"
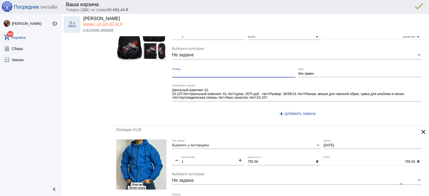
scroll to position [2130, 0]
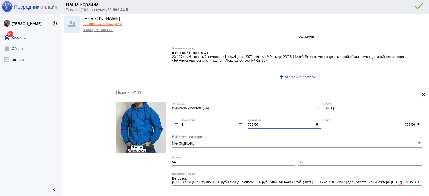
drag, startPoint x: 259, startPoint y: 114, endPoint x: 219, endPoint y: 115, distance: 40.2
click at [228, 108] on div "Выкупить у поставщика Тип заказа 2-2-23 Место remove 1 Количество add 755.56 Це…" at bounding box center [298, 154] width 252 height 104
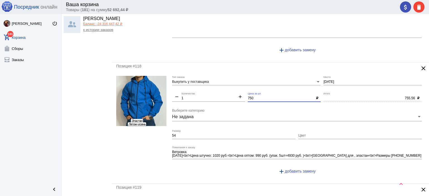
scroll to position [2242, 0]
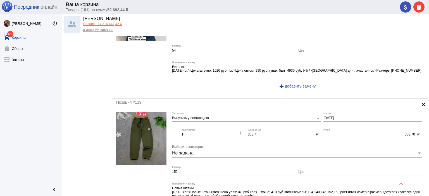
type input "750"
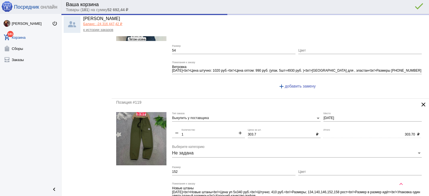
drag, startPoint x: 260, startPoint y: 127, endPoint x: 255, endPoint y: 125, distance: 4.7
click at [255, 129] on div "303.7 Цена за шт." at bounding box center [281, 133] width 66 height 9
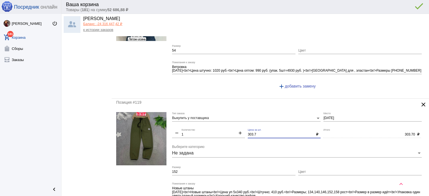
drag, startPoint x: 256, startPoint y: 124, endPoint x: 242, endPoint y: 117, distance: 15.5
click at [242, 117] on div "Выкупить у поставщика Тип заказа 1-5-14 Место remove 1 Количество add 303.7 Цен…" at bounding box center [298, 165] width 252 height 107
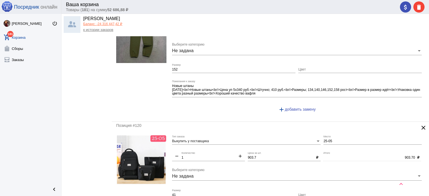
scroll to position [2382, 0]
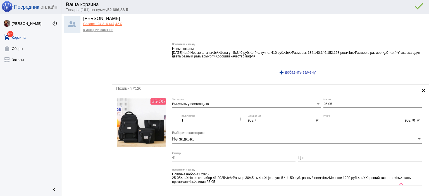
drag, startPoint x: 258, startPoint y: 107, endPoint x: 236, endPoint y: 103, distance: 22.2
click at [236, 103] on div "Выкупить у поставщика Тип заказа 25-05 Место remove 1 Количество add 903.7 Цена…" at bounding box center [298, 151] width 252 height 107
drag, startPoint x: 257, startPoint y: 110, endPoint x: 233, endPoint y: 106, distance: 24.4
click at [233, 106] on div "Выкупить у поставщика Тип заказа 25-05 Место remove 1 Количество add 903.7 Цена…" at bounding box center [298, 151] width 252 height 107
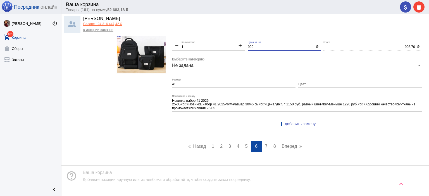
scroll to position [2400, 0]
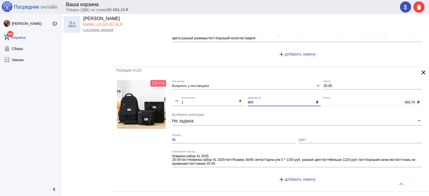
click at [207, 138] on input "41" at bounding box center [233, 140] width 123 height 4
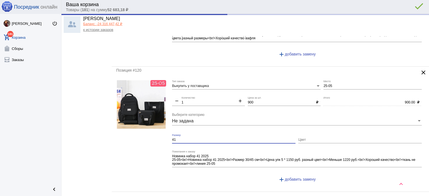
click at [207, 138] on input "41" at bounding box center [233, 140] width 123 height 4
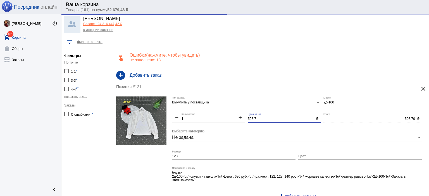
drag, startPoint x: 259, startPoint y: 118, endPoint x: 221, endPoint y: 112, distance: 38.6
click at [221, 112] on div "Выкупить у поставщика Тип заказа 2д-100 Место remove 1 Количество add 503.7 Цен…" at bounding box center [298, 150] width 252 height 107
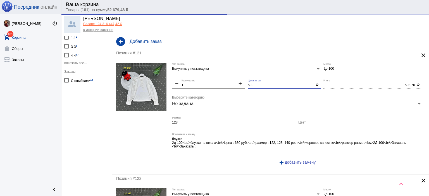
scroll to position [112, 0]
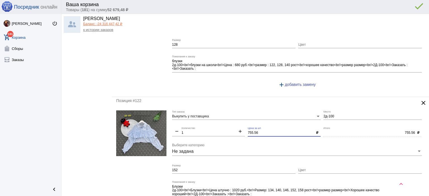
drag, startPoint x: 263, startPoint y: 133, endPoint x: 231, endPoint y: 128, distance: 33.5
click at [231, 128] on div "Выкупить у поставщика Тип заказа 2д-100 Место remove 1 Количество add 755.56 Це…" at bounding box center [298, 164] width 252 height 107
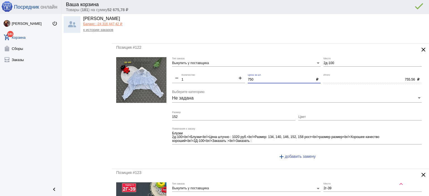
scroll to position [223, 0]
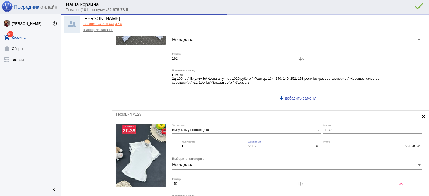
drag, startPoint x: 259, startPoint y: 144, endPoint x: 215, endPoint y: 148, distance: 44.0
click at [215, 148] on div "Выкупить у поставщика Тип заказа 2г-39 Место remove 1 Количество add 503.7 Цена…" at bounding box center [298, 177] width 252 height 107
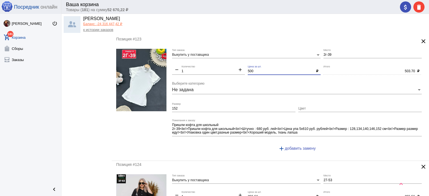
scroll to position [363, 0]
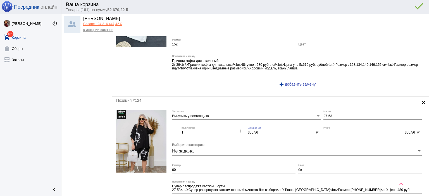
drag, startPoint x: 256, startPoint y: 133, endPoint x: 236, endPoint y: 133, distance: 20.7
click at [236, 133] on div "Выкупить у поставщика Тип заказа 27-53 Место remove 1 Количество add 355.56 Цен…" at bounding box center [298, 162] width 252 height 104
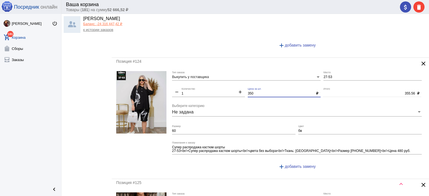
scroll to position [502, 0]
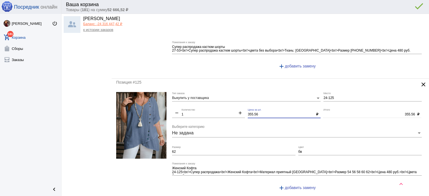
drag, startPoint x: 261, startPoint y: 113, endPoint x: 226, endPoint y: 104, distance: 36.8
click at [226, 104] on div "Выкупить у поставщика Тип заказа 24-125 Место remove 1 Количество add 355.56 Це…" at bounding box center [298, 144] width 252 height 104
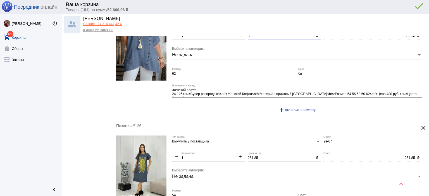
scroll to position [642, 0]
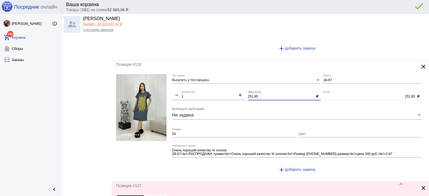
drag, startPoint x: 260, startPoint y: 93, endPoint x: 232, endPoint y: 87, distance: 28.7
click at [232, 87] on div "Выкупить у поставщика Тип заказа 2в-67 Место remove 1 Количество add 251.85 Цен…" at bounding box center [298, 126] width 252 height 104
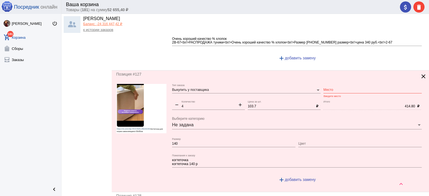
click at [328, 88] on input "Место" at bounding box center [372, 90] width 98 height 4
drag, startPoint x: 330, startPoint y: 87, endPoint x: 310, endPoint y: 85, distance: 20.7
click at [310, 85] on div "Выкупить у поставщика Тип заказа 1-1 Место Введите место remove 4 Количество ad…" at bounding box center [298, 136] width 252 height 104
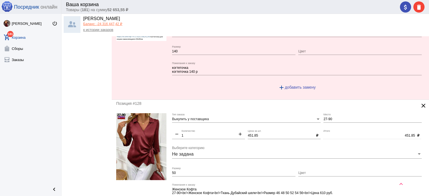
scroll to position [865, 0]
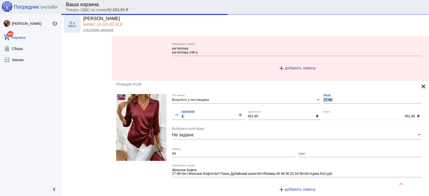
drag, startPoint x: 241, startPoint y: 106, endPoint x: 242, endPoint y: 109, distance: 3.1
click at [238, 105] on div "Выкупить у поставщика Тип заказа 27-90 Место remove 1 Количество add 451.85 Цен…" at bounding box center [298, 146] width 252 height 104
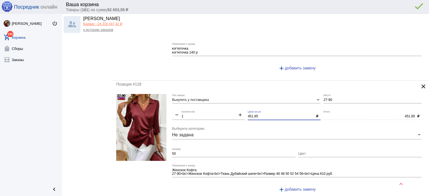
drag, startPoint x: 258, startPoint y: 113, endPoint x: 222, endPoint y: 109, distance: 35.9
click at [222, 109] on div "Выкупить у поставщика Тип заказа 27-90 Место remove 1 Количество add 451.85 Цен…" at bounding box center [298, 146] width 252 height 104
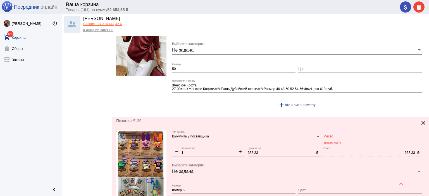
scroll to position [949, 0]
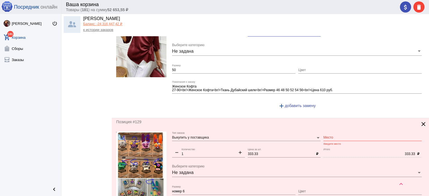
click at [336, 136] on input "Место" at bounding box center [372, 138] width 98 height 4
paste input "1-1"
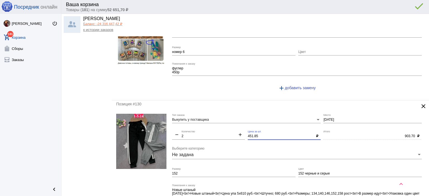
drag, startPoint x: 271, startPoint y: 130, endPoint x: 207, endPoint y: 121, distance: 64.8
click at [207, 121] on div "Выкупить у поставщика Тип заказа 1-5-14 Место remove 2 Количество add 451.85 Це…" at bounding box center [298, 167] width 252 height 107
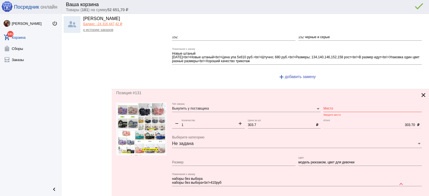
scroll to position [1228, 0]
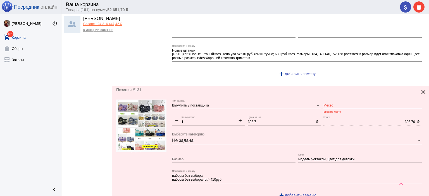
click at [327, 104] on input "Место" at bounding box center [372, 106] width 98 height 4
drag, startPoint x: 330, startPoint y: 99, endPoint x: 303, endPoint y: 97, distance: 27.4
click at [303, 100] on div "Выкупить у поставщика Тип заказа 1б-09 Место Введите место remove 1 Количество …" at bounding box center [298, 152] width 252 height 104
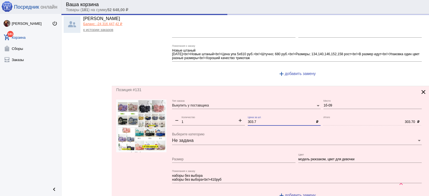
drag, startPoint x: 265, startPoint y: 116, endPoint x: 207, endPoint y: 113, distance: 58.2
click at [207, 113] on div "Выкупить у поставщика Тип заказа 1б-09 Место remove 1 Количество add 303.7 Цена…" at bounding box center [298, 152] width 252 height 104
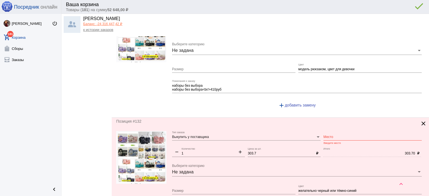
scroll to position [1340, 0]
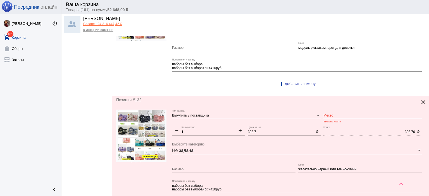
drag, startPoint x: 326, startPoint y: 108, endPoint x: 320, endPoint y: 115, distance: 9.3
click at [326, 114] on input "Место" at bounding box center [372, 116] width 98 height 4
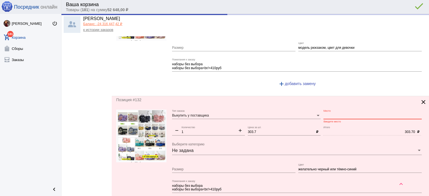
paste input "1б-09"
drag, startPoint x: 259, startPoint y: 126, endPoint x: 182, endPoint y: 110, distance: 78.7
click at [216, 117] on div "Выкупить у поставщика Тип заказа 1б-09 Место remove 1 Количество add 303.7 Цена…" at bounding box center [298, 162] width 252 height 104
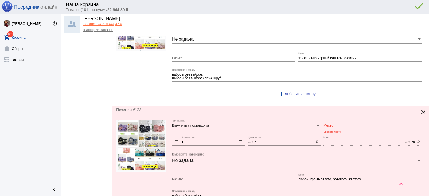
scroll to position [1451, 0]
click at [343, 119] on div "Место" at bounding box center [372, 123] width 98 height 9
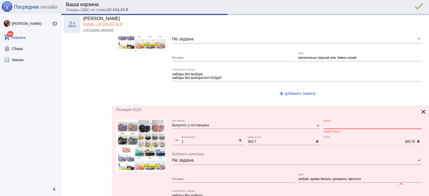
paste input "1б-09"
drag, startPoint x: 259, startPoint y: 135, endPoint x: 217, endPoint y: 124, distance: 43.3
click at [217, 129] on div "Выкупить у поставщика Тип заказа 1б-09 Место remove 1 Количество add 303.7 Цена…" at bounding box center [298, 171] width 252 height 104
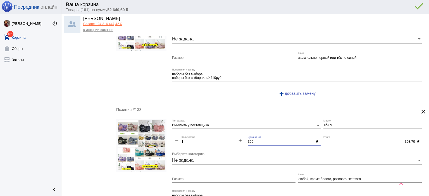
scroll to position [1563, 0]
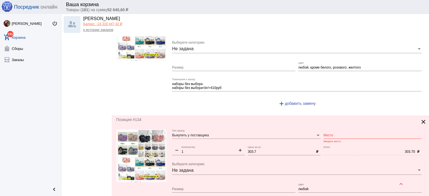
click at [326, 134] on input "Место" at bounding box center [372, 136] width 98 height 4
paste input "1б-09"
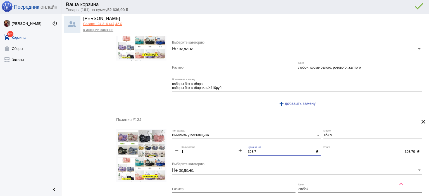
drag, startPoint x: 258, startPoint y: 146, endPoint x: 234, endPoint y: 137, distance: 26.0
click at [233, 145] on div "Выкупить у поставщика Тип заказа 1б-09 Место remove 1 Количество add 303.7 Цена…" at bounding box center [298, 181] width 252 height 104
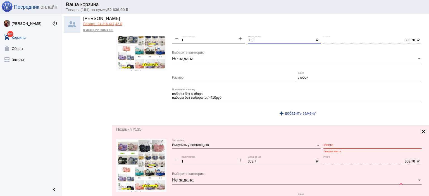
click at [326, 143] on input "Место" at bounding box center [372, 145] width 98 height 4
paste input "1б-09"
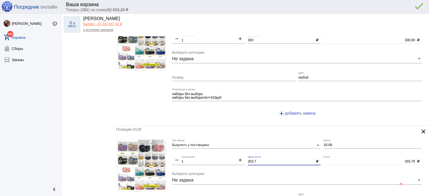
click at [230, 150] on div "Выкупить у поставщика Тип заказа 1б-09 Место remove 1 Количество add 303.7 Цена…" at bounding box center [298, 191] width 252 height 104
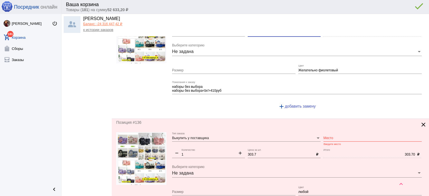
scroll to position [1814, 0]
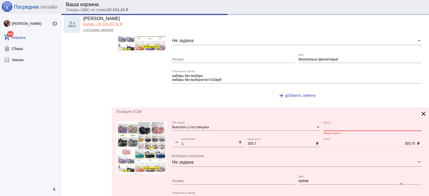
click at [327, 126] on input "Место" at bounding box center [372, 128] width 98 height 4
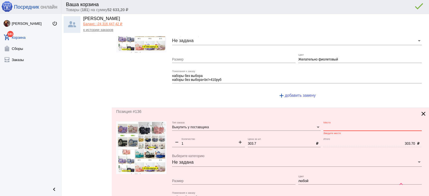
paste input "1б-09"
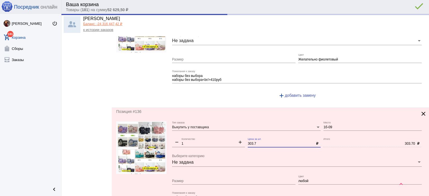
drag, startPoint x: 256, startPoint y: 135, endPoint x: 207, endPoint y: 124, distance: 51.1
click at [207, 124] on div "Выкупить у поставщика Тип заказа 1б-09 Место remove 1 Количество add 303.7 Цена…" at bounding box center [298, 173] width 252 height 104
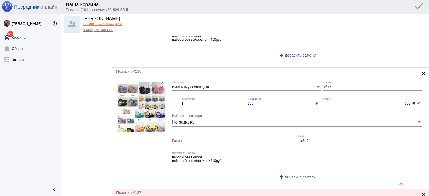
scroll to position [1926, 0]
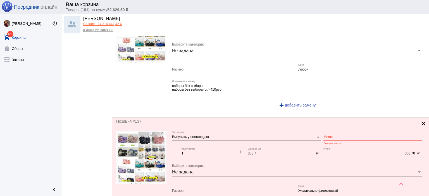
click at [337, 135] on input "Место" at bounding box center [372, 137] width 98 height 4
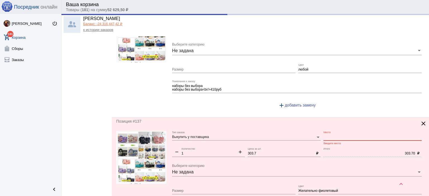
paste input "1б-09"
drag, startPoint x: 259, startPoint y: 144, endPoint x: 211, endPoint y: 142, distance: 48.0
click at [226, 140] on div "Выкупить у поставщика Тип заказа 1б-09 Место remove 1 Количество add 303.7 Цена…" at bounding box center [298, 183] width 252 height 104
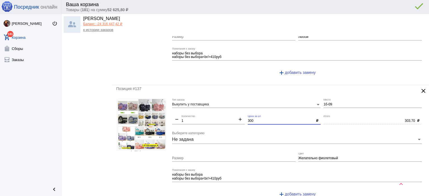
scroll to position [2037, 0]
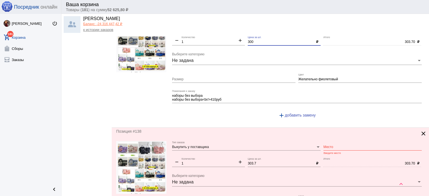
drag, startPoint x: 337, startPoint y: 136, endPoint x: 322, endPoint y: 139, distance: 16.3
click at [337, 145] on input "Место" at bounding box center [372, 147] width 98 height 4
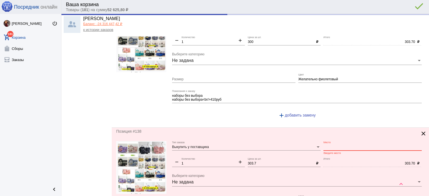
paste input "1б-09"
drag, startPoint x: 229, startPoint y: 145, endPoint x: 215, endPoint y: 142, distance: 13.4
click at [215, 142] on div "Выкупить у поставщика Тип заказа 1б-09 Место remove 1 Количество add 303.7 Цена…" at bounding box center [298, 193] width 252 height 104
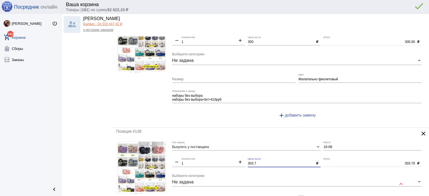
drag, startPoint x: 258, startPoint y: 153, endPoint x: 215, endPoint y: 150, distance: 42.3
click at [215, 150] on div "Выкупить у поставщика Тип заказа 1б-09 Место remove 1 Количество add 303.7 Цена…" at bounding box center [298, 193] width 252 height 104
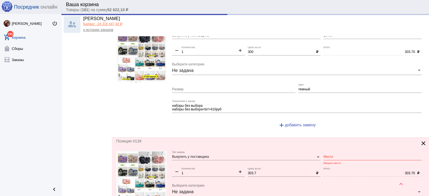
click at [340, 151] on div "Место" at bounding box center [372, 155] width 98 height 9
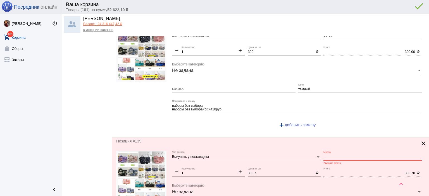
paste input "1б-09"
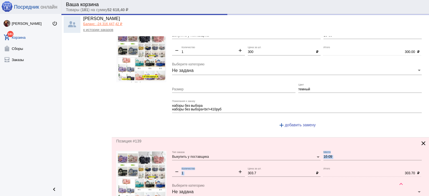
drag, startPoint x: 229, startPoint y: 157, endPoint x: 205, endPoint y: 151, distance: 23.8
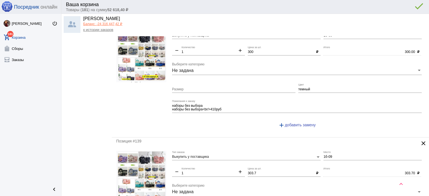
click at [254, 172] on input "303.7" at bounding box center [281, 174] width 66 height 4
drag, startPoint x: 236, startPoint y: 161, endPoint x: 228, endPoint y: 159, distance: 8.0
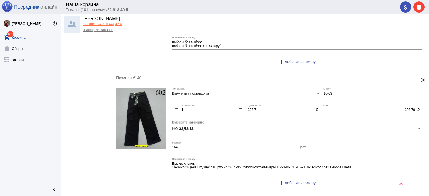
scroll to position [2344, 0]
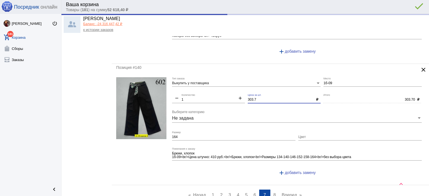
drag, startPoint x: 259, startPoint y: 89, endPoint x: 205, endPoint y: 81, distance: 54.1
click at [205, 81] on div "Выкупить у поставщика Тип заказа 1б-09 Место remove 1 Количество add 303.7 Цена…" at bounding box center [298, 129] width 252 height 104
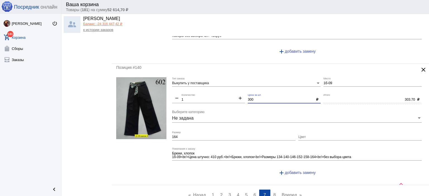
click at [273, 178] on span "8" at bounding box center [274, 195] width 3 height 5
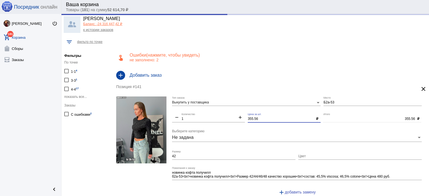
drag, startPoint x: 262, startPoint y: 120, endPoint x: 216, endPoint y: 114, distance: 46.5
click at [216, 114] on div "Выкупить у поставщика Тип заказа Б2а-53 Место remove 1 Количество add 355.56 Це…" at bounding box center [298, 149] width 252 height 104
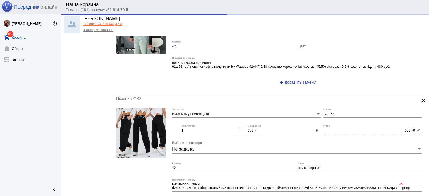
scroll to position [112, 0]
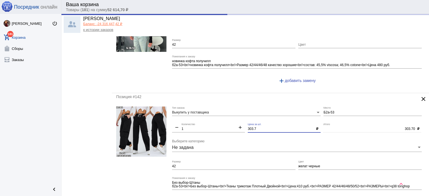
drag, startPoint x: 256, startPoint y: 129, endPoint x: 231, endPoint y: 124, distance: 25.2
click at [231, 124] on div "Выкупить у поставщика Тип заказа Б2а-53 Место remove 1 Количество add 303.7 Цен…" at bounding box center [298, 159] width 252 height 104
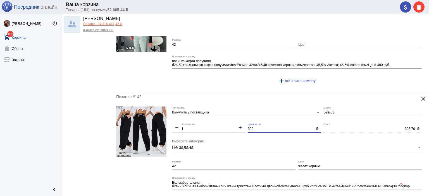
scroll to position [251, 0]
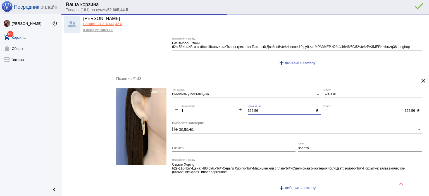
drag, startPoint x: 270, startPoint y: 111, endPoint x: 219, endPoint y: 109, distance: 51.4
click at [219, 109] on div "Выкупить у поставщика Тип заказа Б2в-110 Место remove 1 Количество add 355.56 Ц…" at bounding box center [298, 141] width 252 height 107
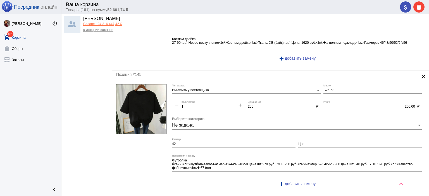
scroll to position [614, 0]
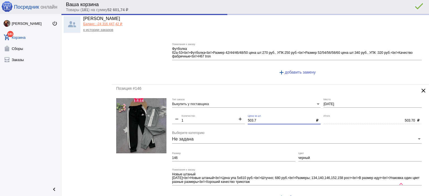
drag, startPoint x: 258, startPoint y: 119, endPoint x: 217, endPoint y: 116, distance: 40.8
click at [217, 116] on div "Выкупить у поставщика Тип заказа 1-5-14 Место remove 1 Количество add 503.7 Цен…" at bounding box center [298, 151] width 252 height 107
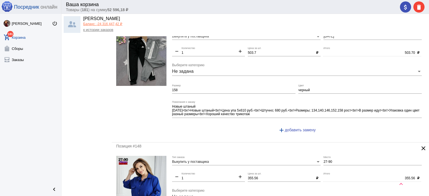
scroll to position [837, 0]
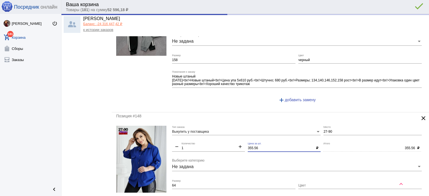
drag, startPoint x: 262, startPoint y: 143, endPoint x: 222, endPoint y: 136, distance: 40.2
click at [222, 136] on div "Выкупить у поставщика Тип заказа 27-90 Место remove 1 Количество add 355.56 Цен…" at bounding box center [298, 179] width 252 height 107
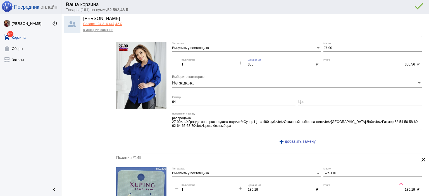
scroll to position [1005, 0]
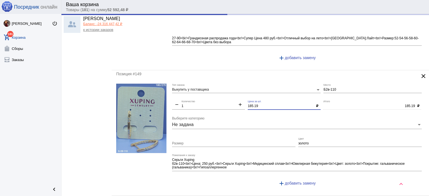
drag, startPoint x: 260, startPoint y: 100, endPoint x: 205, endPoint y: 97, distance: 54.5
click at [205, 97] on div "Выкупить у поставщика Тип заказа Б2в-110 Место remove 1 Количество add 185.19 Ц…" at bounding box center [298, 137] width 252 height 107
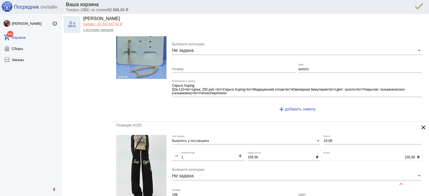
scroll to position [1144, 0]
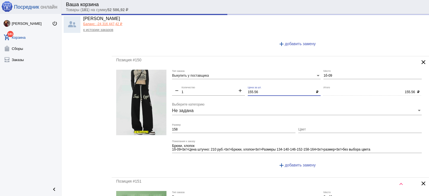
drag, startPoint x: 258, startPoint y: 86, endPoint x: 208, endPoint y: 86, distance: 50.5
click at [220, 83] on div "Выкупить у поставщика Тип заказа 1б-09 Место remove 1 Количество add 155.56 Цен…" at bounding box center [298, 122] width 252 height 104
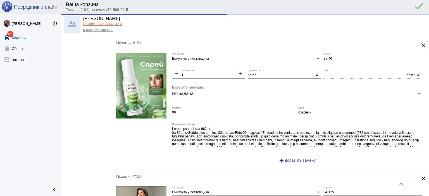
scroll to position [1284, 0]
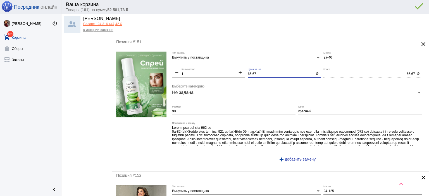
drag, startPoint x: 261, startPoint y: 68, endPoint x: 198, endPoint y: 67, distance: 63.1
click at [203, 64] on div "Выкупить у поставщика Тип заказа 2а-40 Место remove 1 Количество add 66.67 Цена…" at bounding box center [298, 110] width 252 height 116
click at [215, 110] on input "90" at bounding box center [233, 112] width 123 height 4
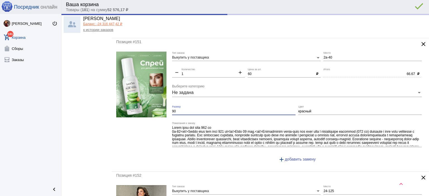
click at [215, 110] on input "90" at bounding box center [233, 112] width 123 height 4
click at [304, 110] on input "красный" at bounding box center [359, 112] width 123 height 4
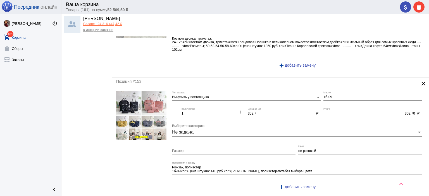
scroll to position [1507, 0]
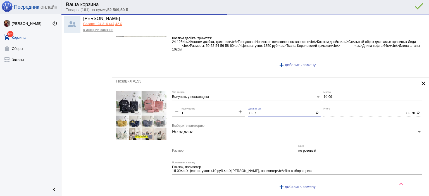
drag, startPoint x: 265, startPoint y: 106, endPoint x: 194, endPoint y: 106, distance: 70.6
click at [194, 106] on div "Выкупить у поставщика Тип заказа 1б-09 Место remove 1 Количество add 303.7 Цена…" at bounding box center [298, 143] width 252 height 104
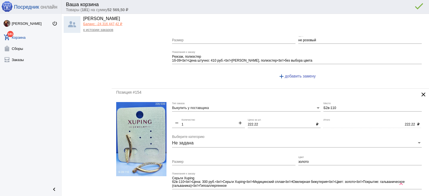
scroll to position [1619, 0]
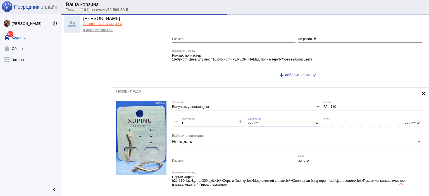
drag, startPoint x: 261, startPoint y: 114, endPoint x: 219, endPoint y: 113, distance: 42.4
click at [219, 113] on div "Выкупить у поставщика Тип заказа Б2в-110 Место remove 1 Количество add 222.22 Ц…" at bounding box center [298, 154] width 252 height 107
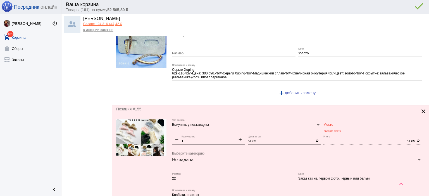
scroll to position [1758, 0]
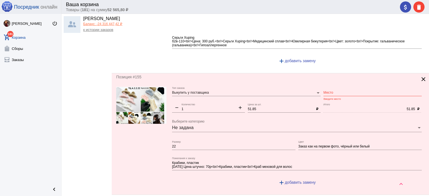
click at [323, 91] on input "Место" at bounding box center [372, 93] width 98 height 4
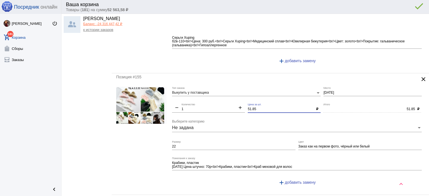
drag, startPoint x: 263, startPoint y: 102, endPoint x: 180, endPoint y: 97, distance: 83.6
click at [184, 101] on div "Выкупить у поставщика Тип заказа 2-2-22 Место remove 1 Количество add 51.85 Цен…" at bounding box center [298, 139] width 252 height 104
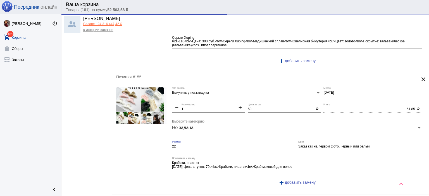
click at [208, 145] on input "22" at bounding box center [233, 147] width 123 height 4
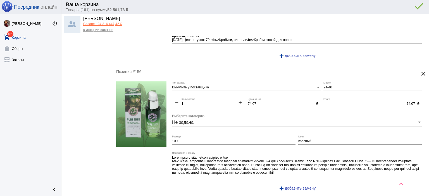
scroll to position [1898, 0]
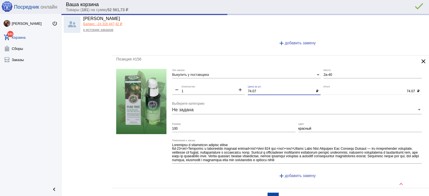
drag, startPoint x: 257, startPoint y: 82, endPoint x: 208, endPoint y: 76, distance: 49.5
click at [209, 76] on div "Выкупить у поставщика Тип заказа 2а-40 Место remove 1 Количество add 74.07 Цена…" at bounding box center [298, 126] width 252 height 115
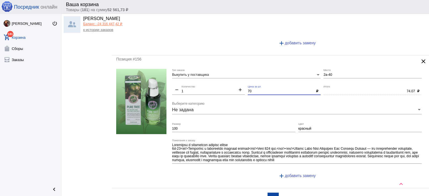
click at [301, 127] on input "красный" at bounding box center [359, 129] width 123 height 4
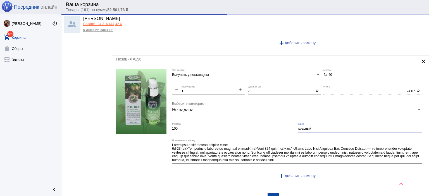
click at [301, 127] on input "красный" at bounding box center [359, 129] width 123 height 4
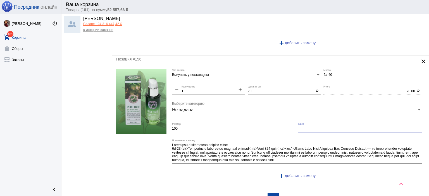
click at [173, 127] on input "100" at bounding box center [233, 129] width 123 height 4
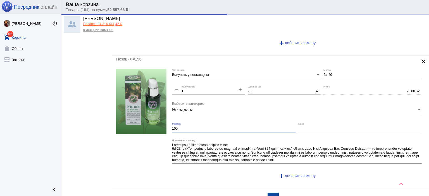
click at [173, 127] on input "100" at bounding box center [233, 129] width 123 height 4
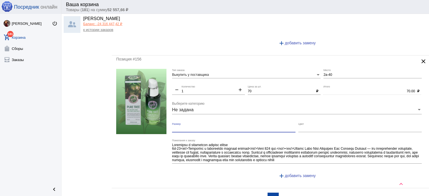
click at [262, 178] on span "7" at bounding box center [263, 198] width 3 height 5
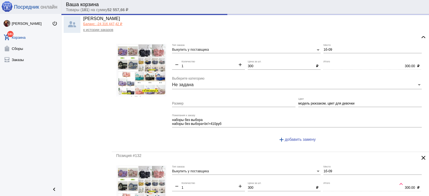
scroll to position [1144, 0]
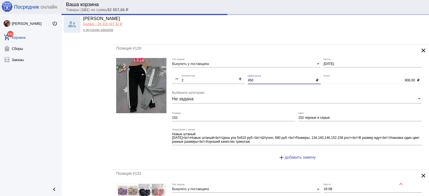
drag, startPoint x: 257, startPoint y: 75, endPoint x: 164, endPoint y: 68, distance: 92.9
click at [197, 70] on div "Выкупить у поставщика Тип заказа 1-5-14 Место remove 2 Количество add 450 Цена …" at bounding box center [298, 111] width 252 height 107
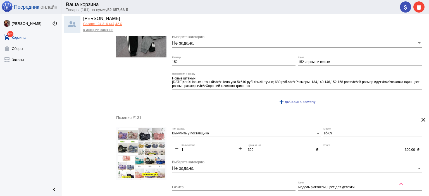
scroll to position [1340, 0]
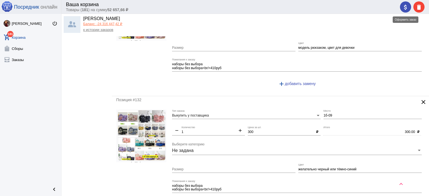
click at [389, 9] on mat-icon "attach_money" at bounding box center [405, 7] width 7 height 7
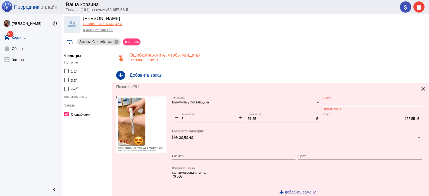
click at [339, 102] on input "Место" at bounding box center [372, 103] width 98 height 4
drag, startPoint x: 331, startPoint y: 101, endPoint x: 302, endPoint y: 101, distance: 29.6
click at [302, 101] on div "Выкупить у поставщика Тип заказа 4-4 Место Введите место remove 3 Количество ad…" at bounding box center [298, 149] width 252 height 104
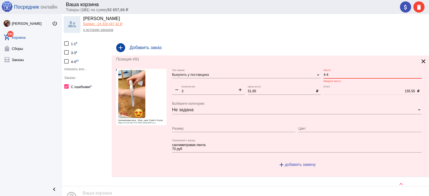
scroll to position [59, 0]
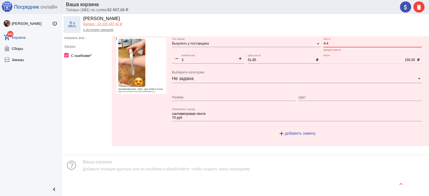
click at [351, 161] on div "help_outline Ваша корзина Добавьте позиции вручную или из альбома и обработайте…" at bounding box center [244, 165] width 367 height 21
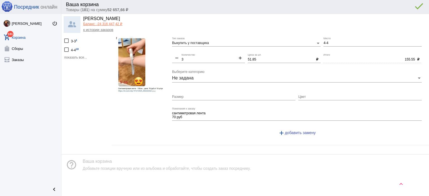
scroll to position [39, 0]
click at [389, 14] on div "Анастасия Баланс: -24 316 447,42 ₽ к истории заказов" at bounding box center [244, 25] width 367 height 22
click at [389, 9] on div "attach_money delete done error_outline" at bounding box center [410, 6] width 27 height 11
click at [389, 4] on div "attach_money delete done error_outline" at bounding box center [410, 6] width 27 height 11
click at [389, 7] on mat-icon "attach_money" at bounding box center [405, 7] width 7 height 7
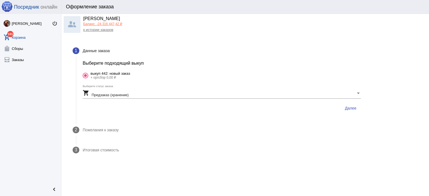
click at [349, 107] on span "Далее" at bounding box center [350, 108] width 11 height 4
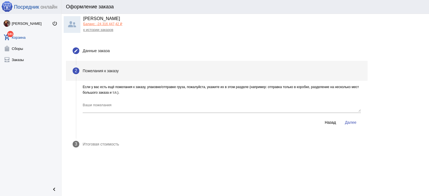
click at [352, 123] on span "Далее" at bounding box center [350, 122] width 11 height 4
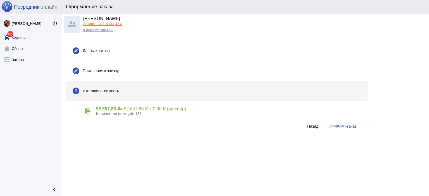
click at [352, 125] on span "заказ" at bounding box center [351, 126] width 10 height 4
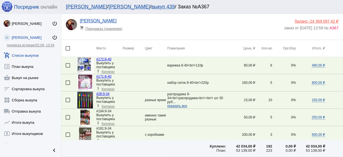
click at [39, 57] on link "add_shopping_cart Список выкупов" at bounding box center [30, 54] width 61 height 11
